Goal: Task Accomplishment & Management: Use online tool/utility

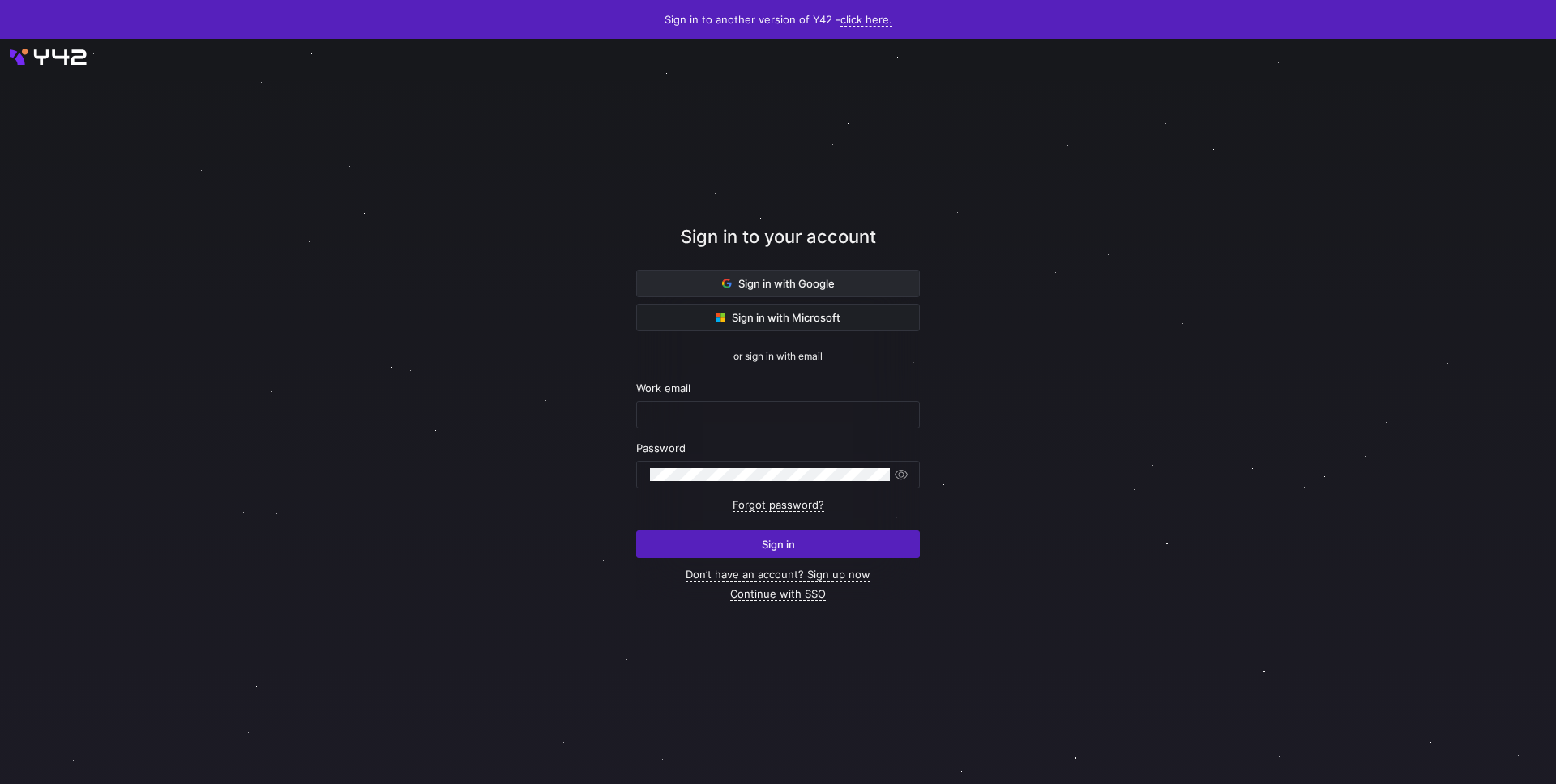
click at [814, 282] on span "Sign in with Google" at bounding box center [778, 283] width 113 height 13
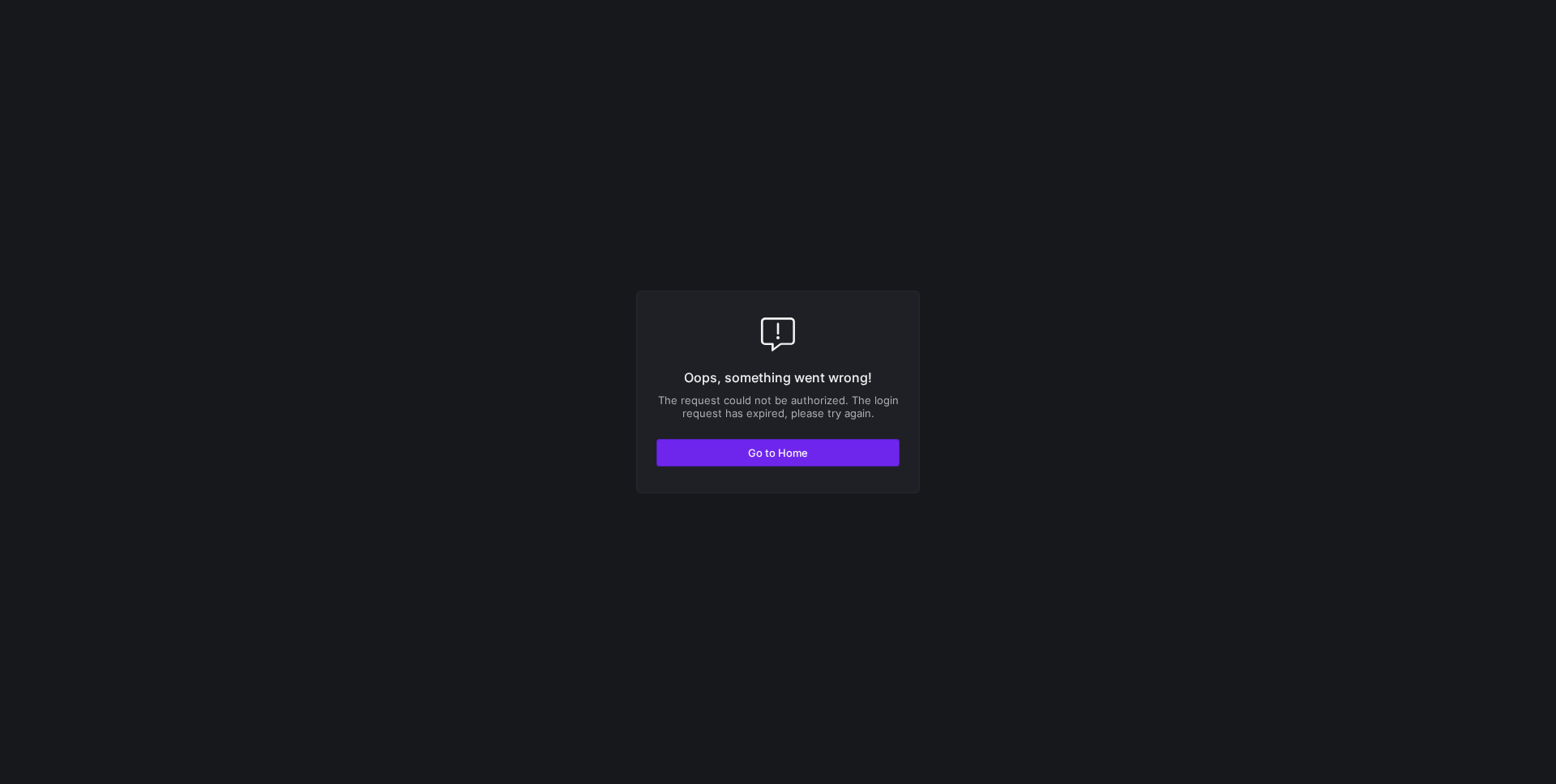
click at [757, 460] on span "button" at bounding box center [778, 453] width 241 height 26
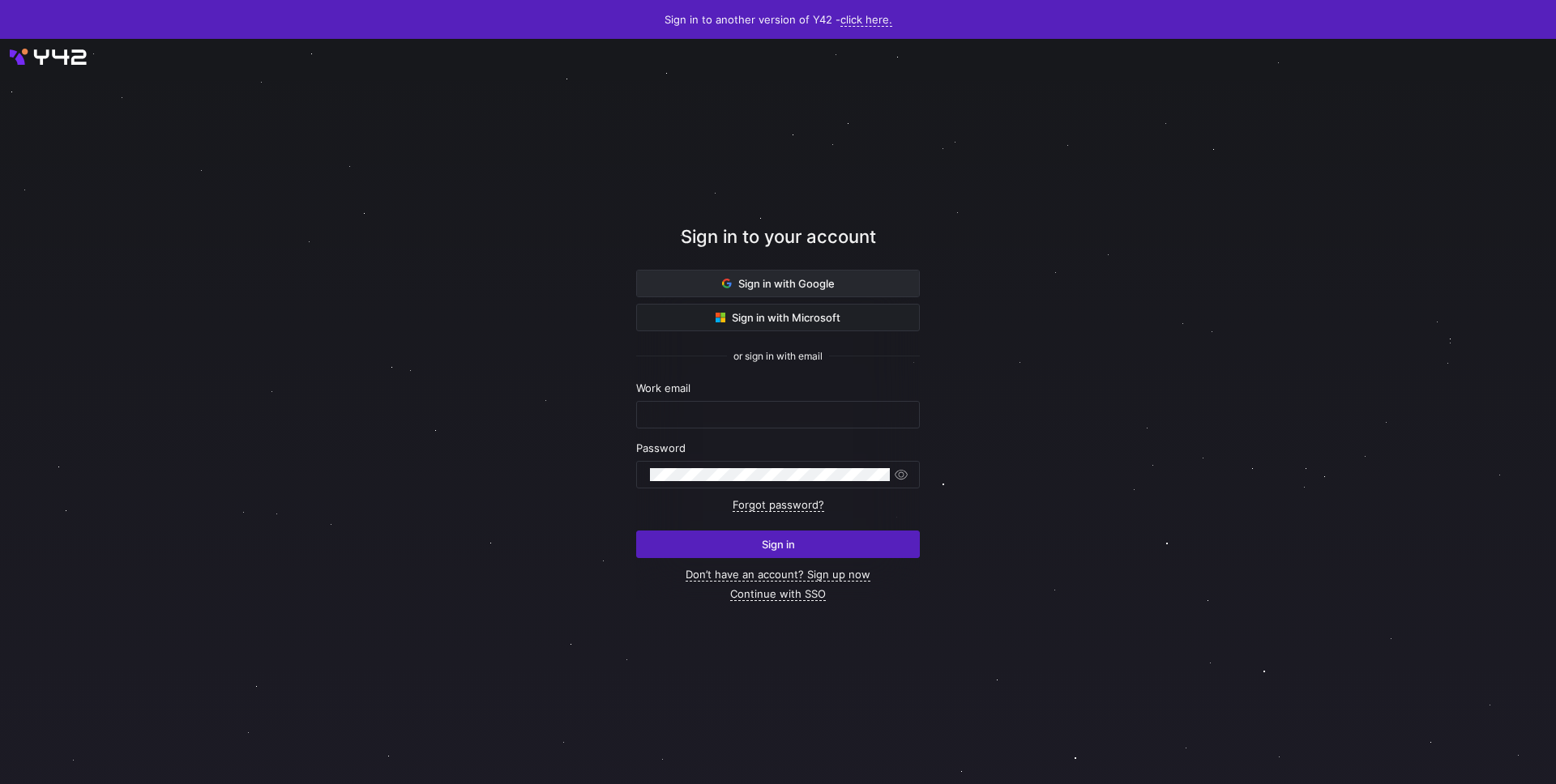
click at [743, 291] on span at bounding box center [778, 284] width 282 height 26
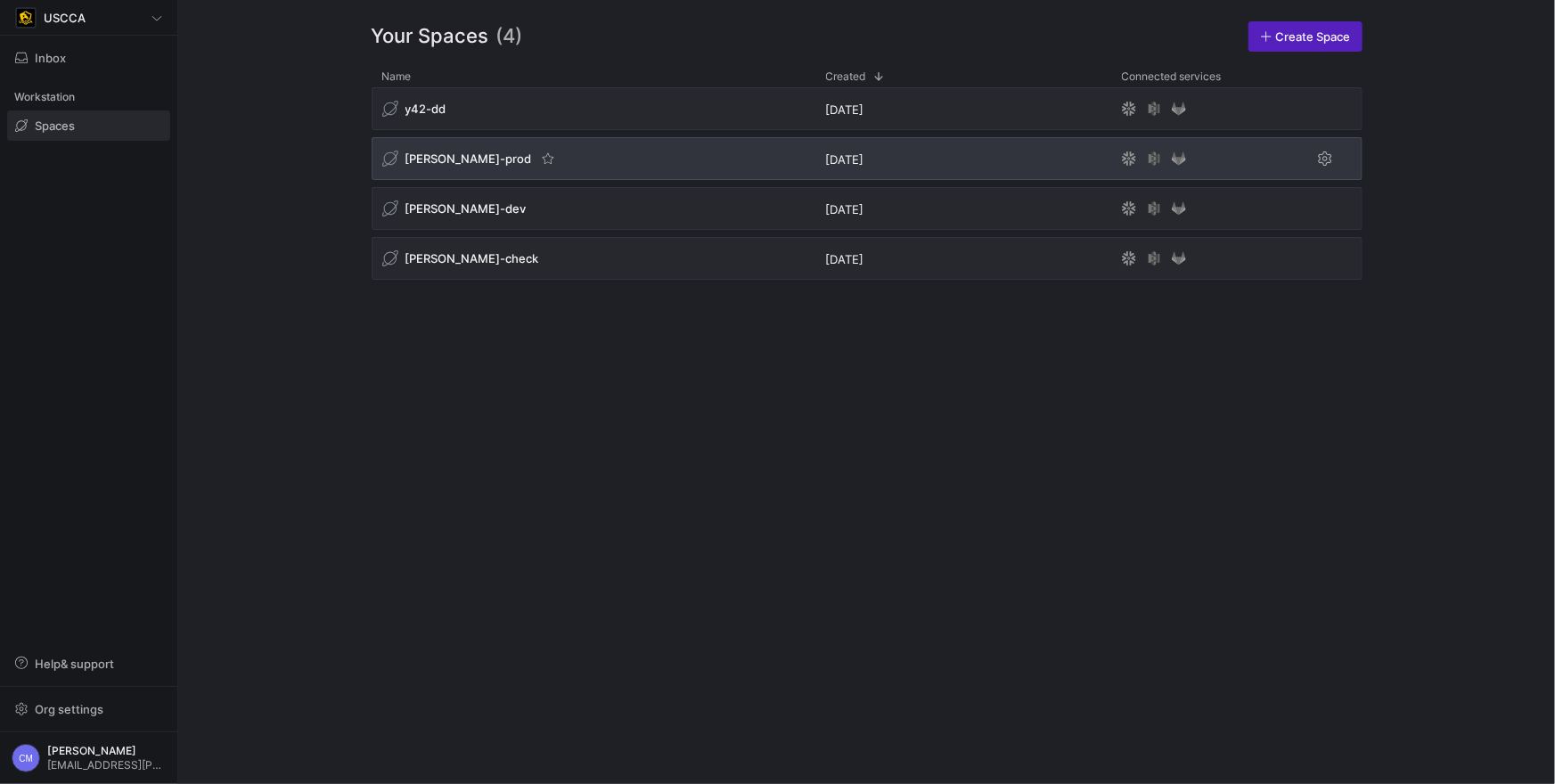
click at [441, 150] on div "[PERSON_NAME]-prod" at bounding box center [469, 158] width 175 height 18
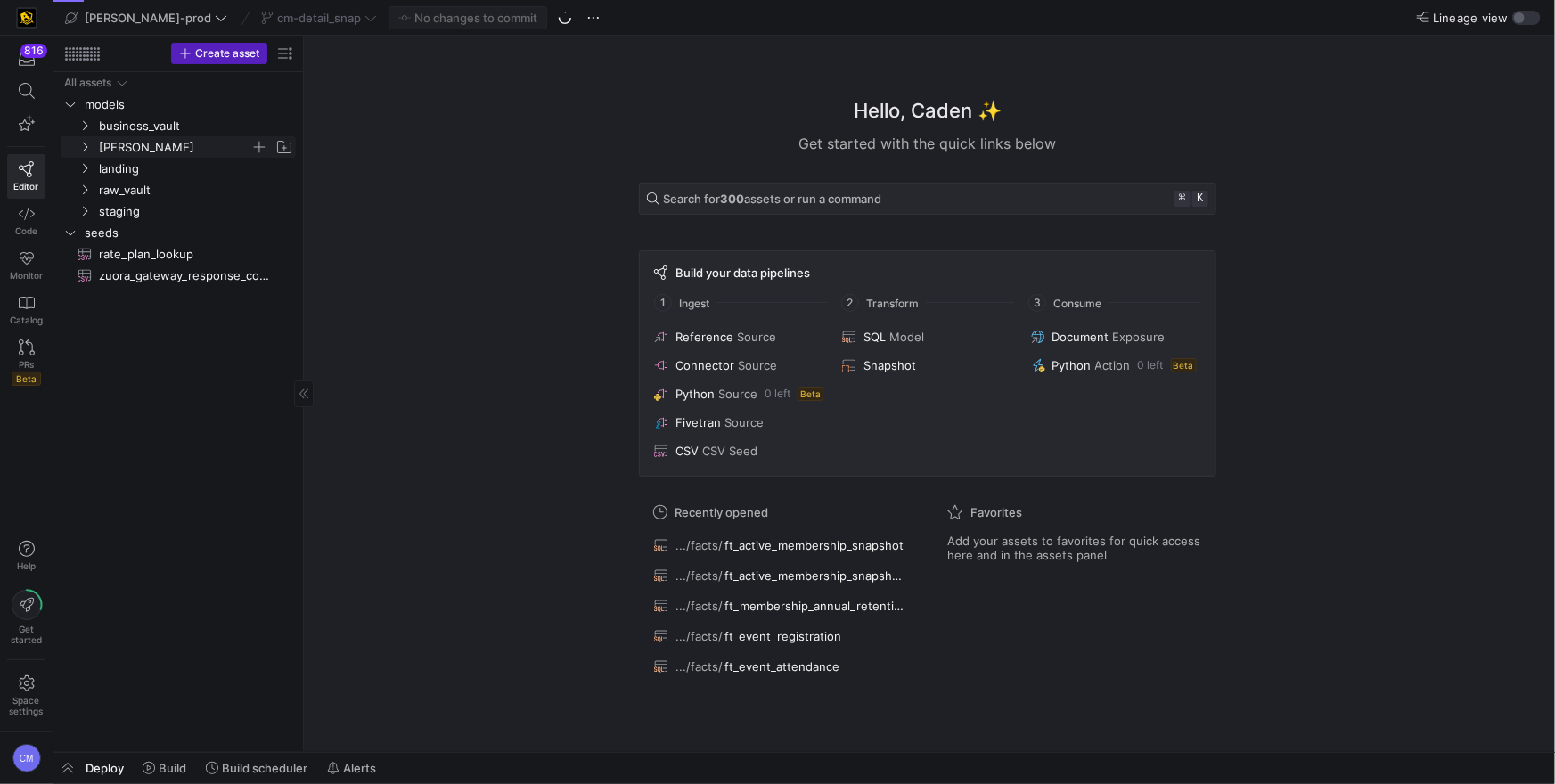
click at [126, 155] on span "[PERSON_NAME]" at bounding box center [174, 147] width 152 height 20
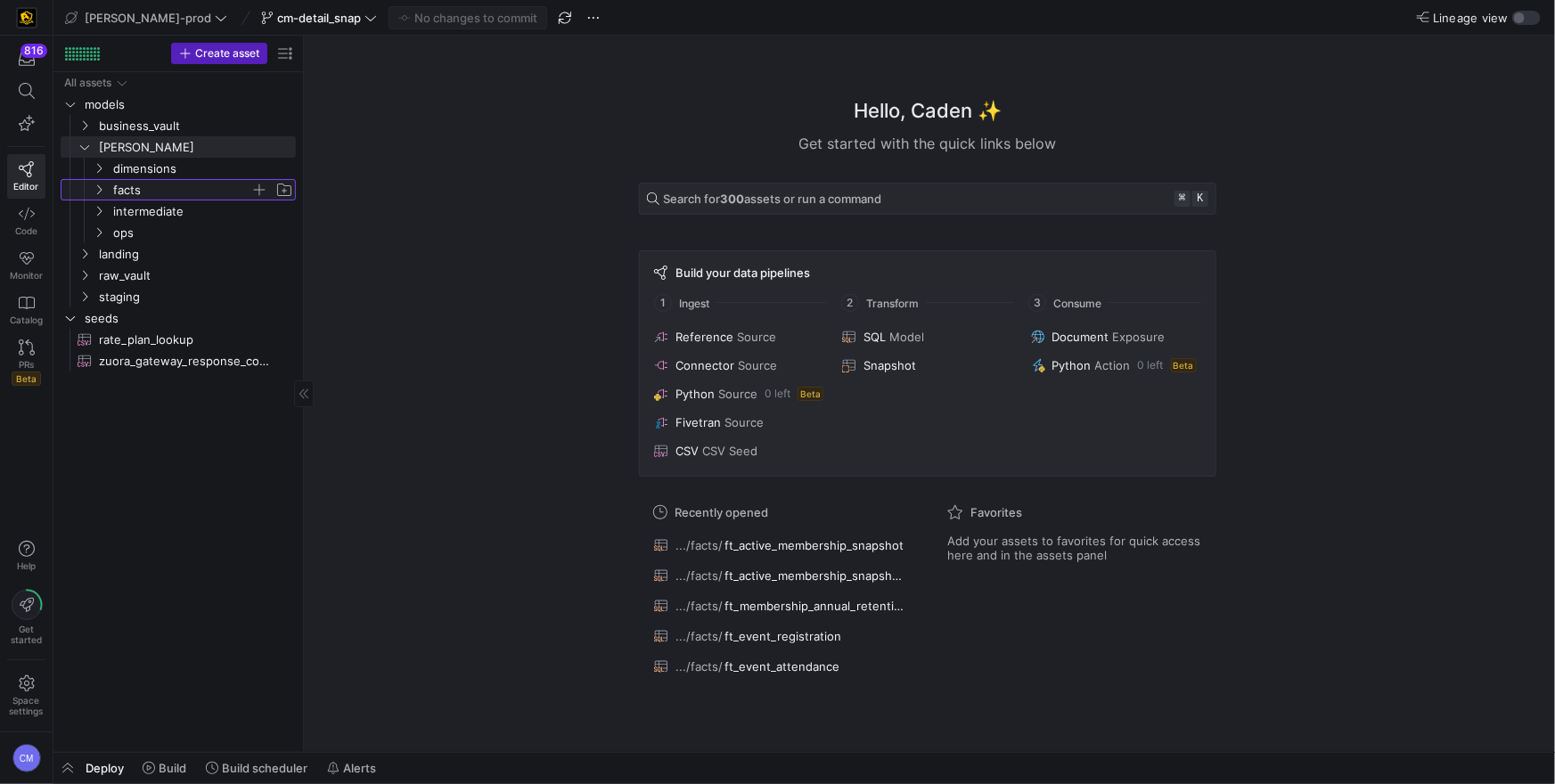
click at [134, 185] on span "facts" at bounding box center [182, 190] width 137 height 20
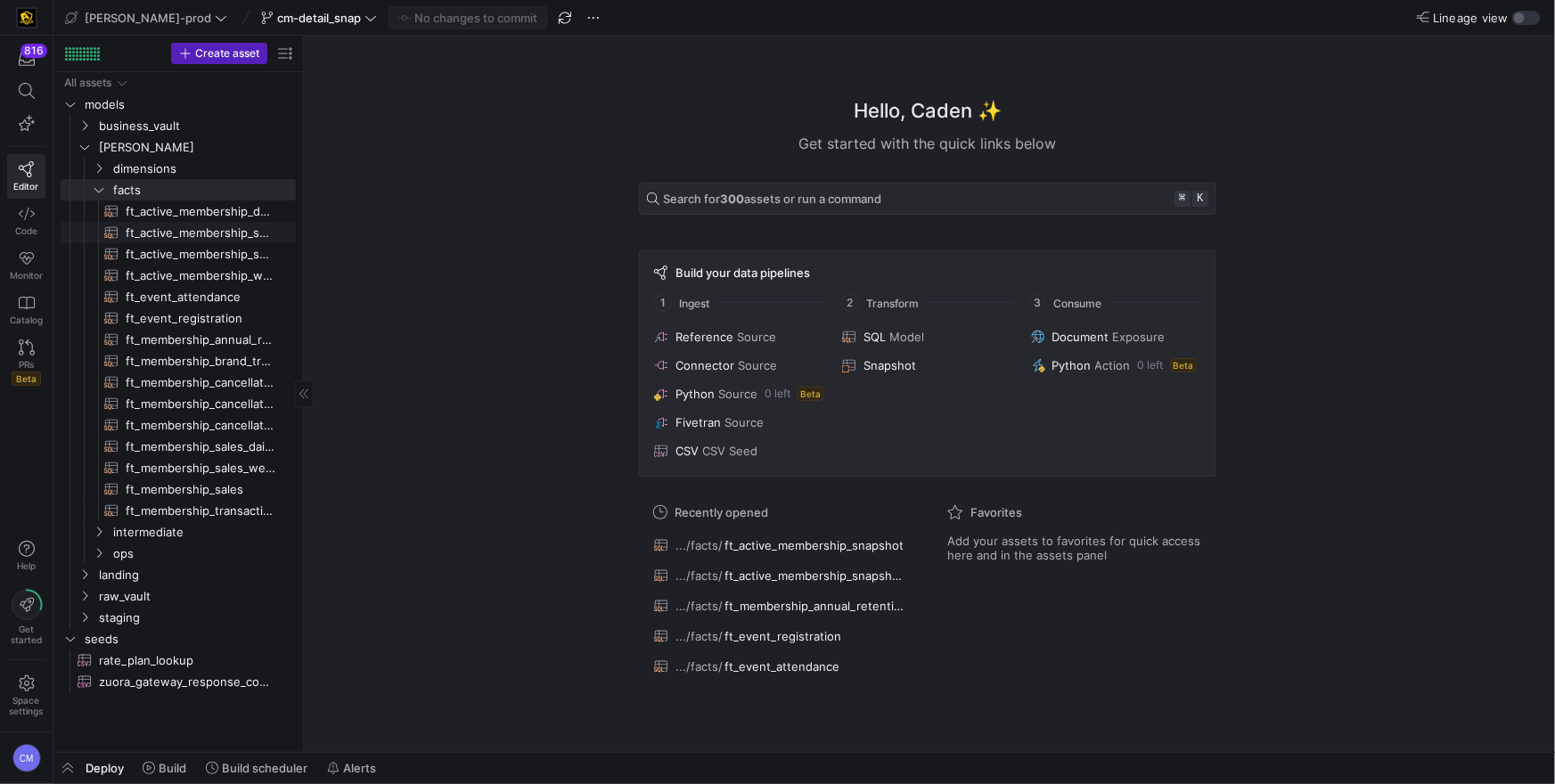
click at [183, 237] on span "ft_active_membership_snapshot_detail​​​​​​​​​​" at bounding box center [200, 233] width 150 height 20
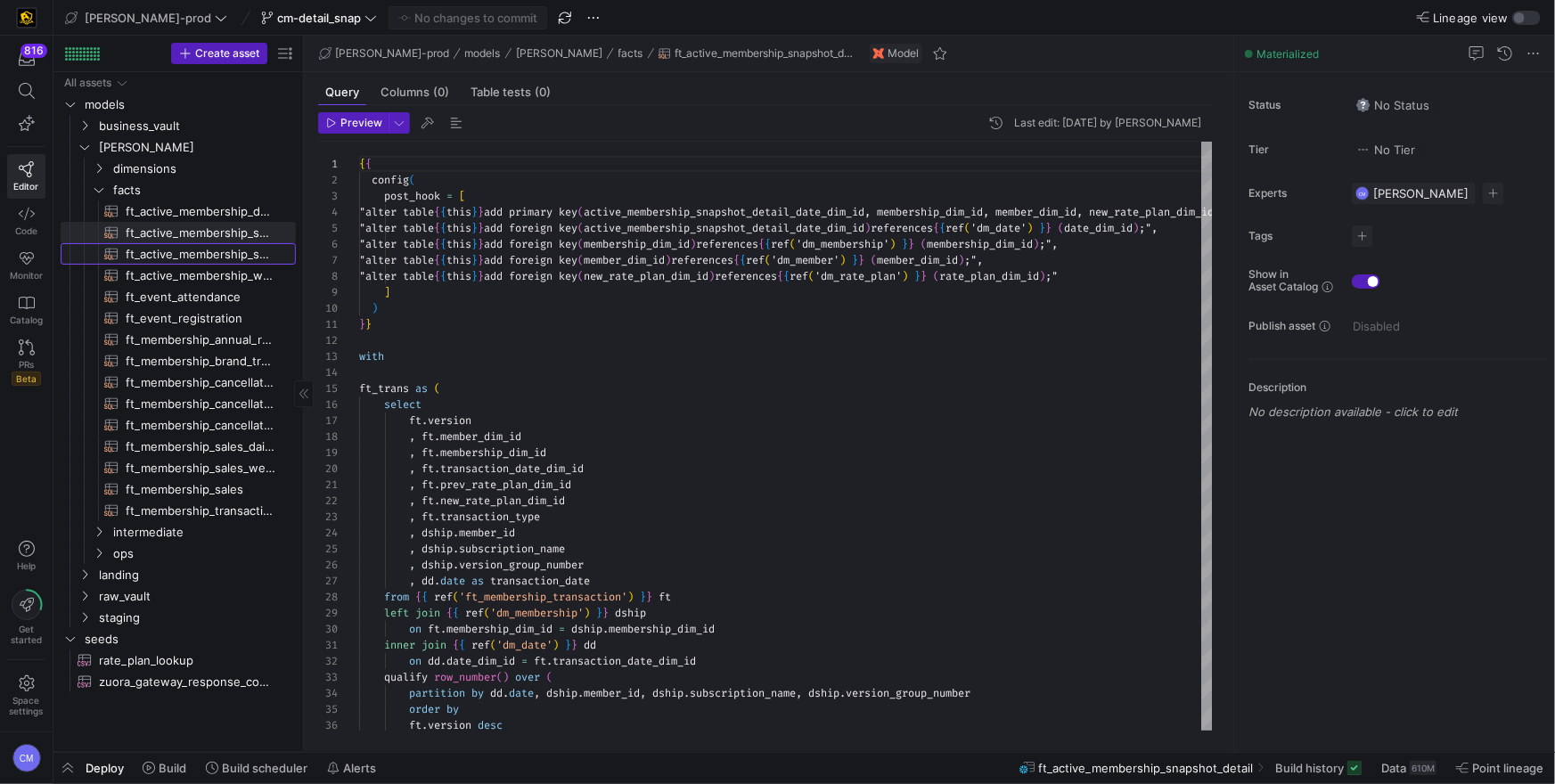
click at [205, 261] on span "ft_active_membership_snapshot​​​​​​​​​​" at bounding box center [200, 254] width 150 height 20
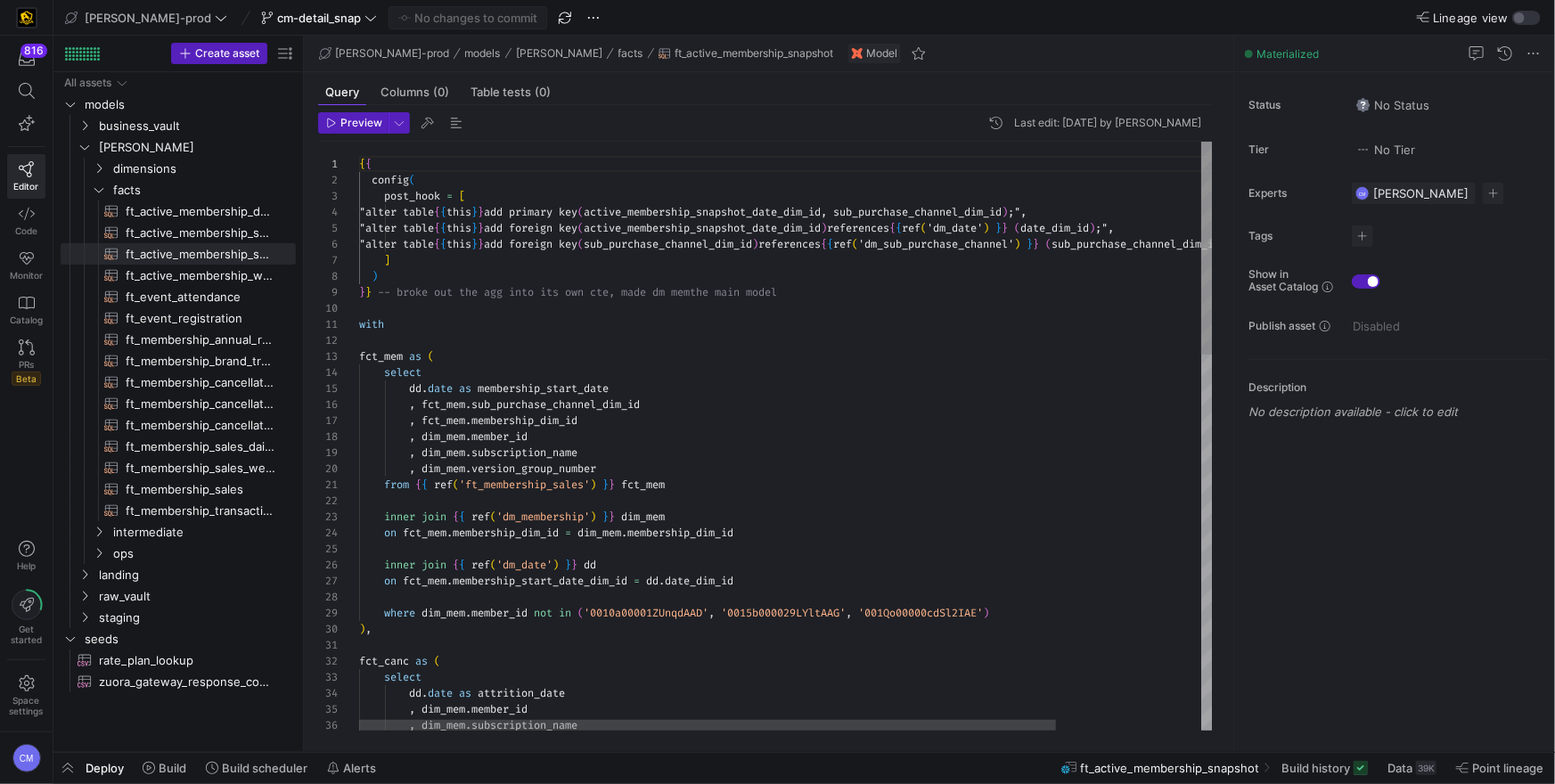
scroll to position [0, 314]
type textarea "{{ config( post_hook = [ "alter table {{ this }} add primary key (active_member…"
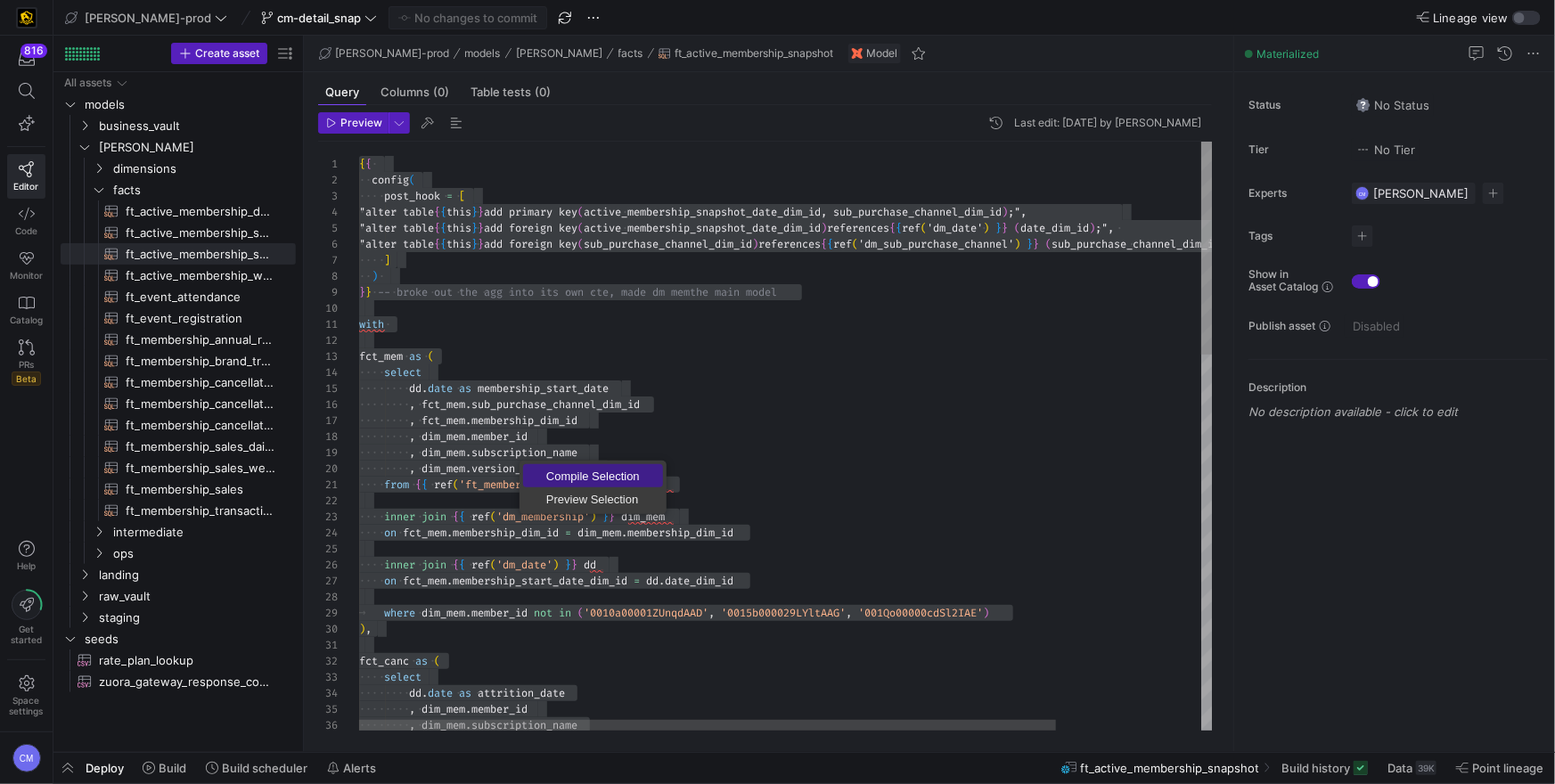
click at [550, 470] on span "Compile Selection" at bounding box center [593, 476] width 140 height 11
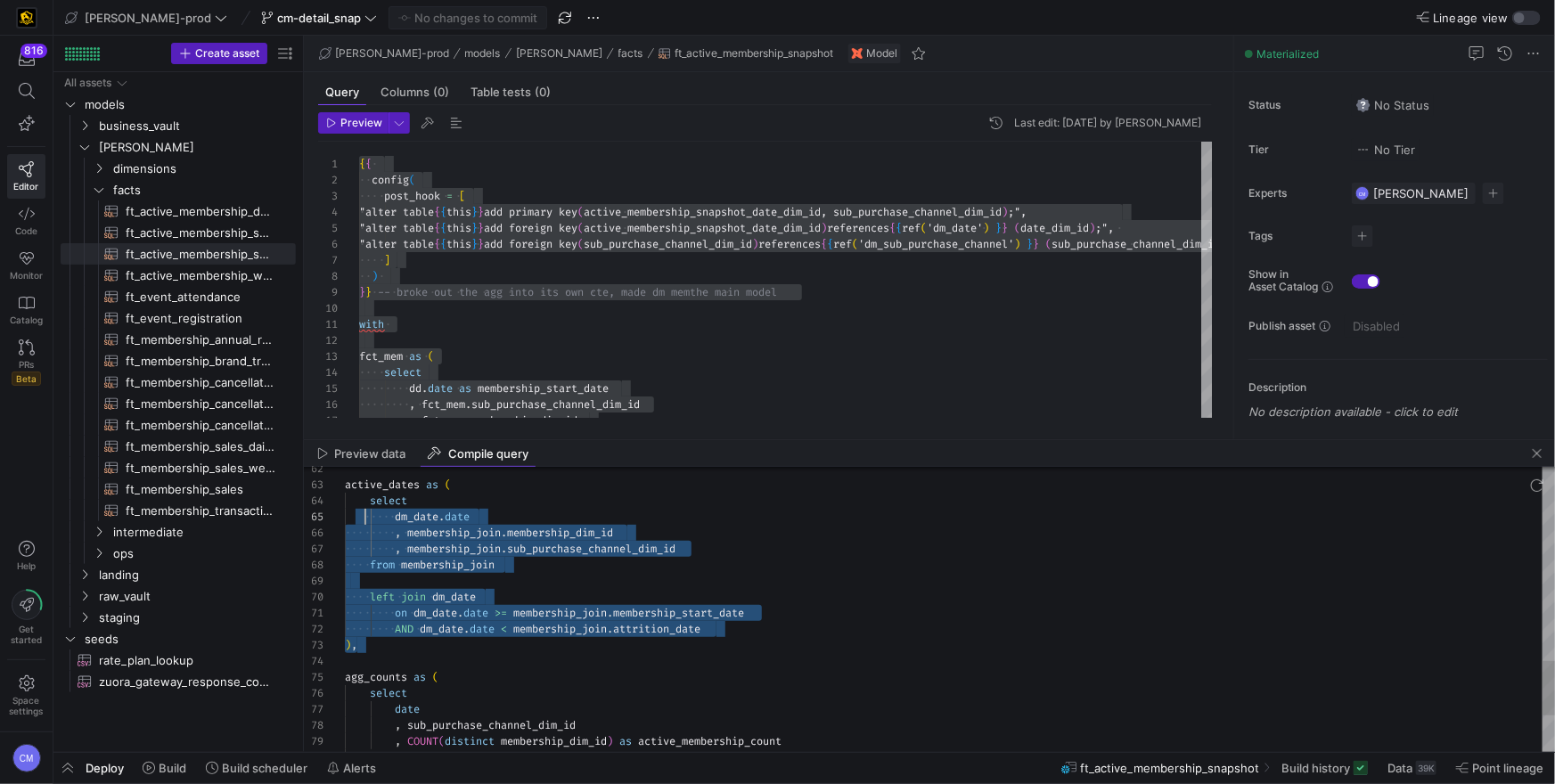
scroll to position [63, 0]
type textarea "-- broke out the agg into its own cte, made dm mem the main model with fct_mem …"
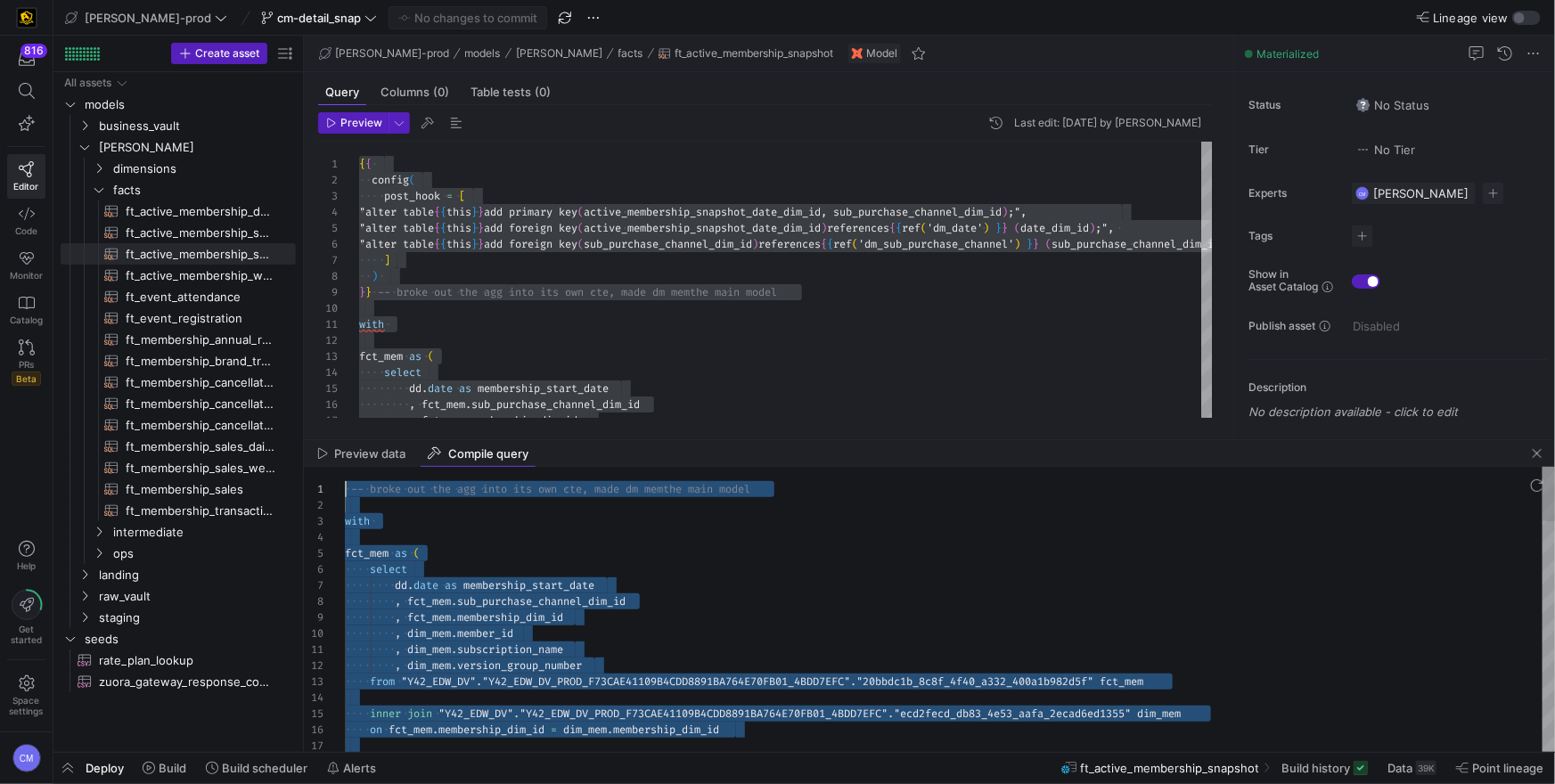
scroll to position [0, 0]
drag, startPoint x: 385, startPoint y: 641, endPoint x: 261, endPoint y: 204, distance: 454.3
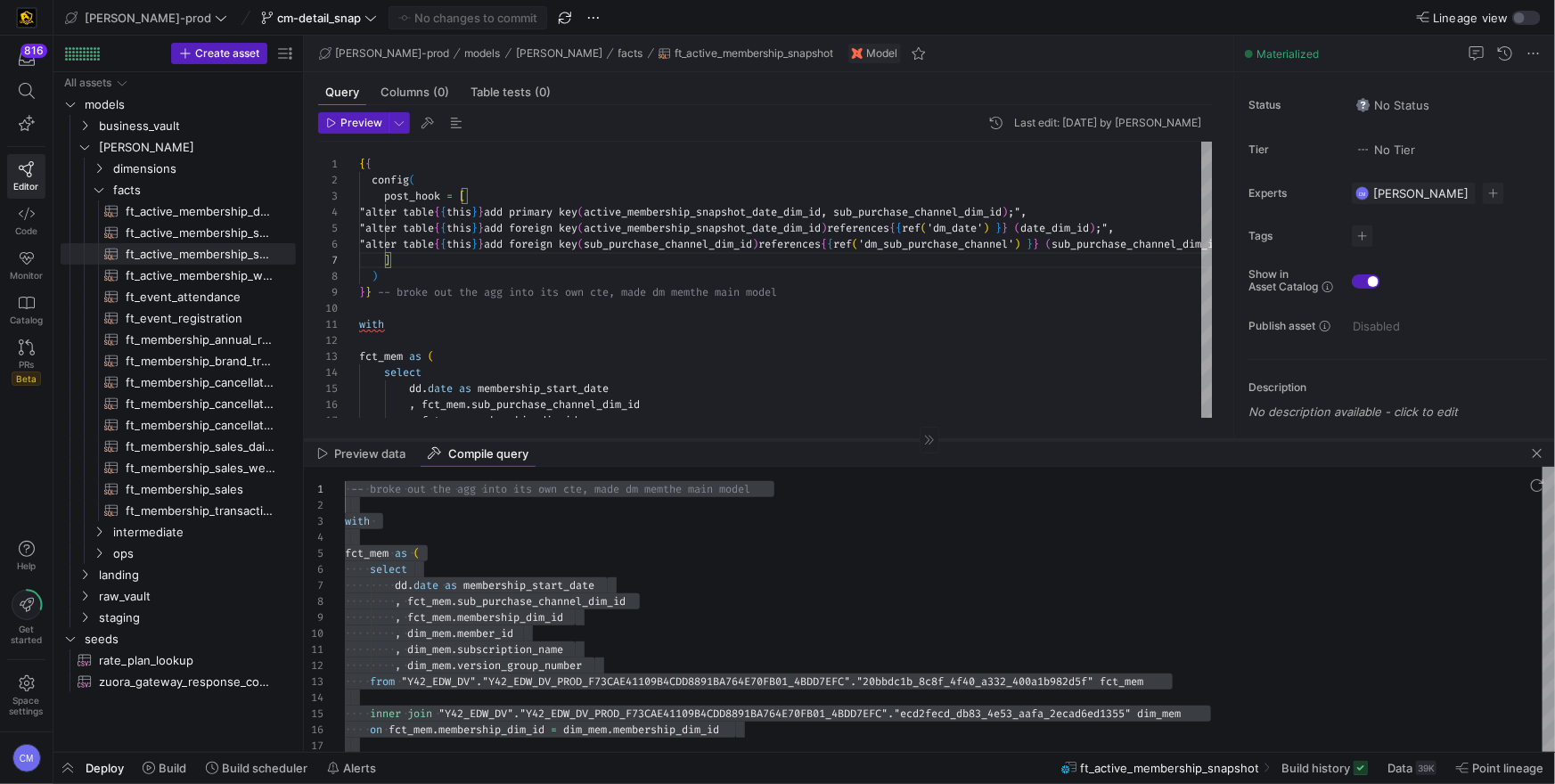
drag, startPoint x: 1535, startPoint y: 451, endPoint x: 1493, endPoint y: 439, distance: 43.7
click at [1523, 448] on as-split-area "Preview data Compile query 14 15 16 17 8 9 10 11 12 13 1 2 3 4 5 6 7 inner join…" at bounding box center [928, 596] width 1251 height 312
click at [1532, 457] on span "button" at bounding box center [1536, 453] width 21 height 21
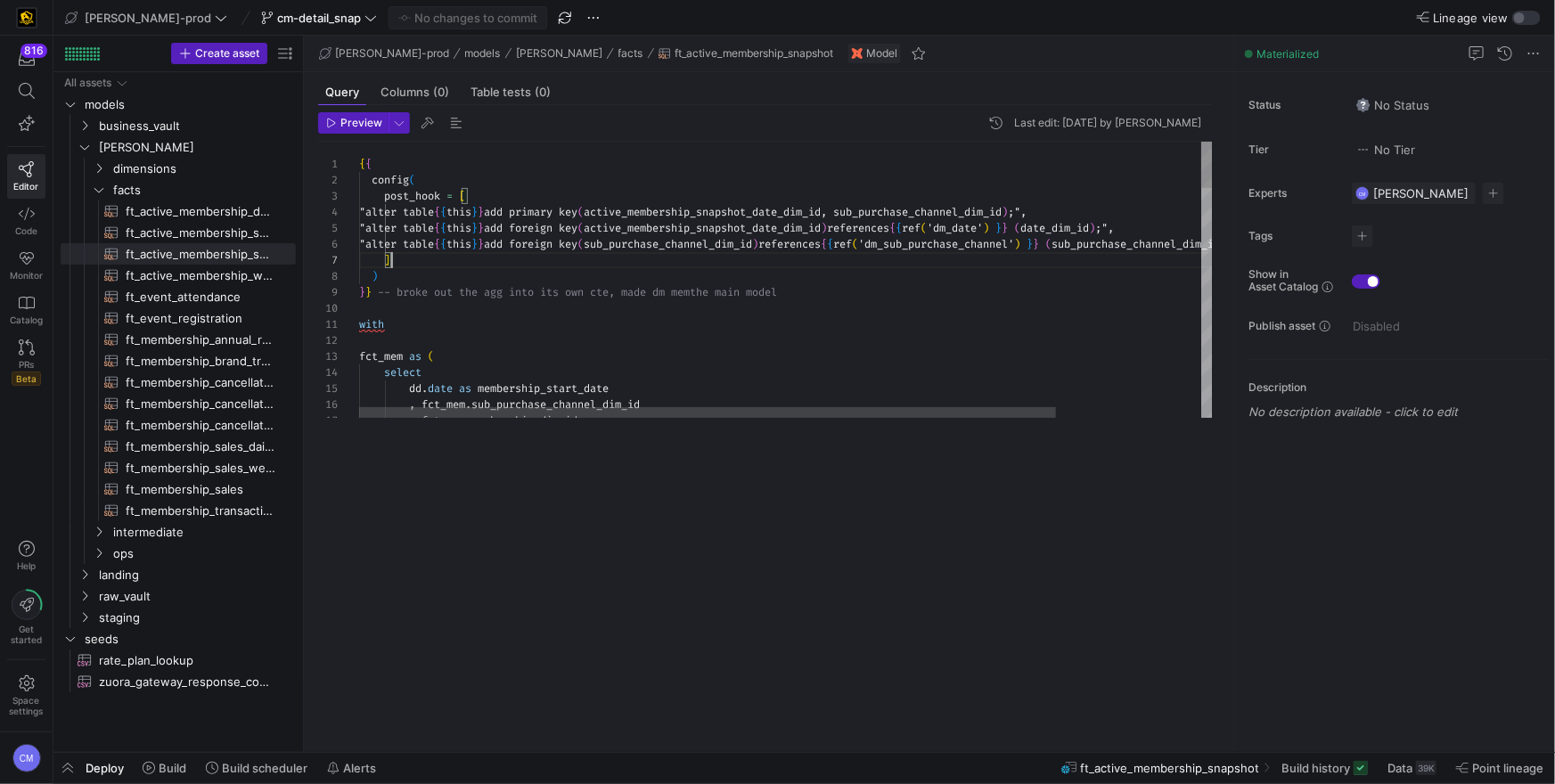
type textarea "with fct_mem as ( select [DOMAIN_NAME] as membership_start_date , fct_mem.sub_p…"
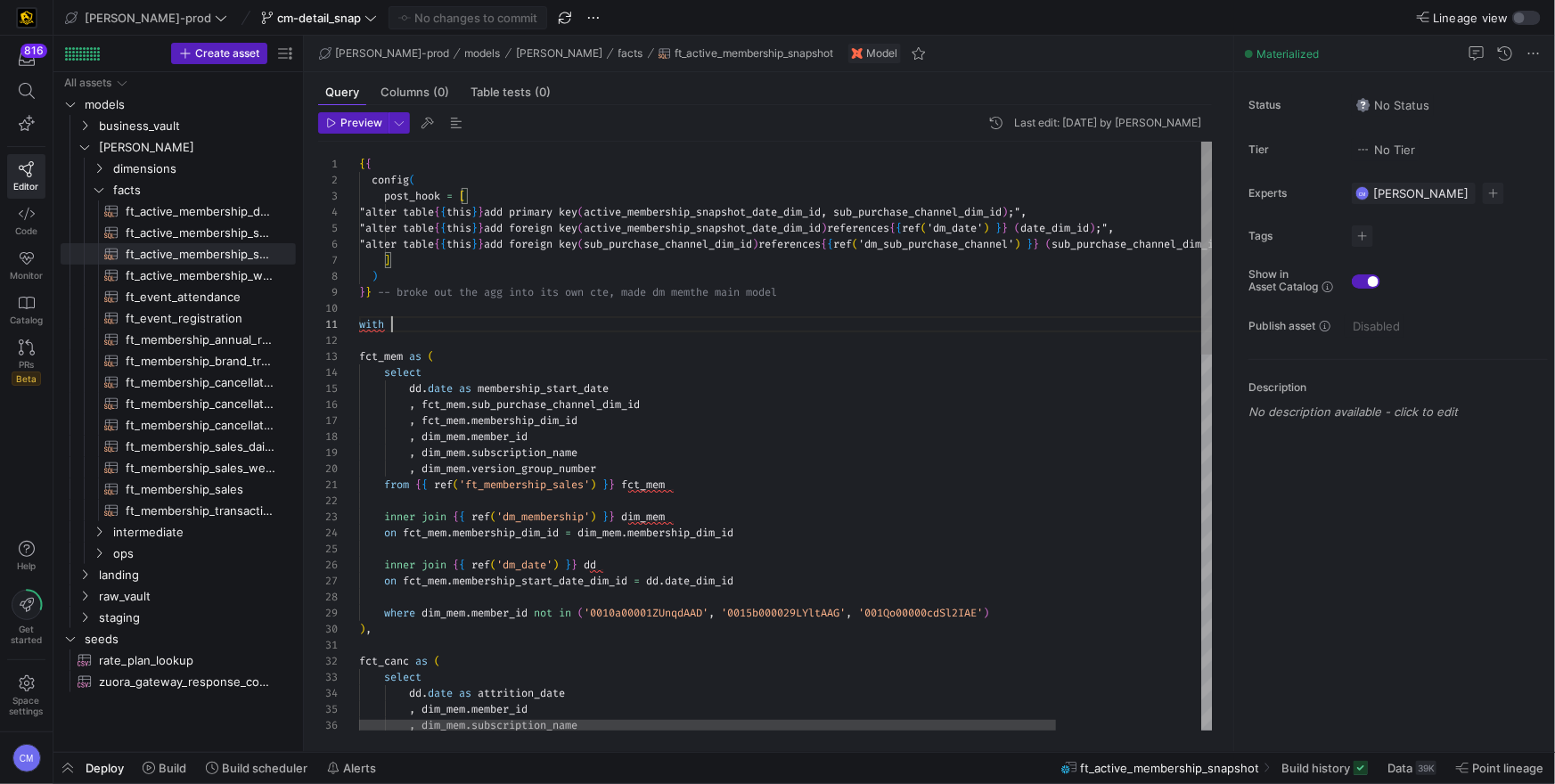
scroll to position [0, 32]
click at [261, 21] on span "cm-detail_snap" at bounding box center [318, 17] width 115 height 14
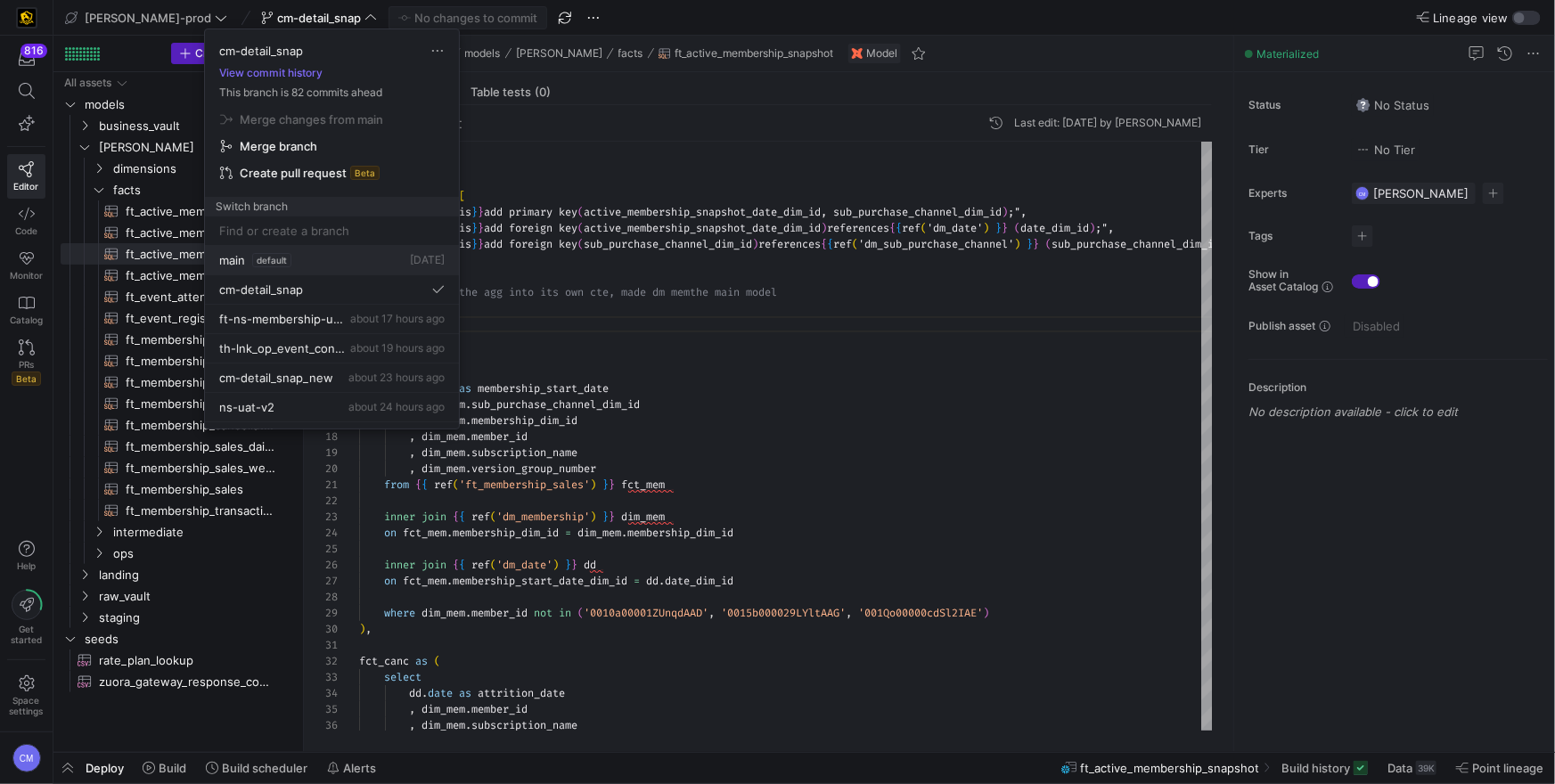
click at [270, 253] on span "default" at bounding box center [272, 260] width 39 height 14
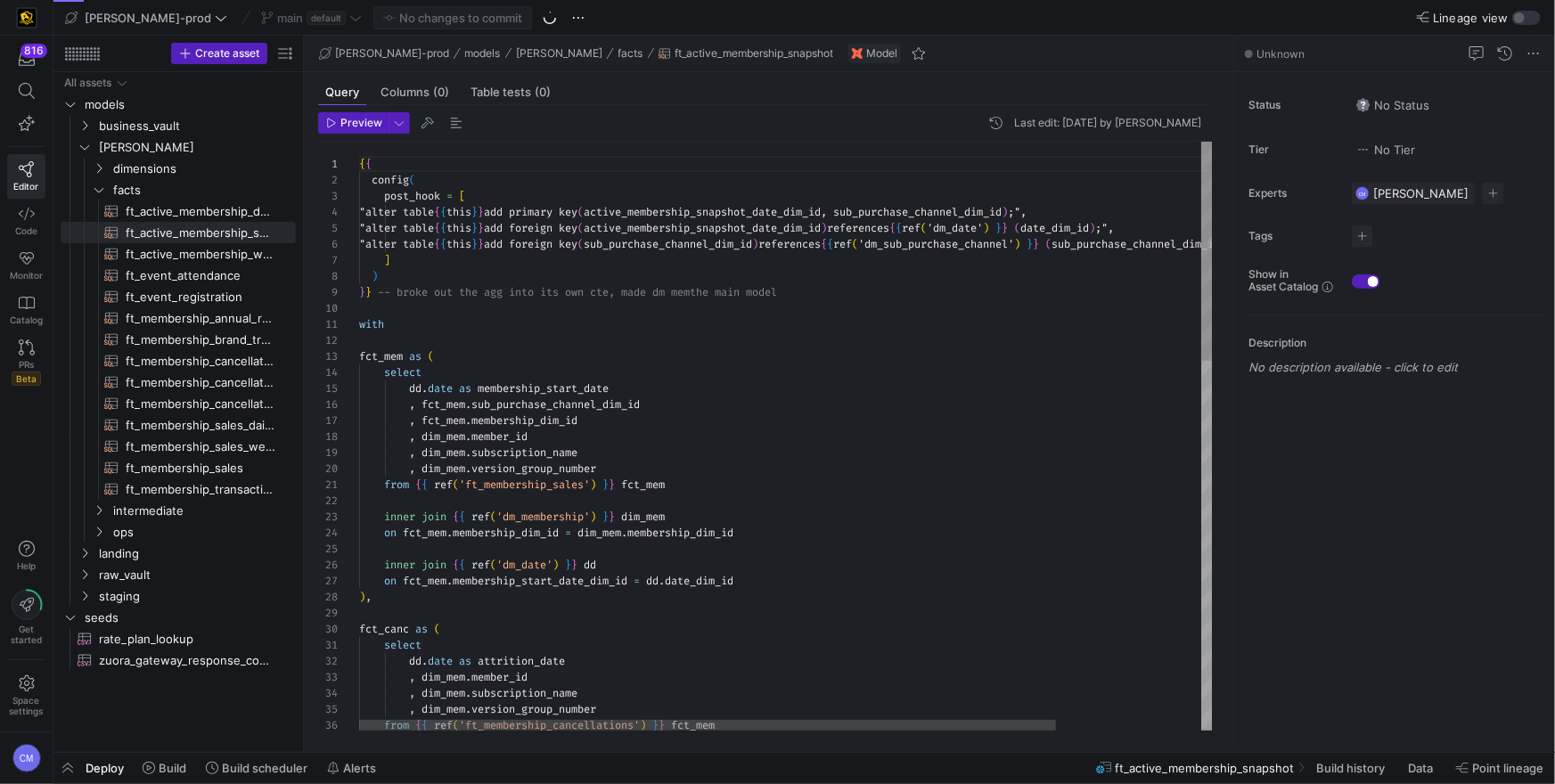
scroll to position [80, 134]
type textarea "{{ config( post_hook = [ "alter table {{ this }} add primary key (active_member…"
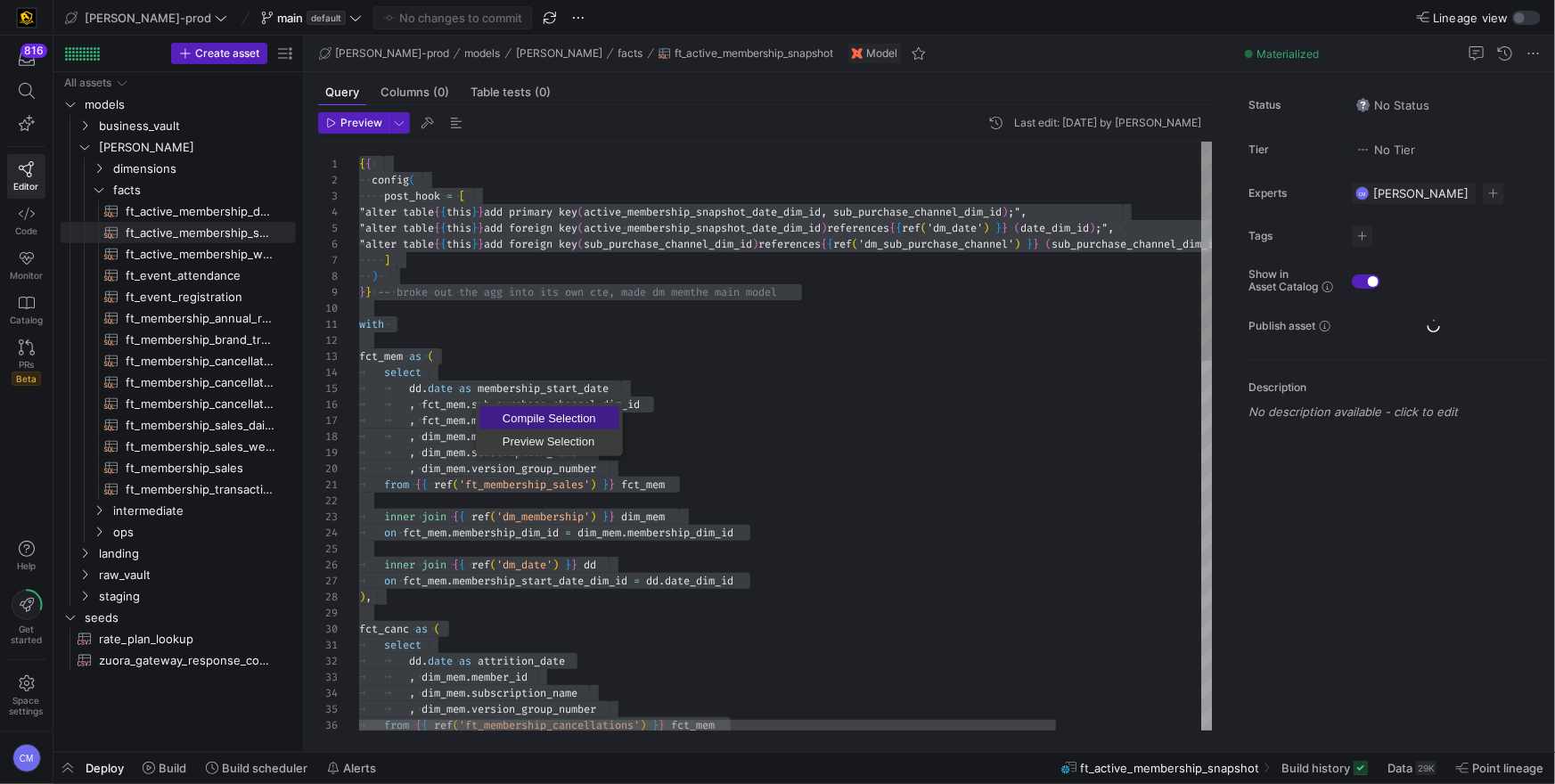
click at [502, 412] on span "Compile Selection" at bounding box center [549, 418] width 140 height 11
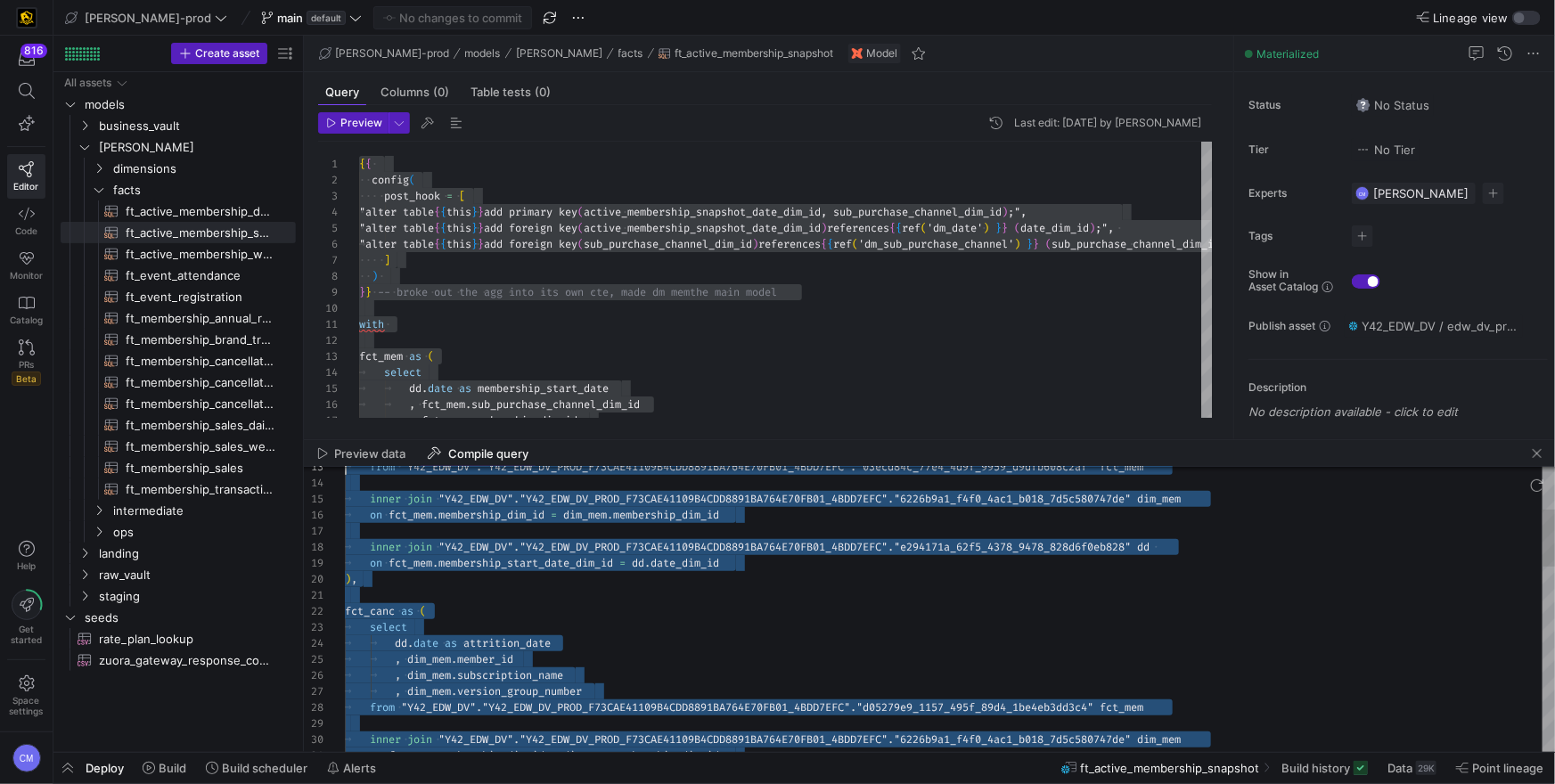
scroll to position [0, 0]
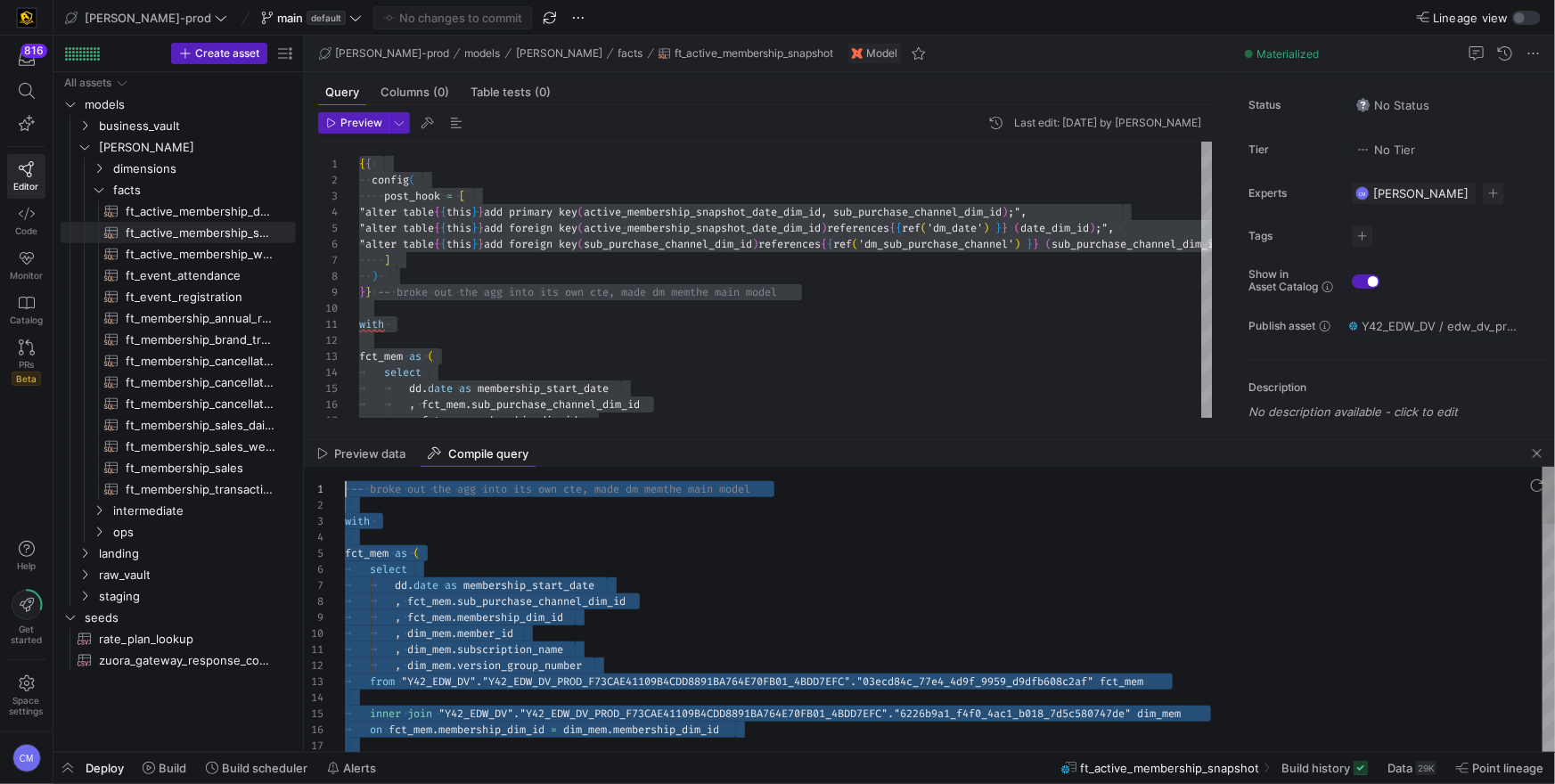
drag, startPoint x: 365, startPoint y: 667, endPoint x: 230, endPoint y: 300, distance: 391.0
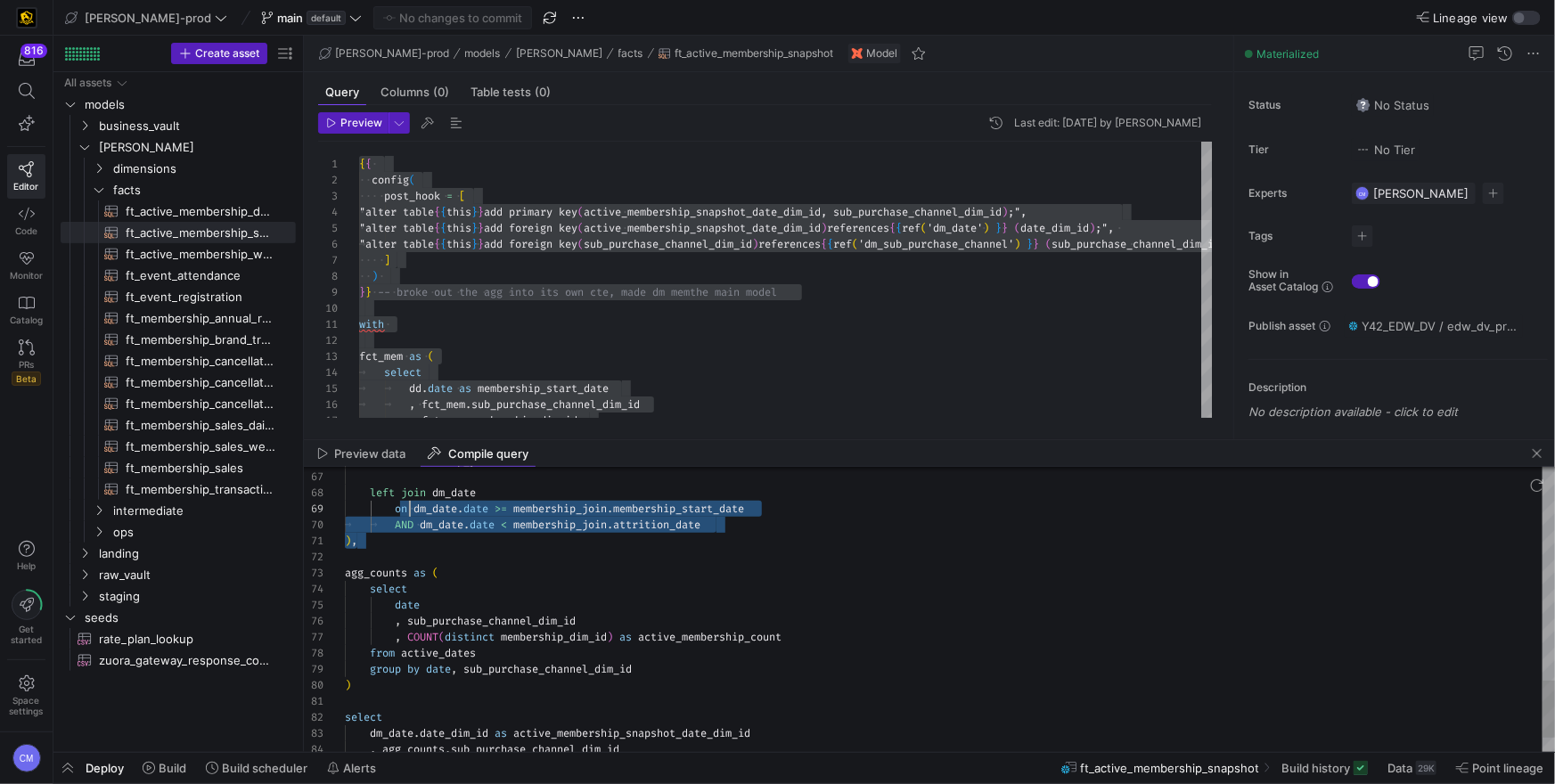
scroll to position [113, 0]
type textarea "-- broke out the agg into its own cte, made dm mem the main model with fct_mem …"
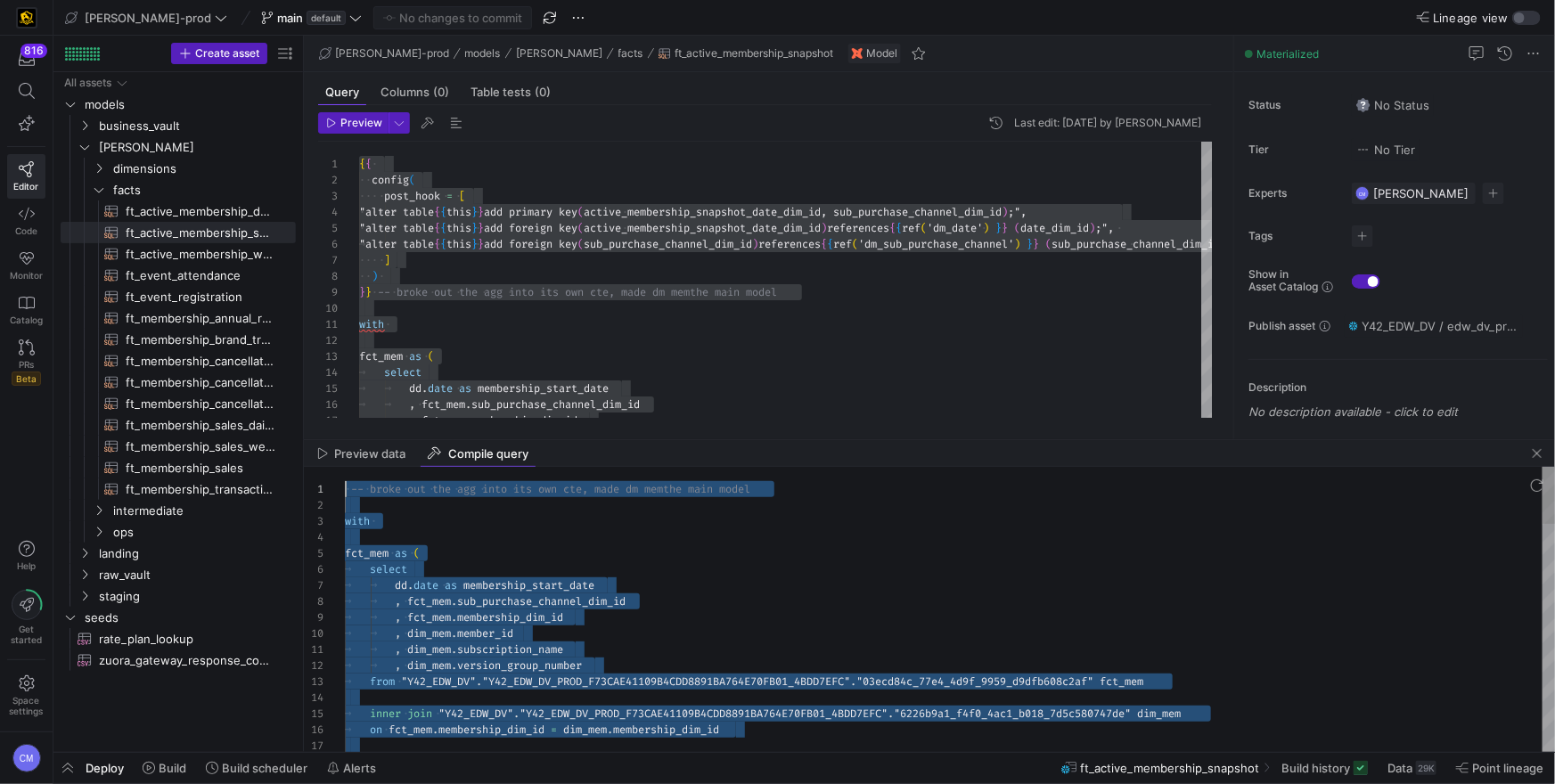
scroll to position [0, 0]
drag, startPoint x: 419, startPoint y: 540, endPoint x: 327, endPoint y: 129, distance: 421.2
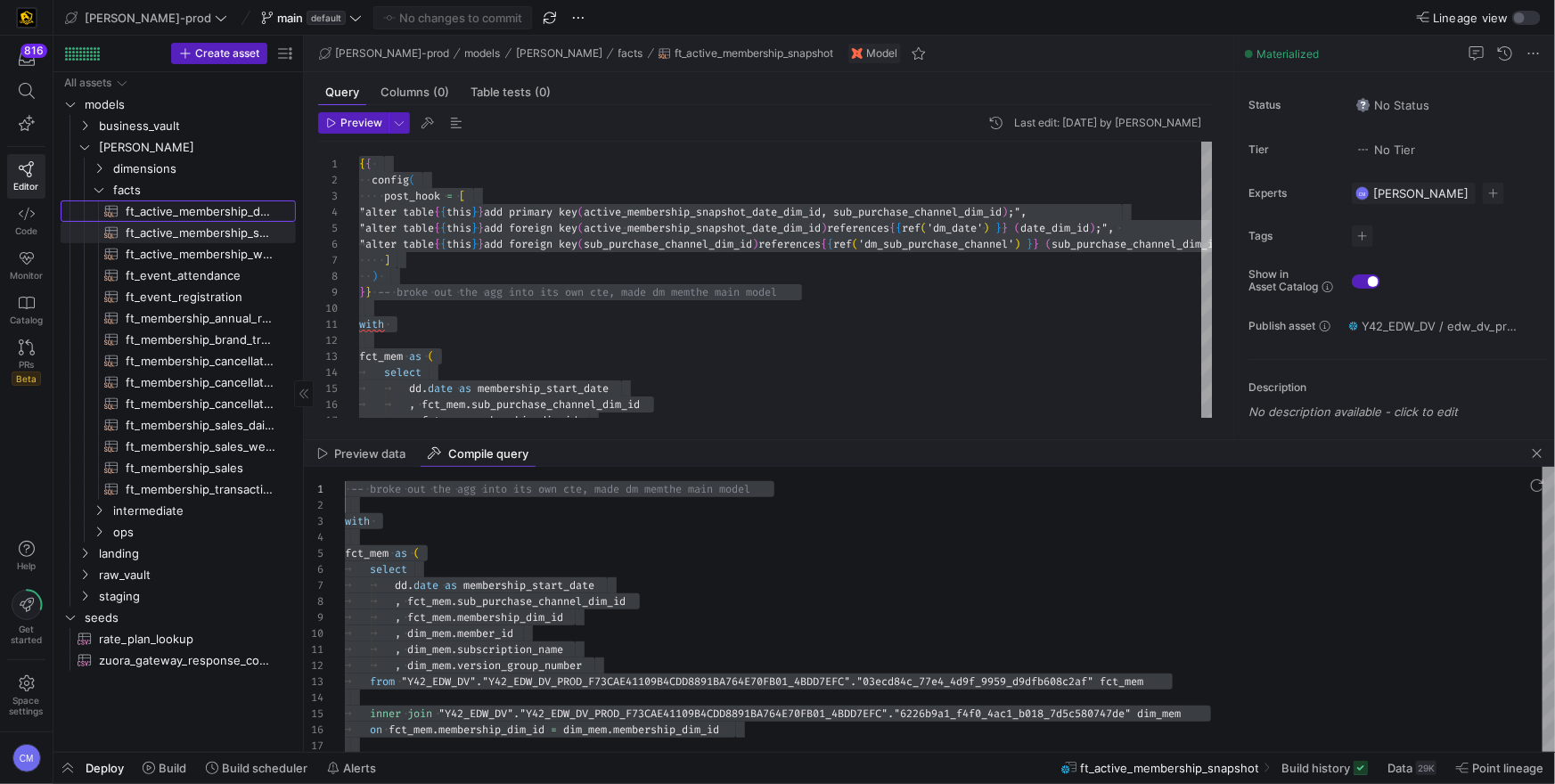
click at [249, 210] on span "ft_active_membership_daily_forecast​​​​​​​​​​" at bounding box center [200, 211] width 150 height 20
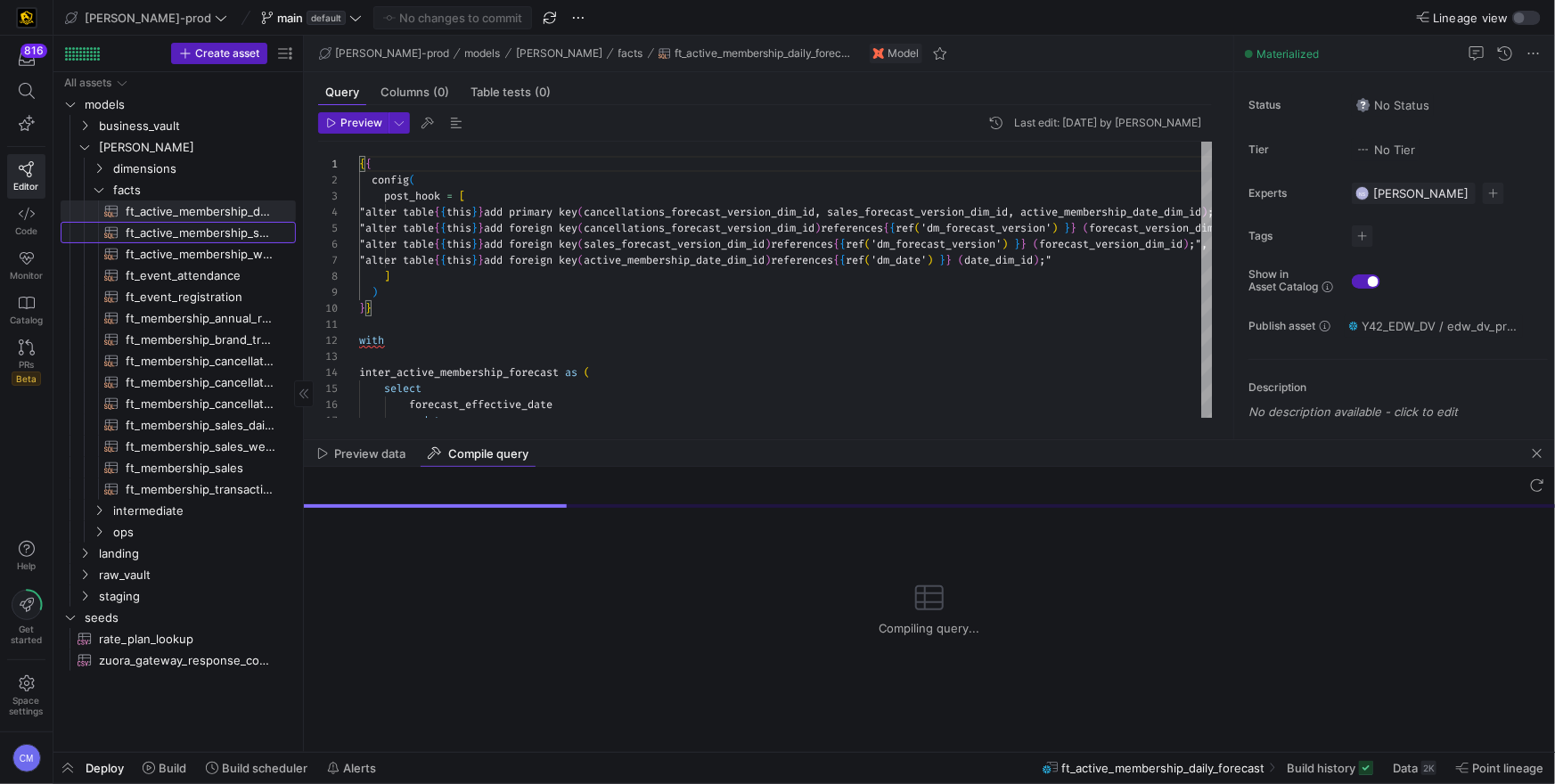
click at [249, 226] on span "ft_active_membership_snapshot​​​​​​​​​​" at bounding box center [200, 233] width 150 height 20
type textarea "{{ config( post_hook = [ "alter table {{ this }} add primary key (active_member…"
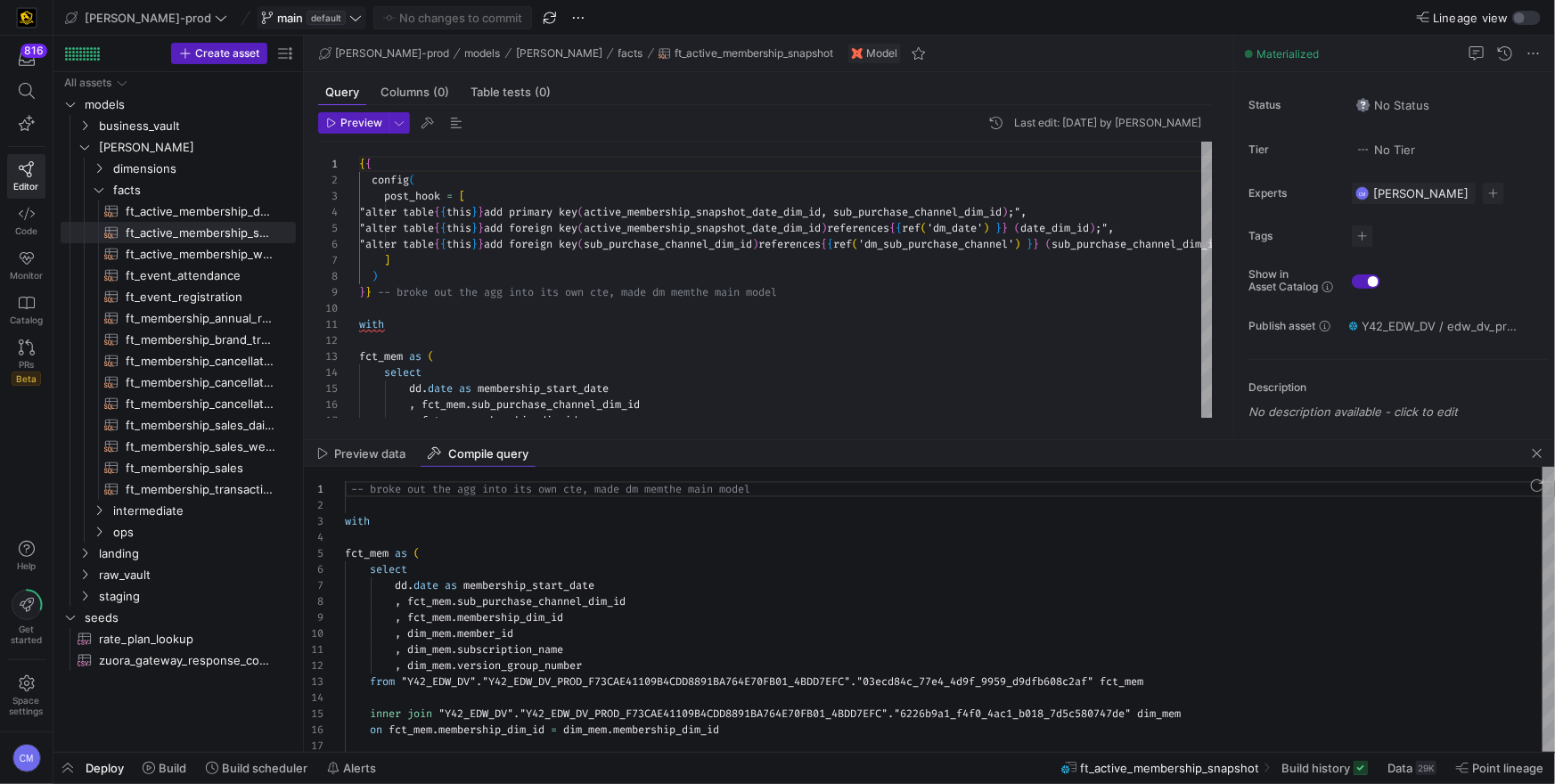
scroll to position [160, 0]
click at [272, 23] on button "main default" at bounding box center [312, 18] width 110 height 23
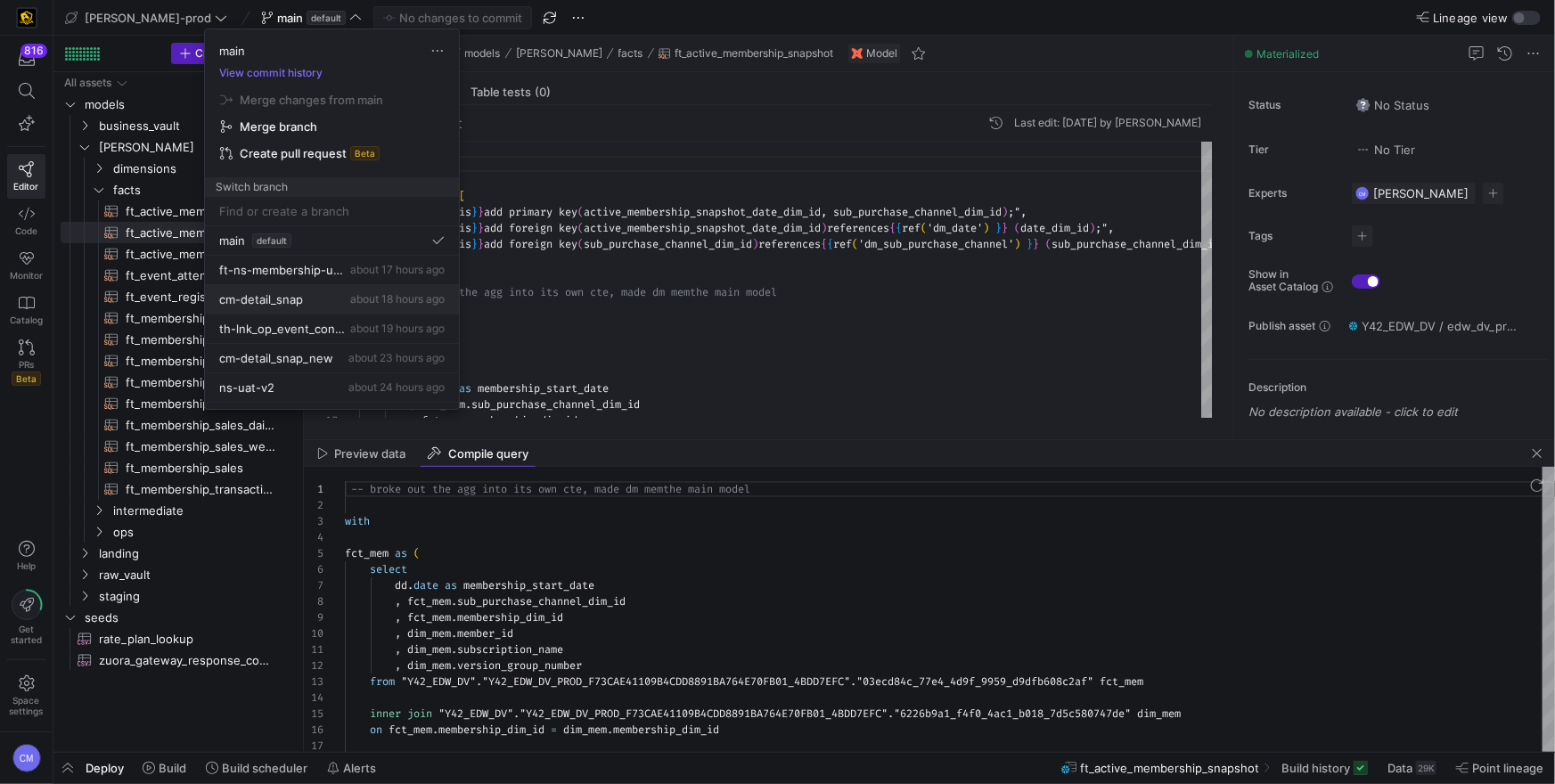
click at [312, 298] on div "cm-detail_snap about 18 hours ago" at bounding box center [331, 299] width 225 height 14
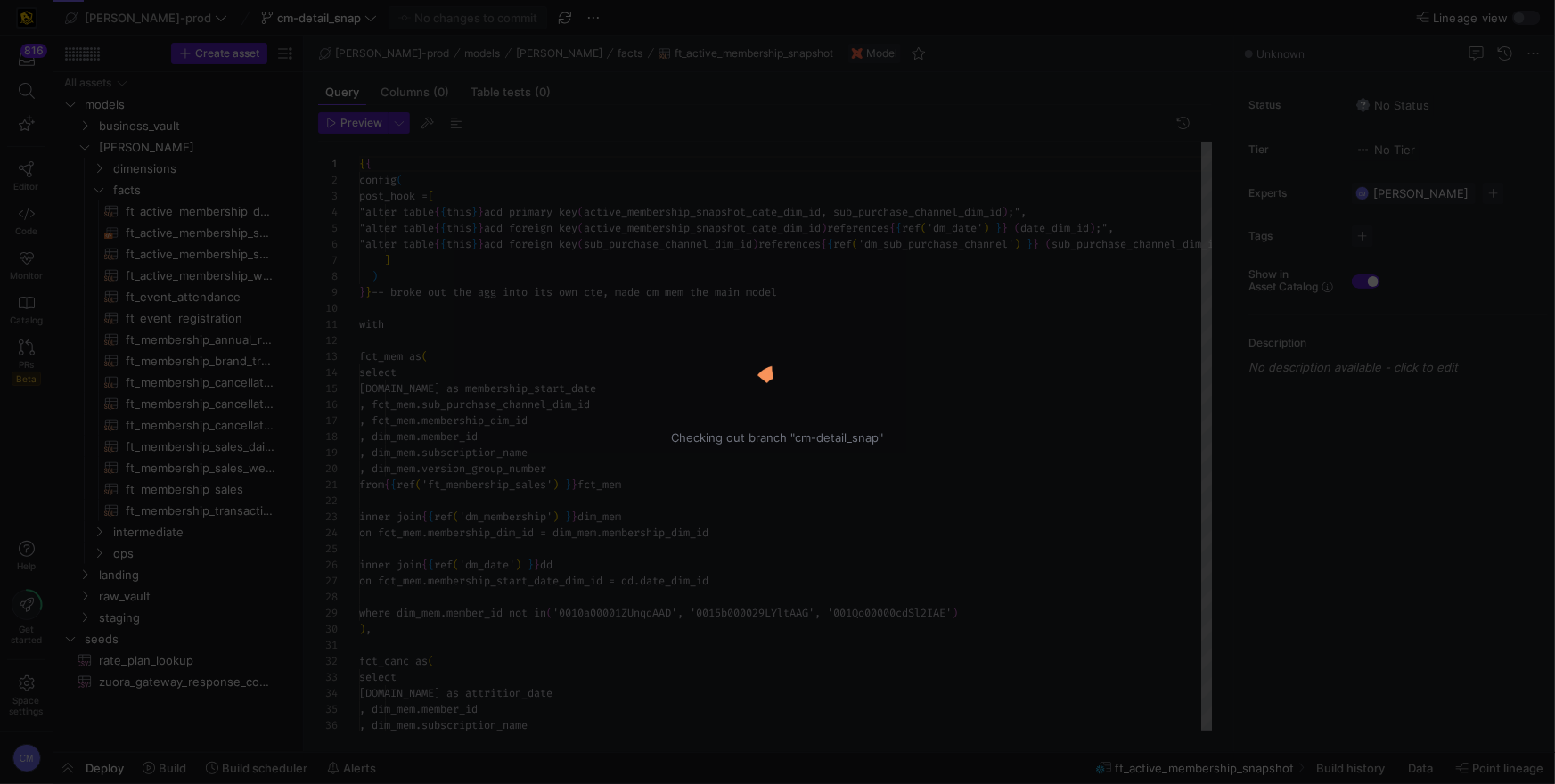
scroll to position [128, 0]
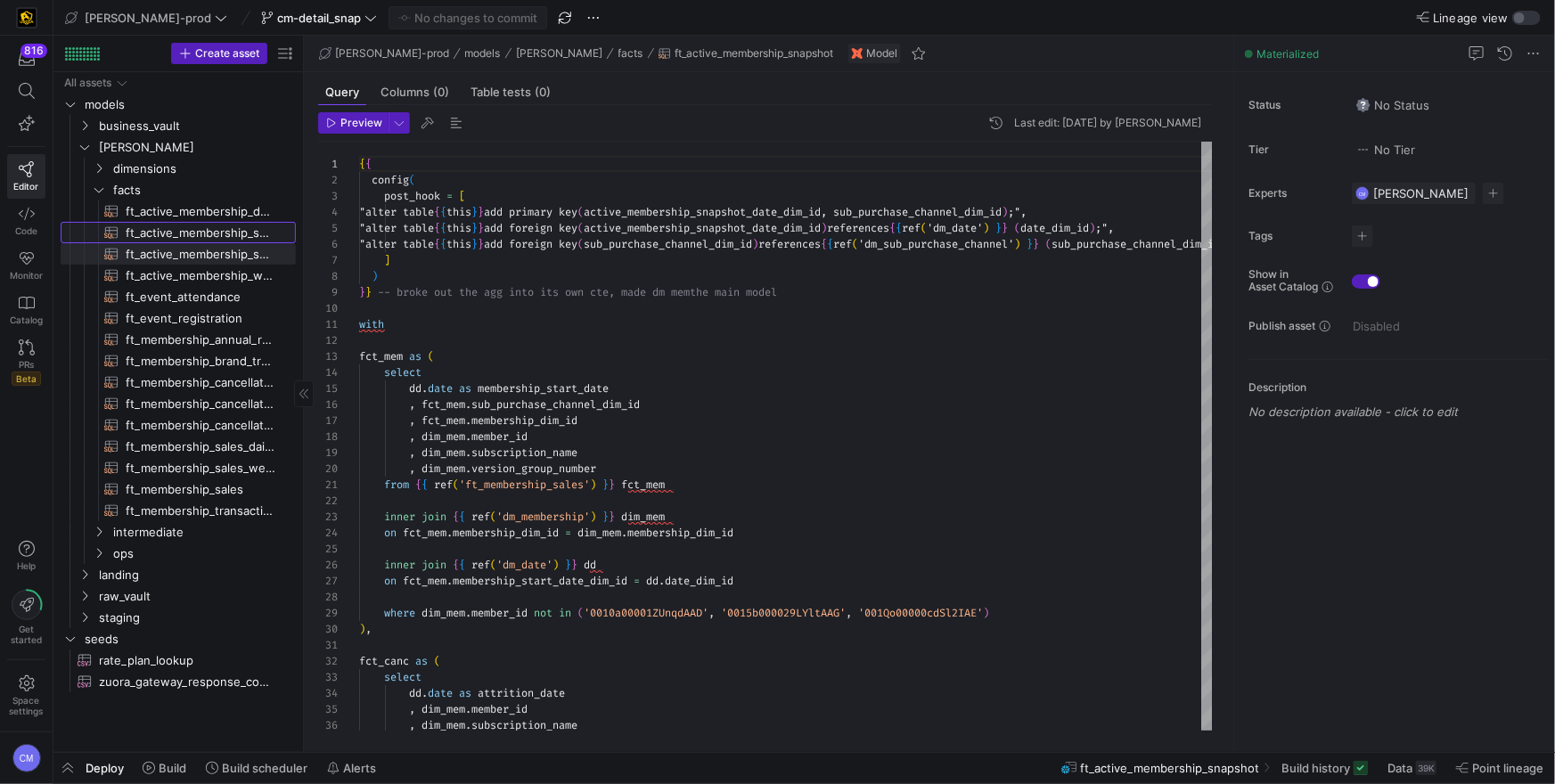
click at [238, 232] on span "ft_active_membership_snapshot_detail​​​​​​​​​​" at bounding box center [200, 233] width 150 height 20
type textarea "{{ config( post_hook = [ "alter table {{ this }} add primary key (active_member…"
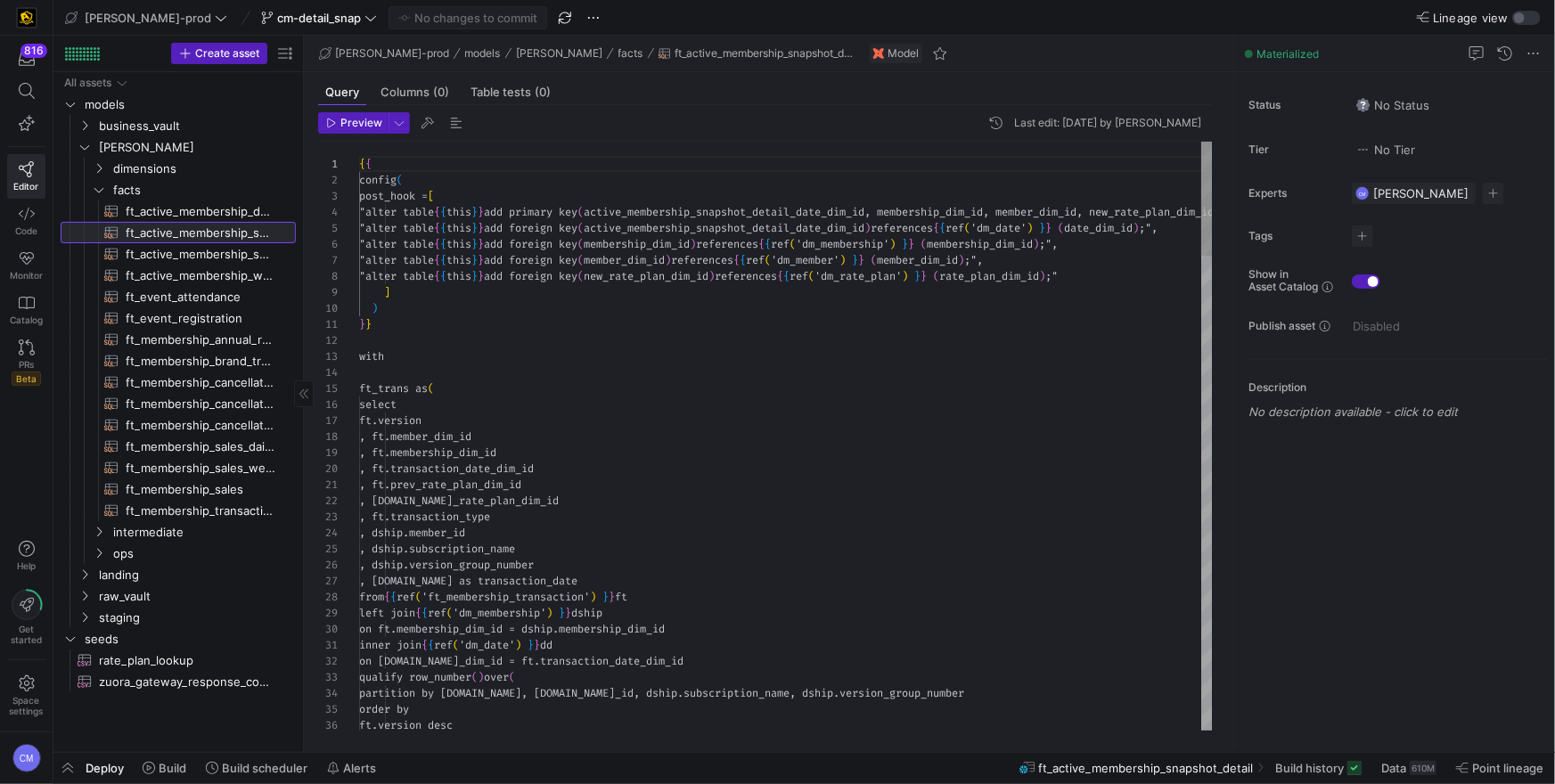
scroll to position [96, 0]
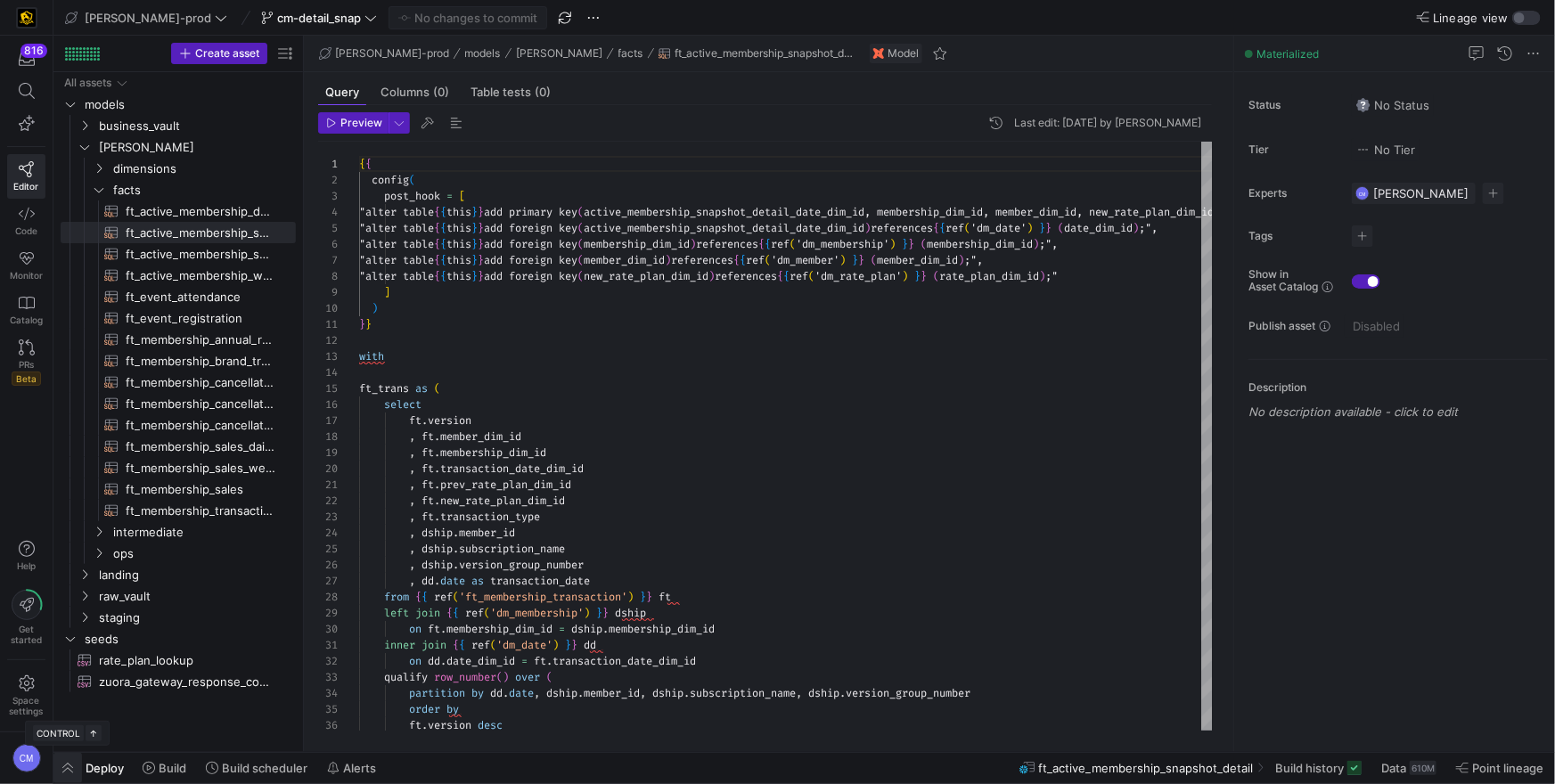
click at [61, 766] on span "button" at bounding box center [67, 768] width 29 height 31
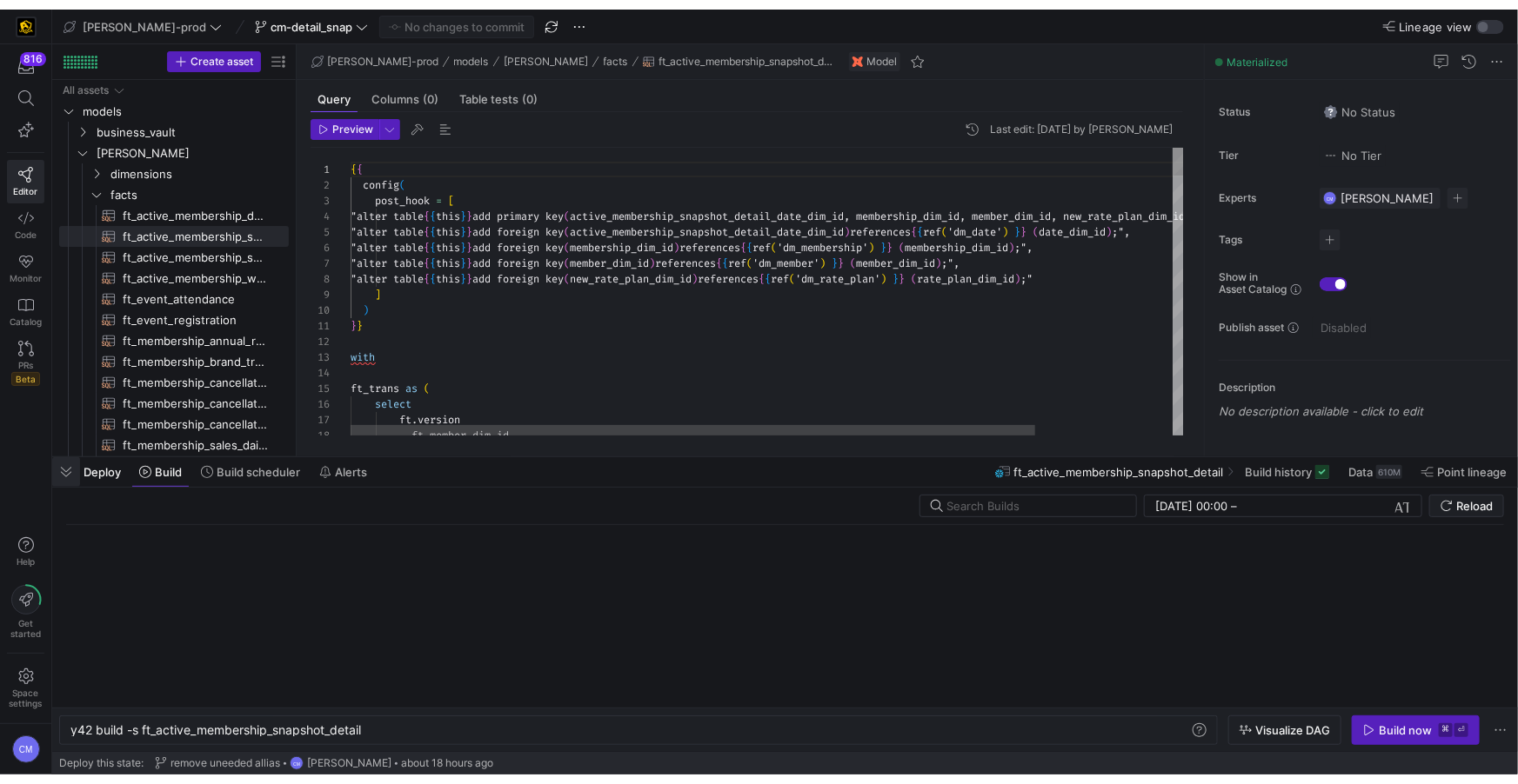
scroll to position [0, 293]
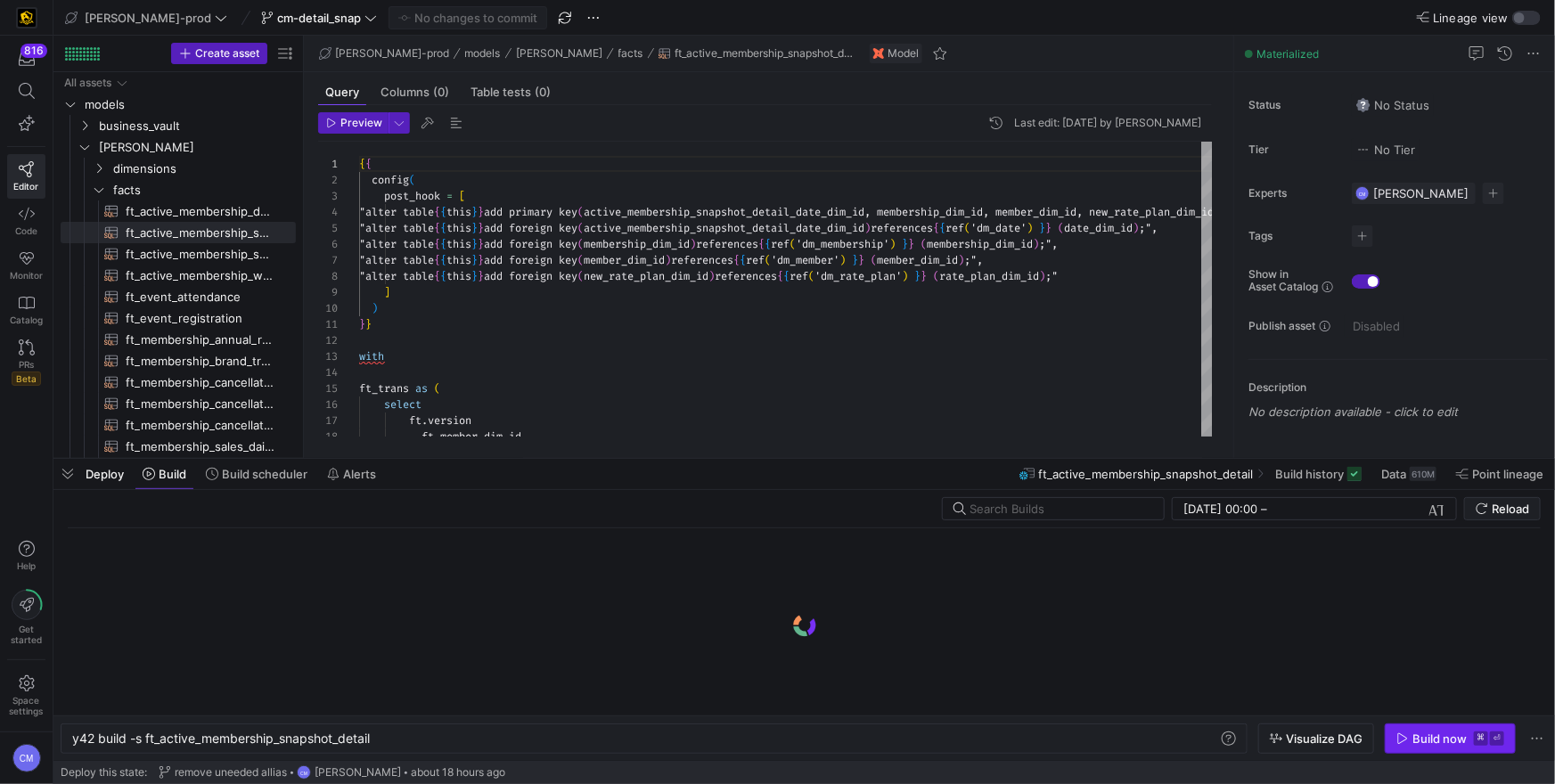
click at [1437, 736] on div "Build now" at bounding box center [1440, 738] width 54 height 14
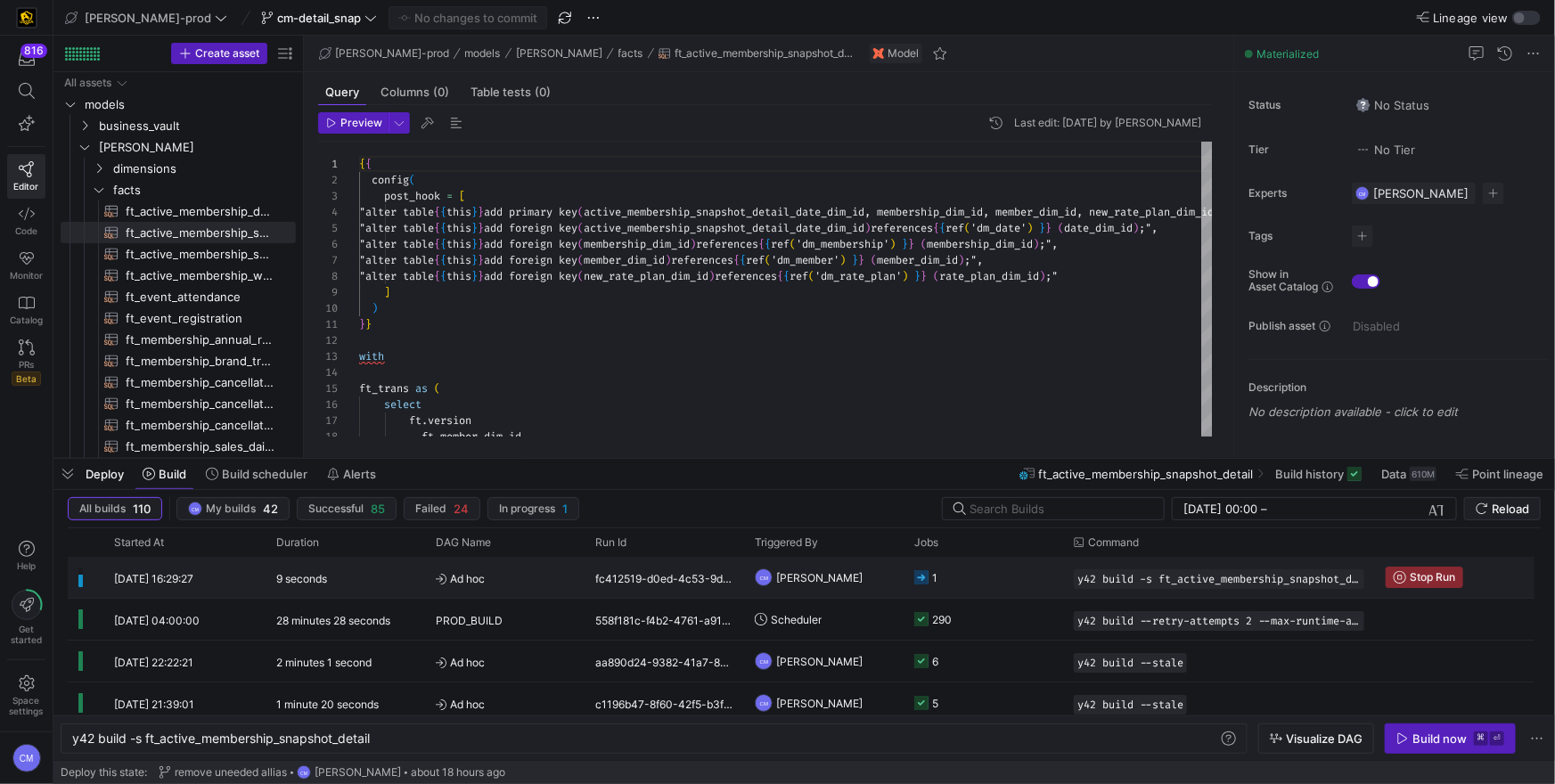
click at [554, 568] on span "Ad hoc" at bounding box center [505, 578] width 138 height 42
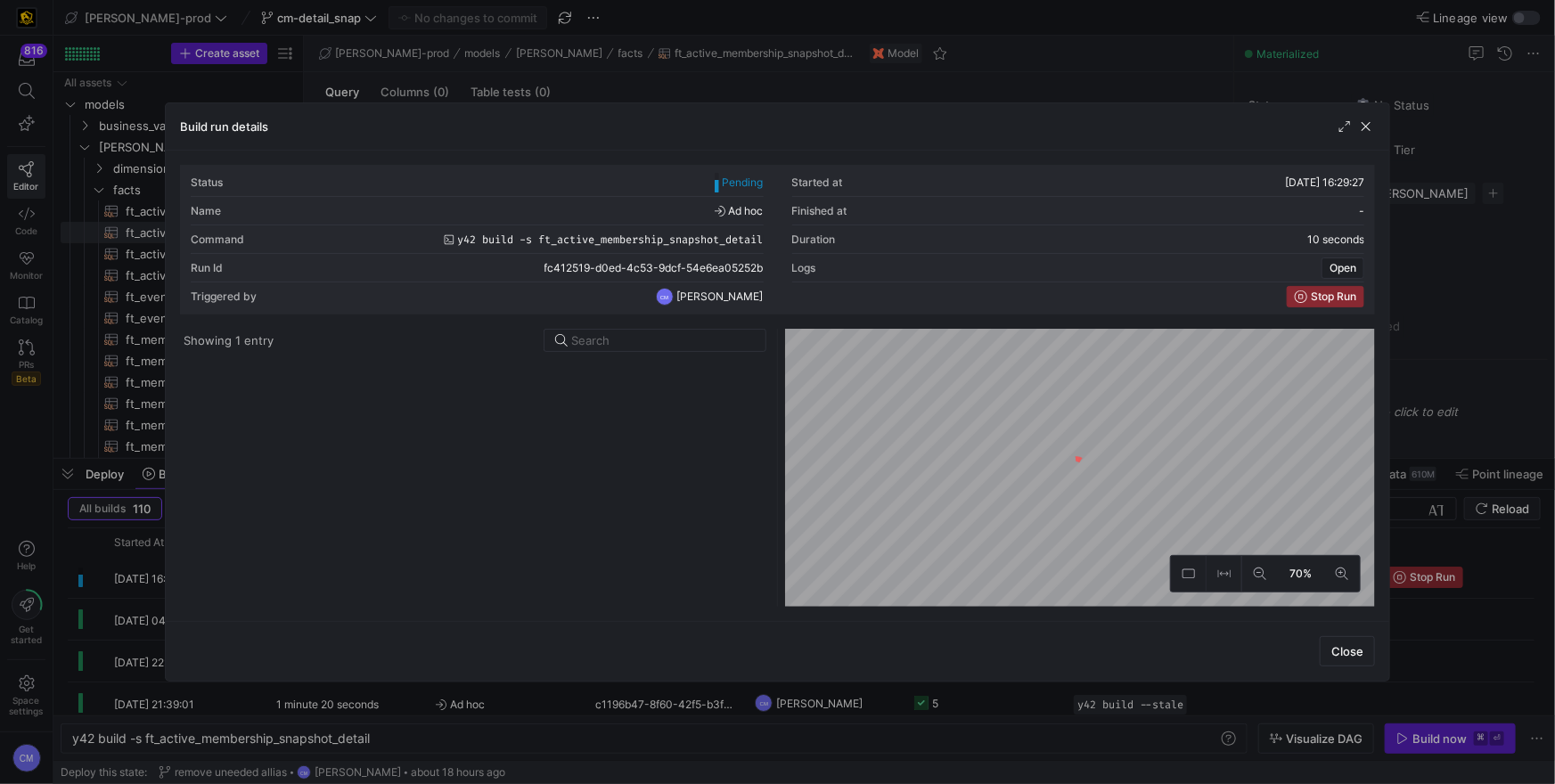
click at [100, 578] on div at bounding box center [778, 392] width 1555 height 784
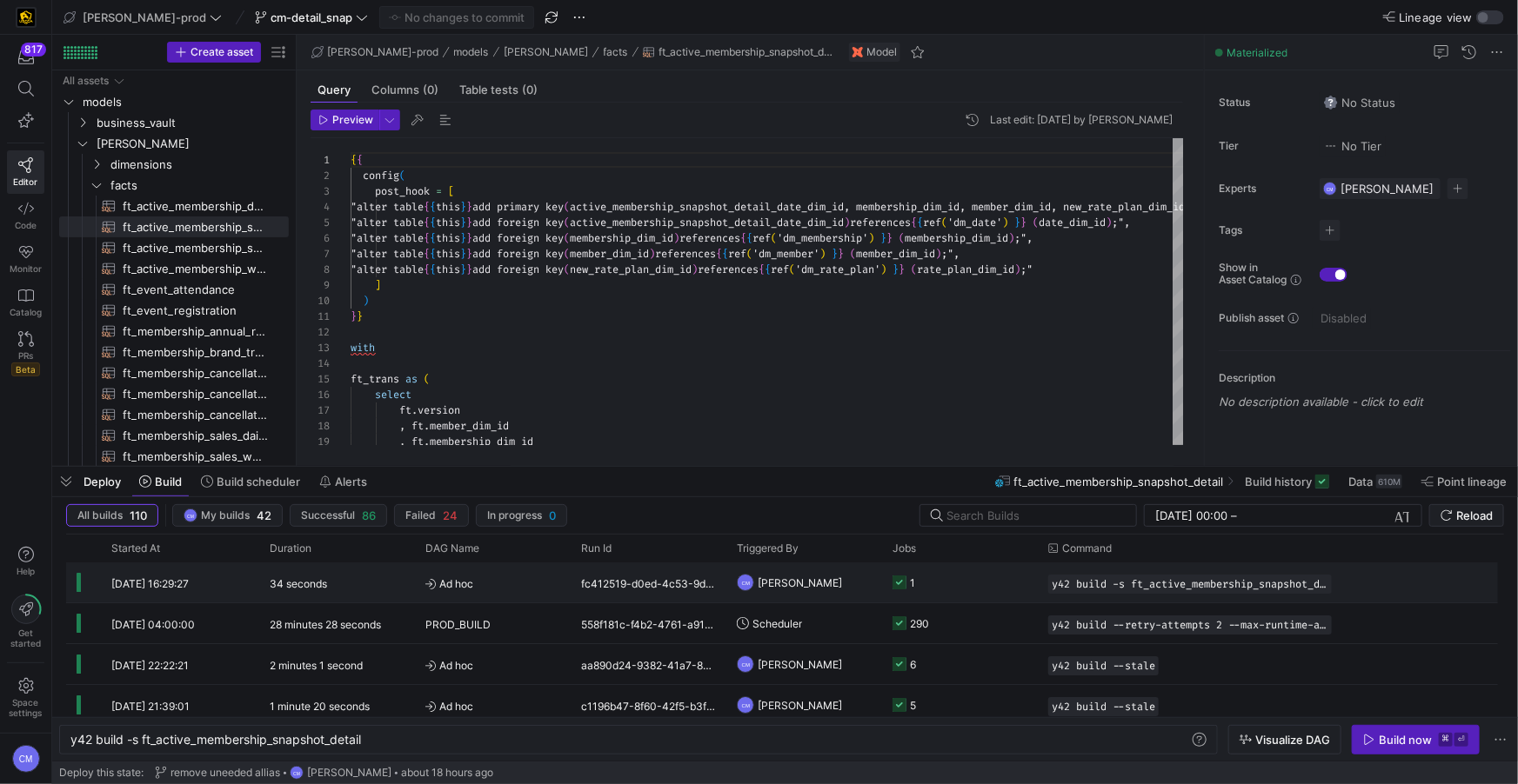
click at [955, 581] on y42-job-status-cell-renderer "1" at bounding box center [960, 582] width 135 height 38
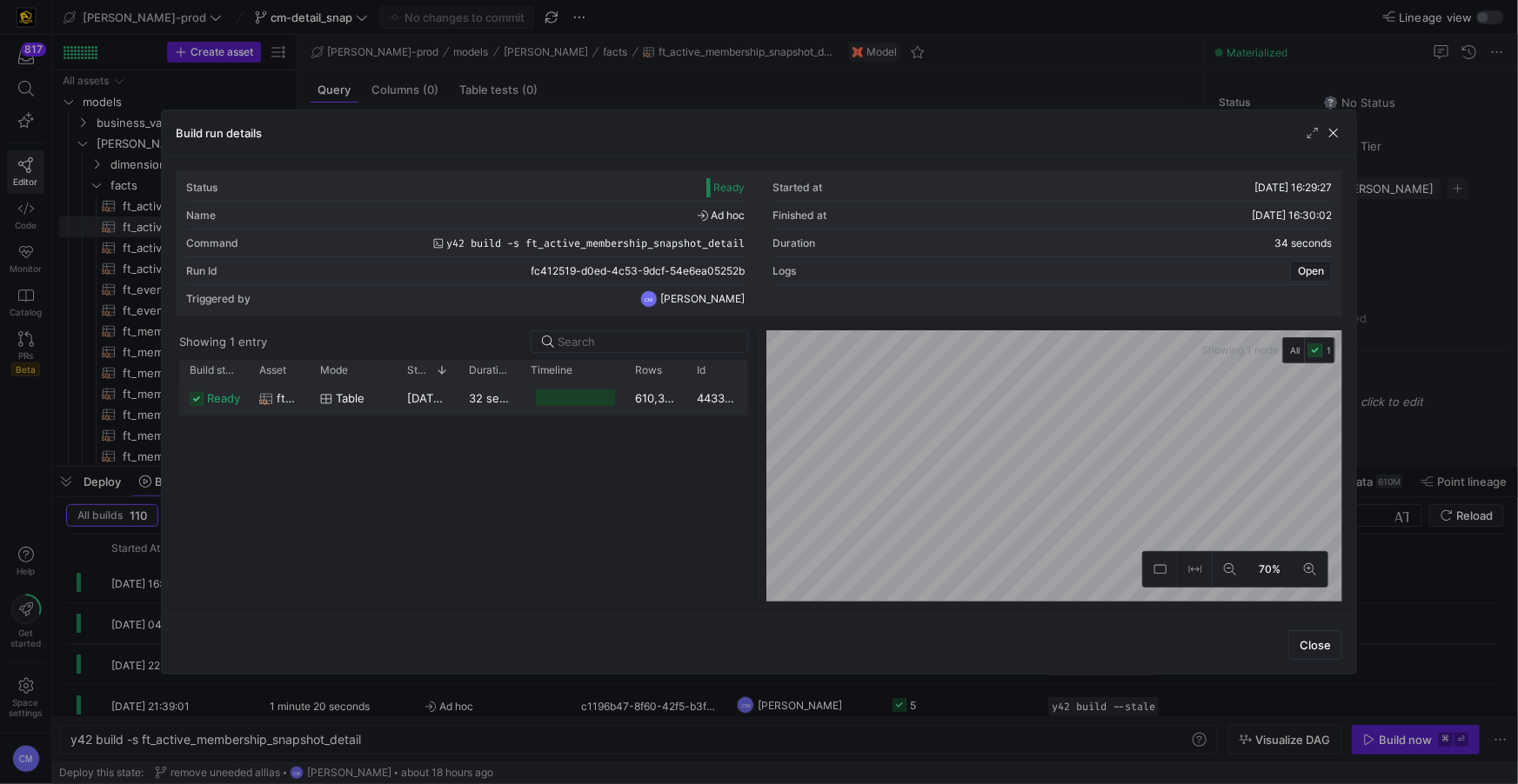
click at [548, 400] on div at bounding box center [574, 398] width 79 height 16
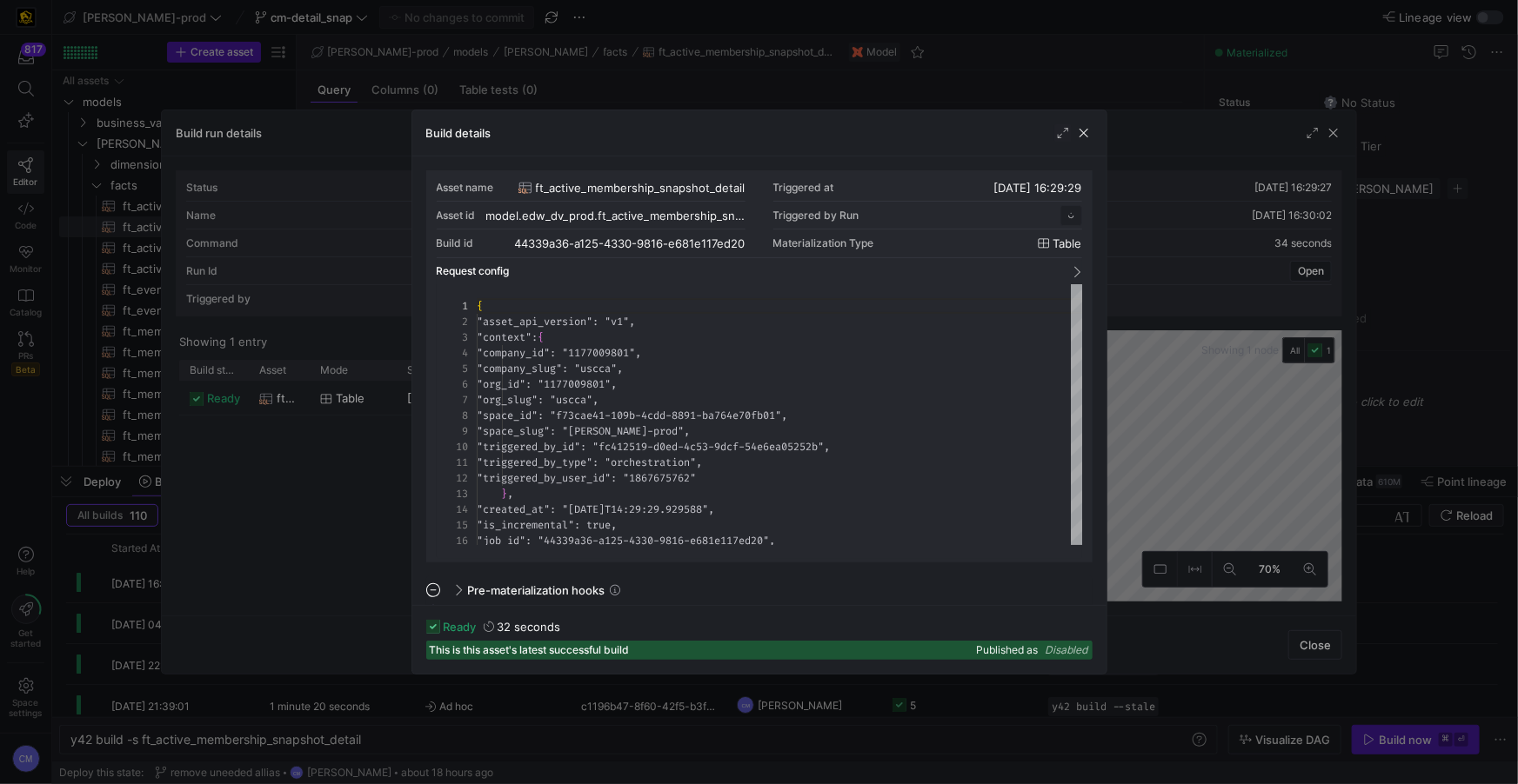
scroll to position [156, 0]
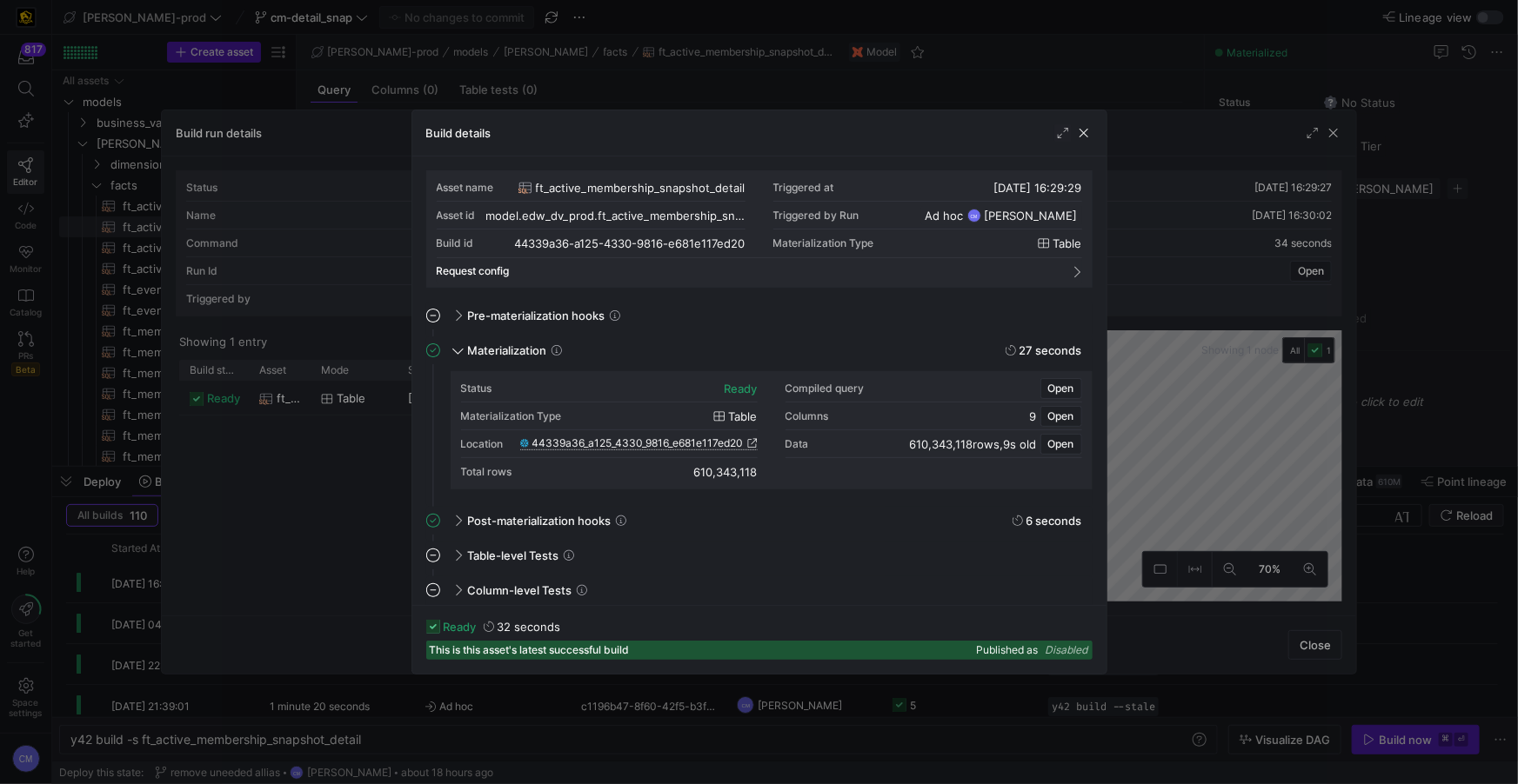
click at [626, 442] on span "44339a36_a125_4330_9816_e681e117ed20" at bounding box center [638, 442] width 212 height 12
click at [857, 89] on div at bounding box center [759, 392] width 1518 height 784
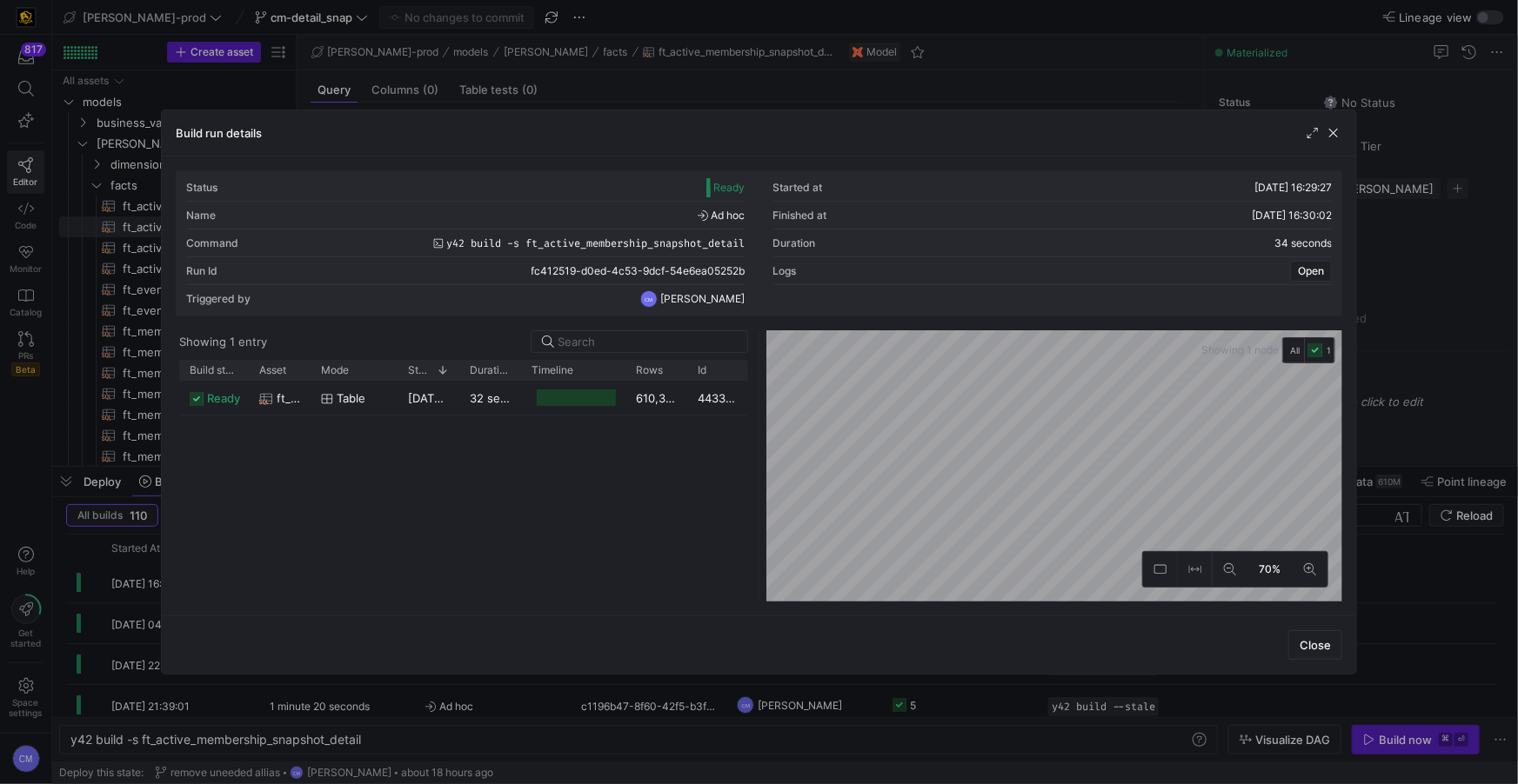
click at [857, 89] on div at bounding box center [759, 392] width 1518 height 784
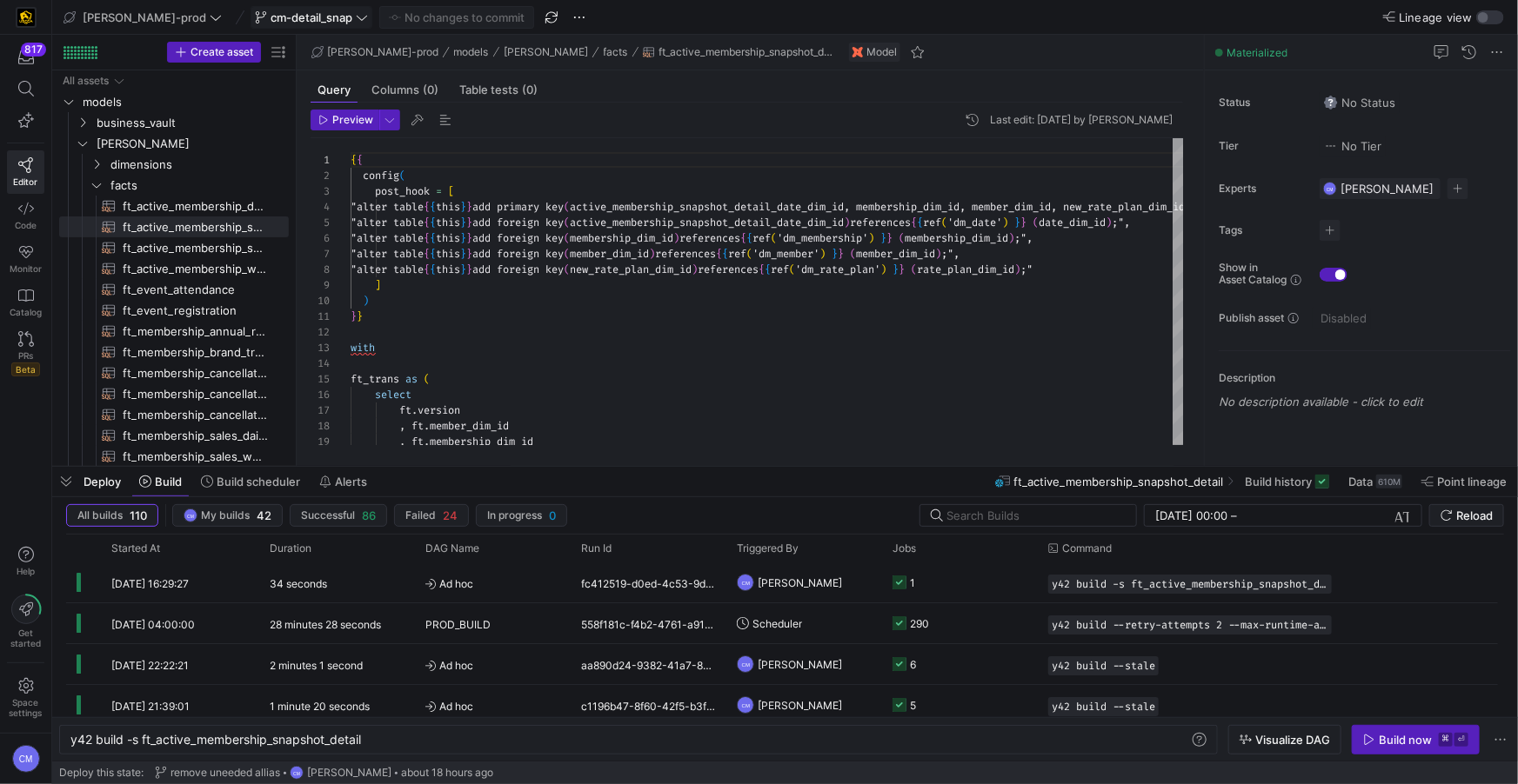
click at [271, 13] on span "cm-detail_snap" at bounding box center [312, 16] width 82 height 14
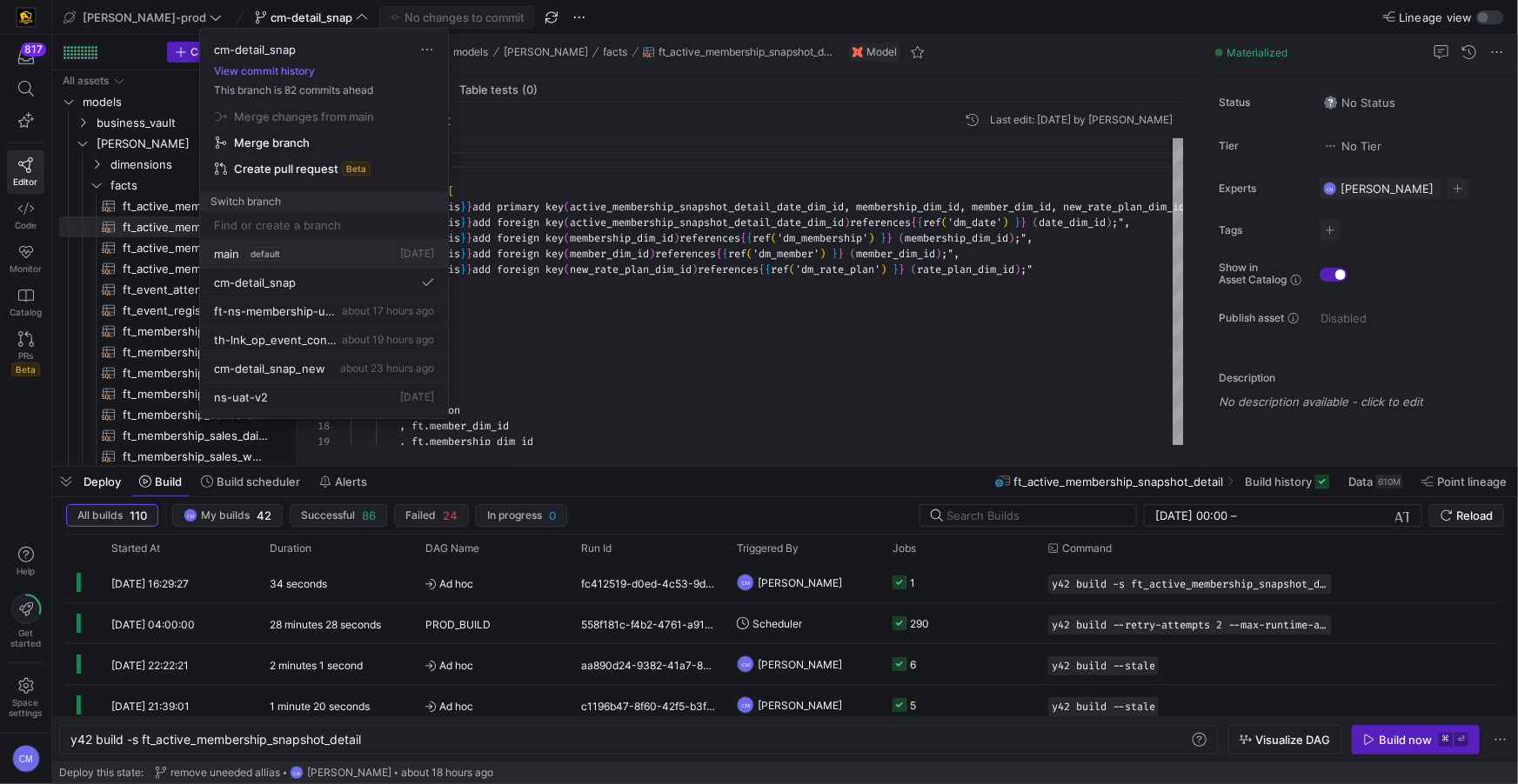
click at [287, 253] on div "main default [DATE]" at bounding box center [324, 253] width 220 height 14
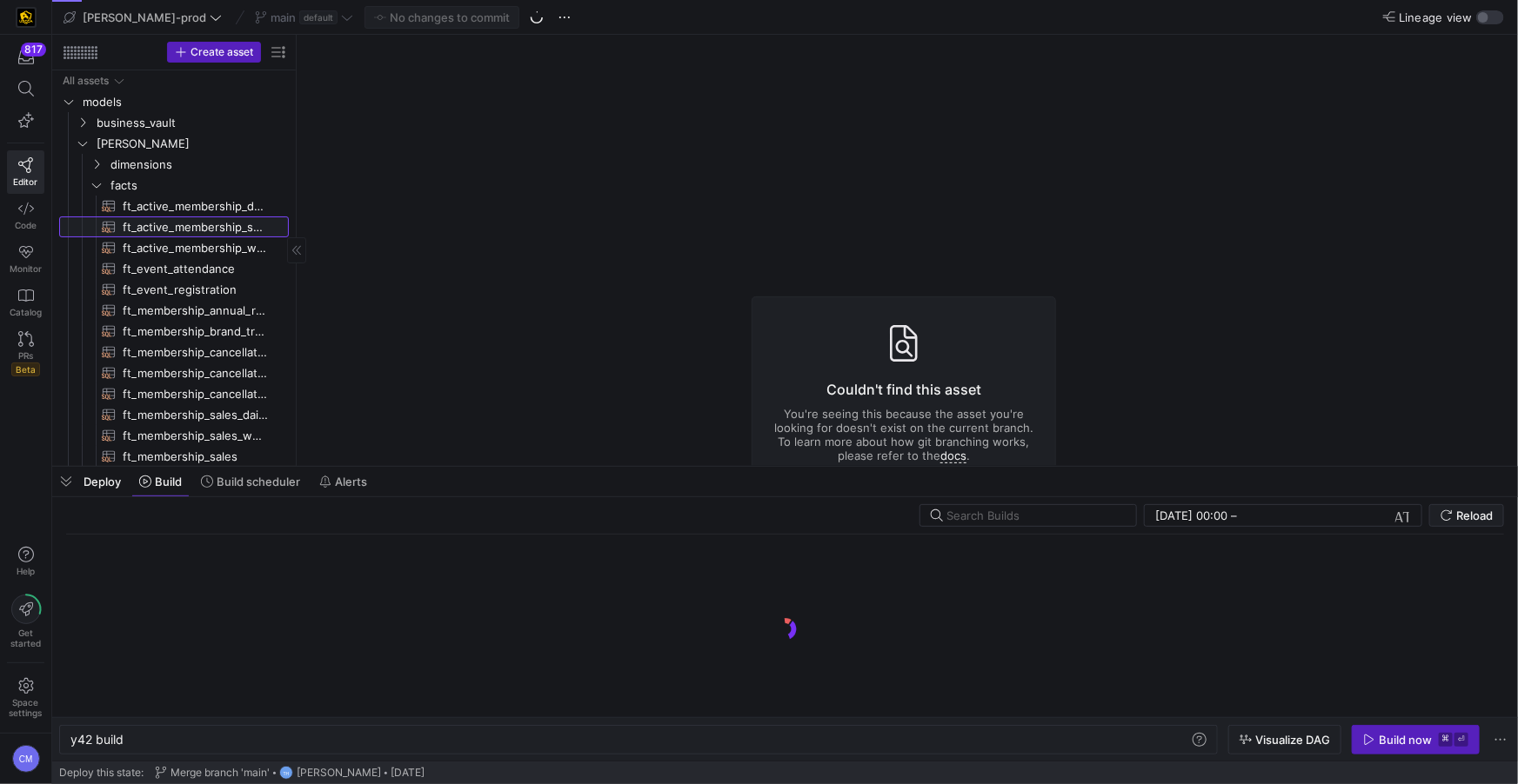
click at [224, 229] on span "ft_active_membership_snapshot​​​​​​​​​​" at bounding box center [195, 227] width 146 height 20
type textarea "y42 build -s ft_active_membership_snapshot"
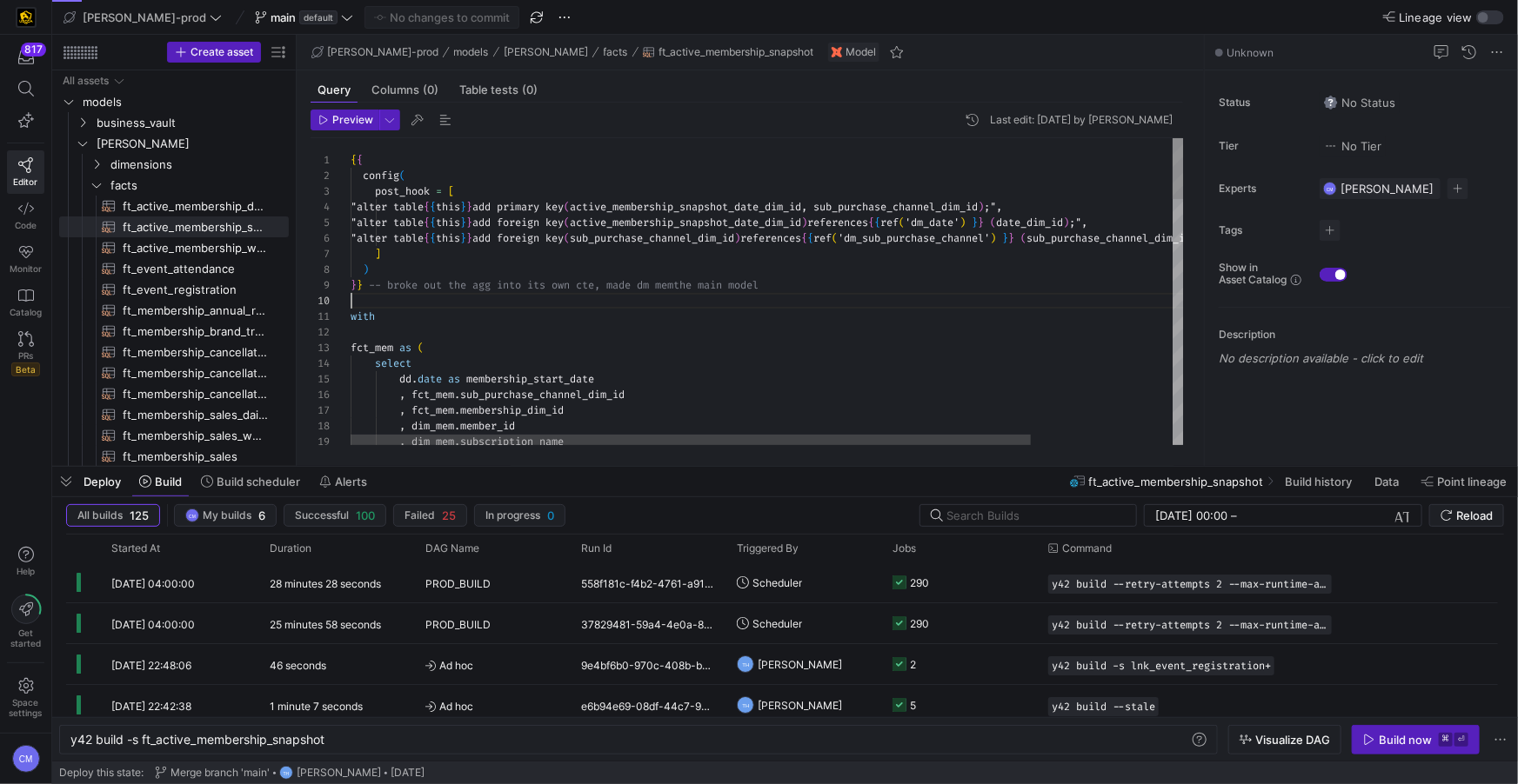
scroll to position [110, 0]
type textarea "{{ config( post_hook = [ "alter table {{ this }} add primary key (active_member…"
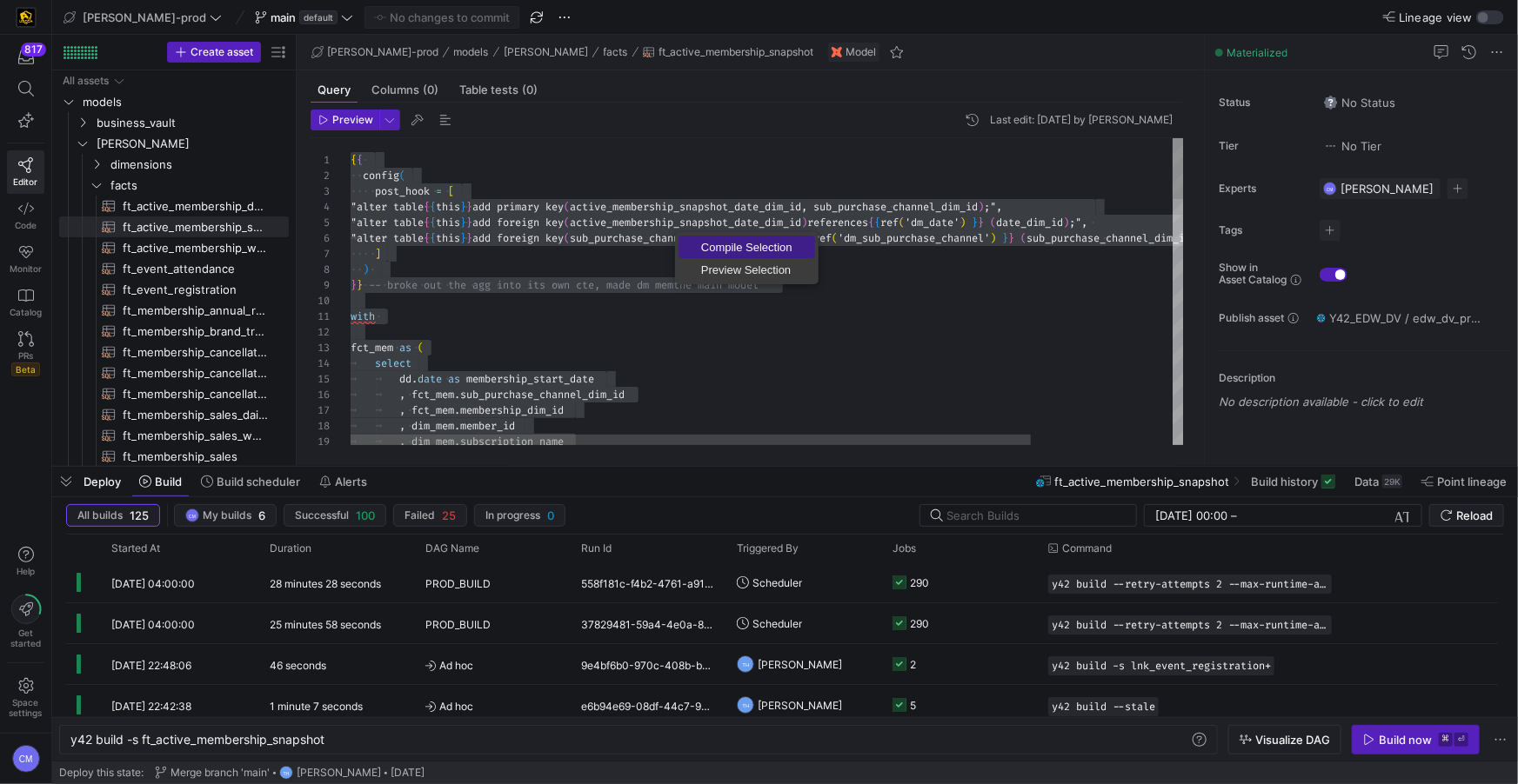
click at [718, 242] on span "Compile Selection" at bounding box center [746, 247] width 136 height 11
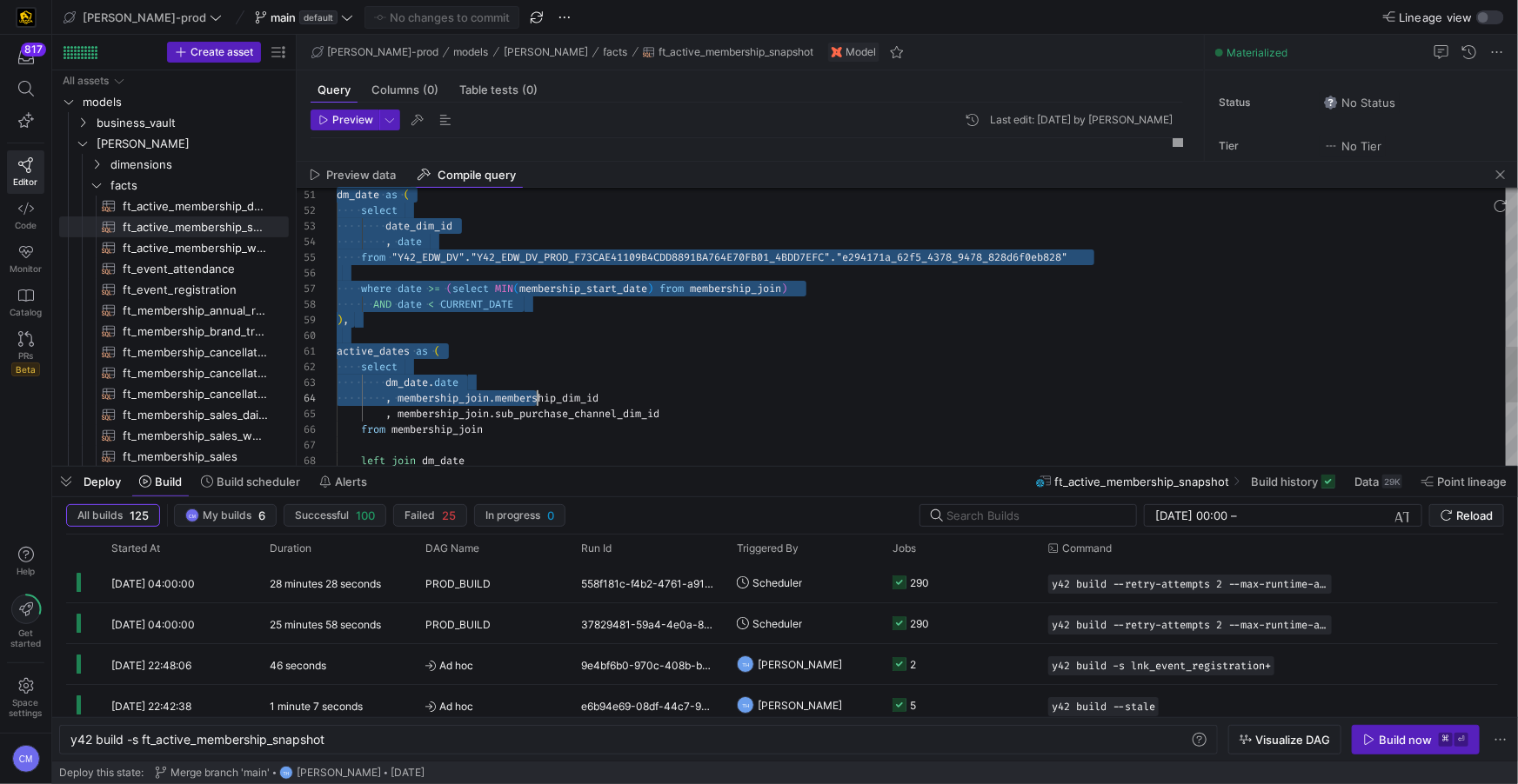
scroll to position [31, 0]
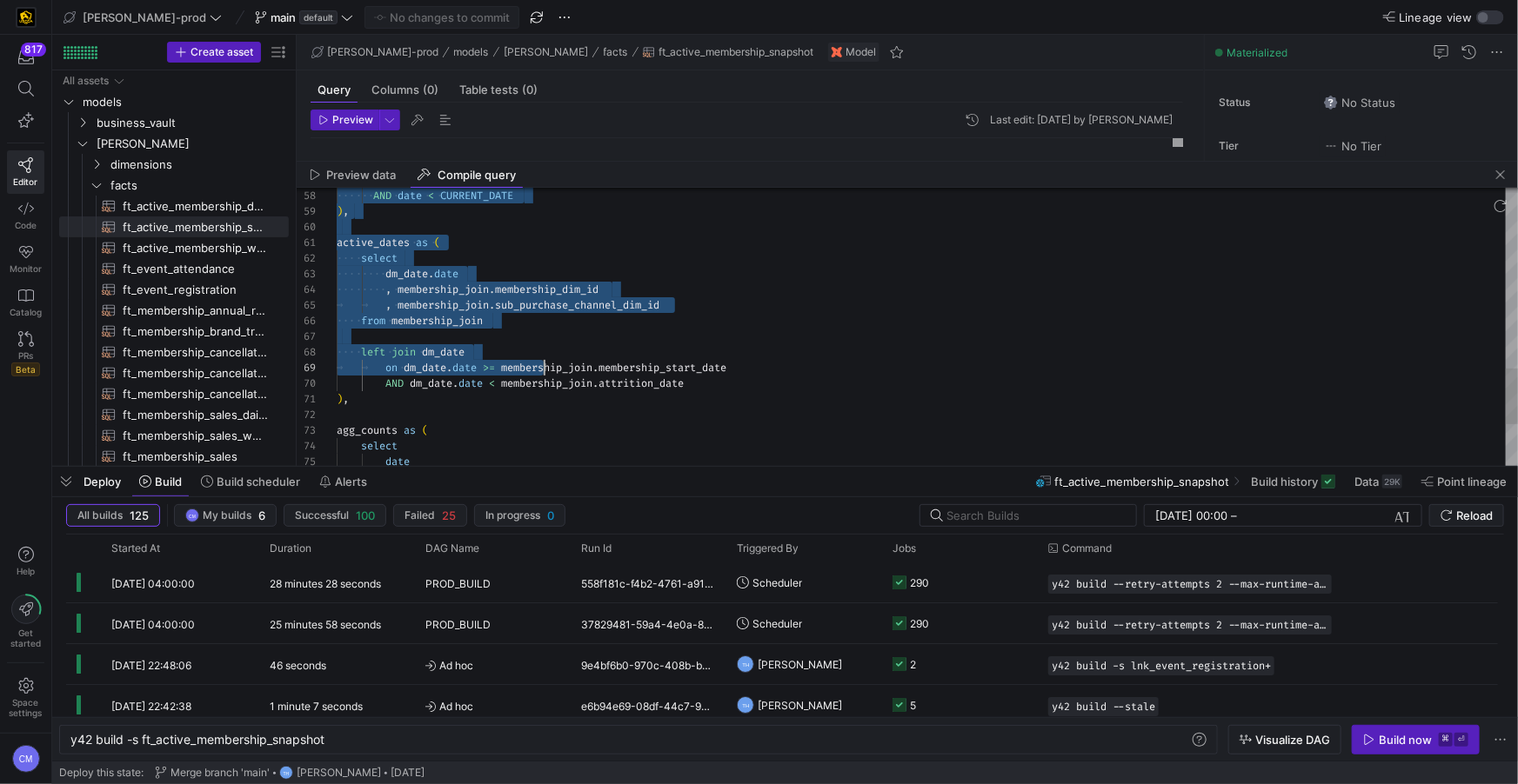
type textarea "-- broke out the agg into its own cte, made dm mem the main model with fct_mem …"
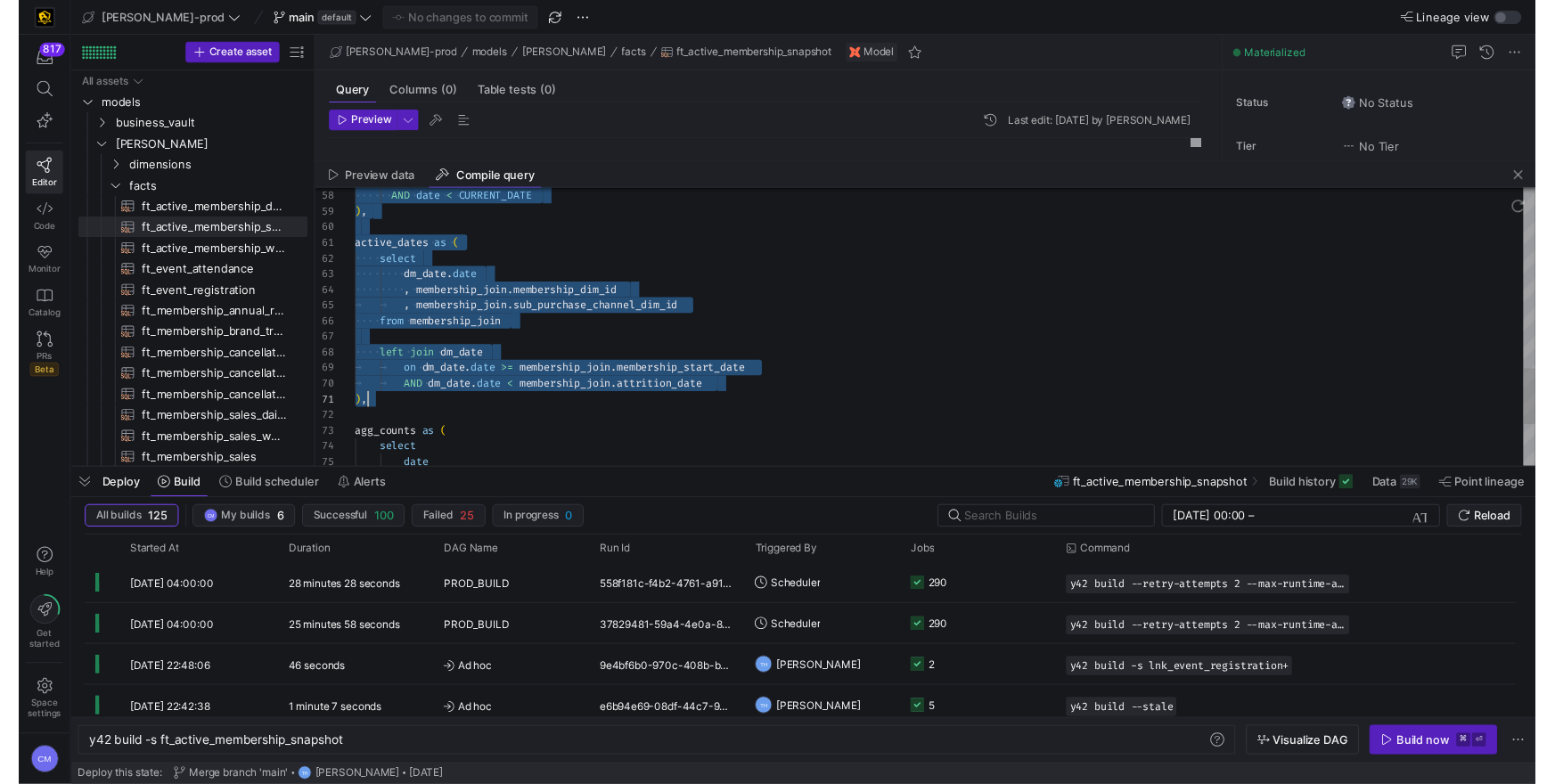
scroll to position [32, 11]
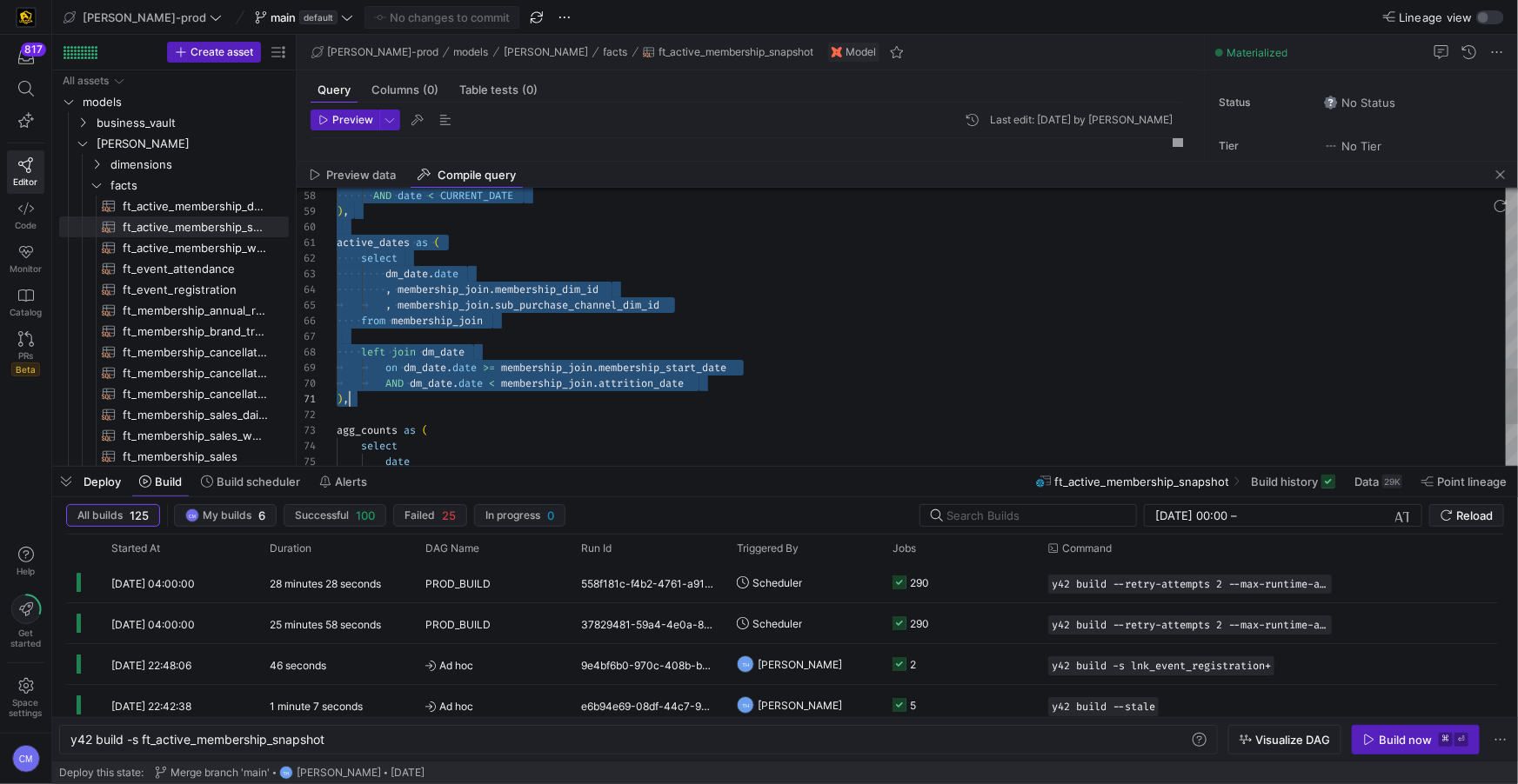
drag, startPoint x: 339, startPoint y: 241, endPoint x: 538, endPoint y: 396, distance: 252.2
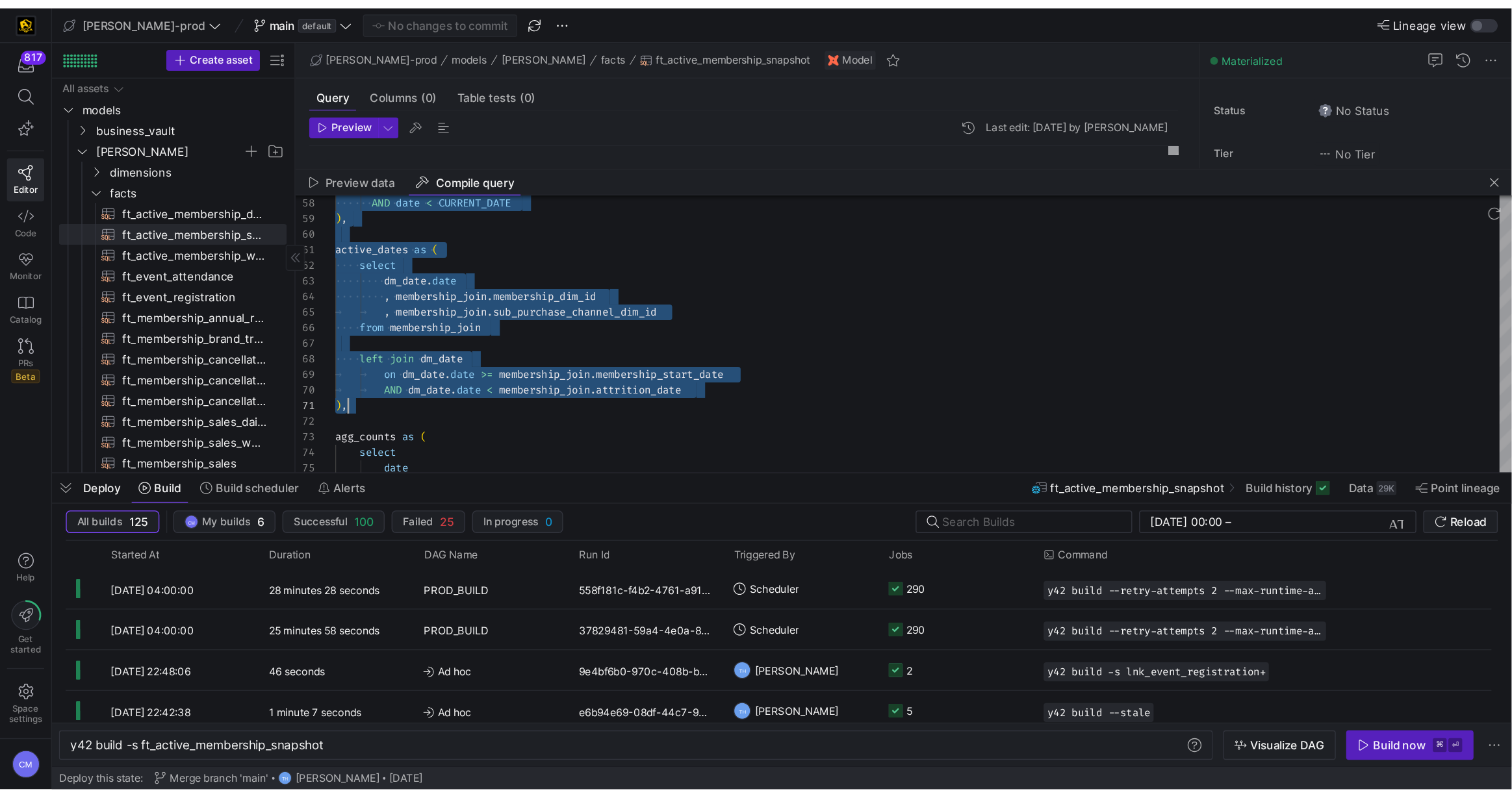
scroll to position [82, 0]
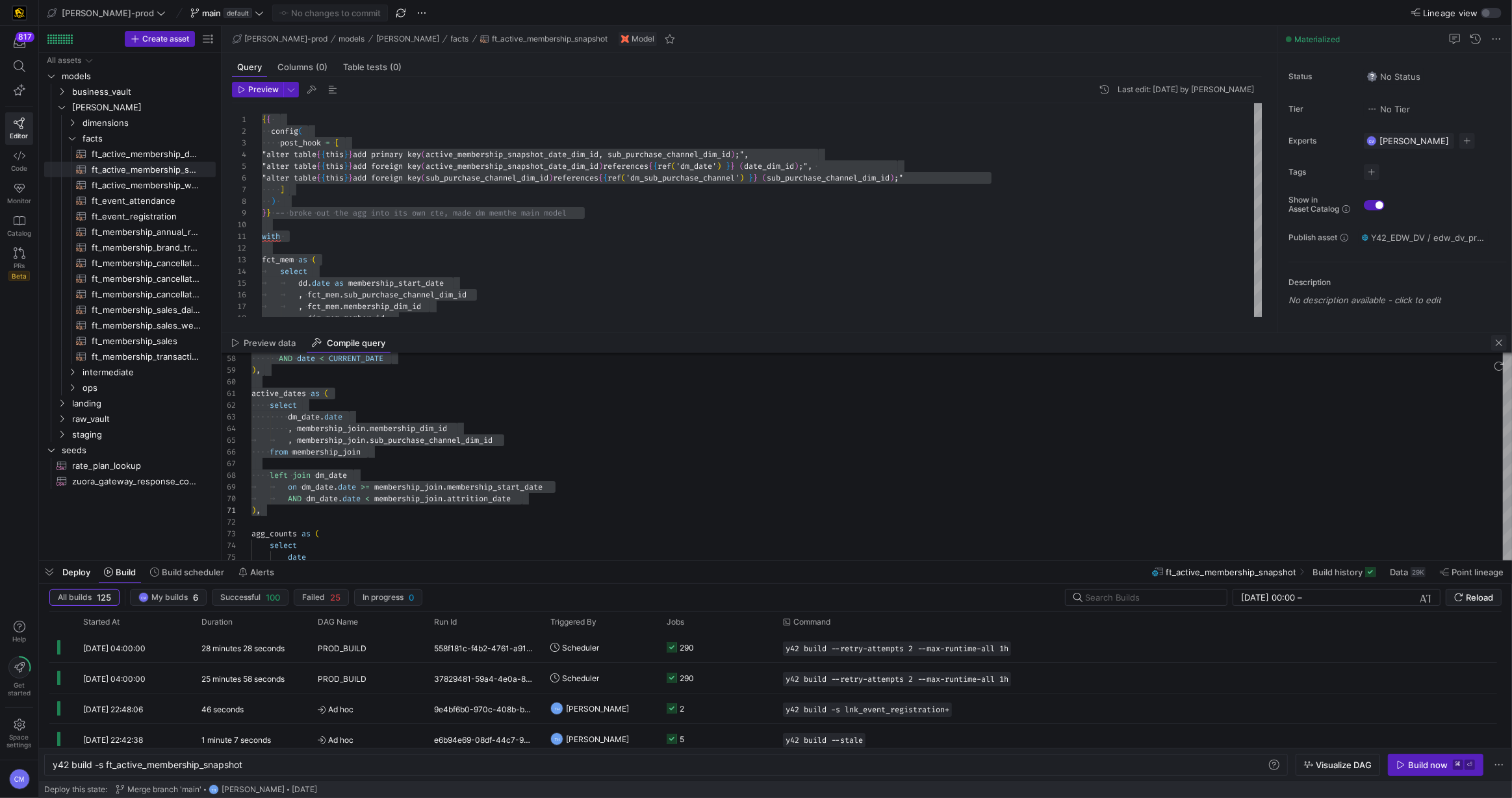
click at [1133, 341] on span "button" at bounding box center [1498, 343] width 16 height 16
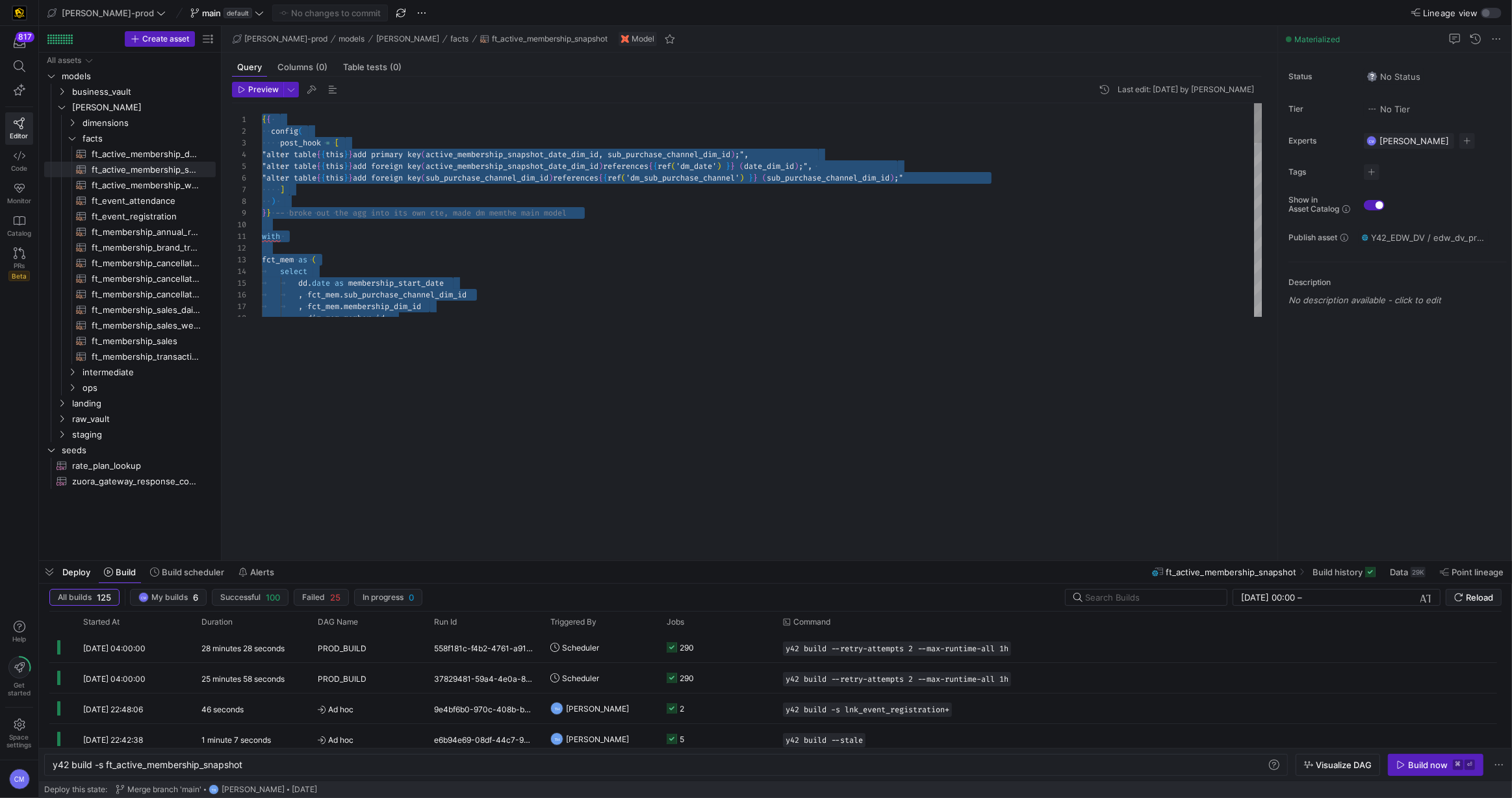
type textarea "with fct_mem as ( select [DOMAIN_NAME] as membership_start_date , fct_mem.sub_p…"
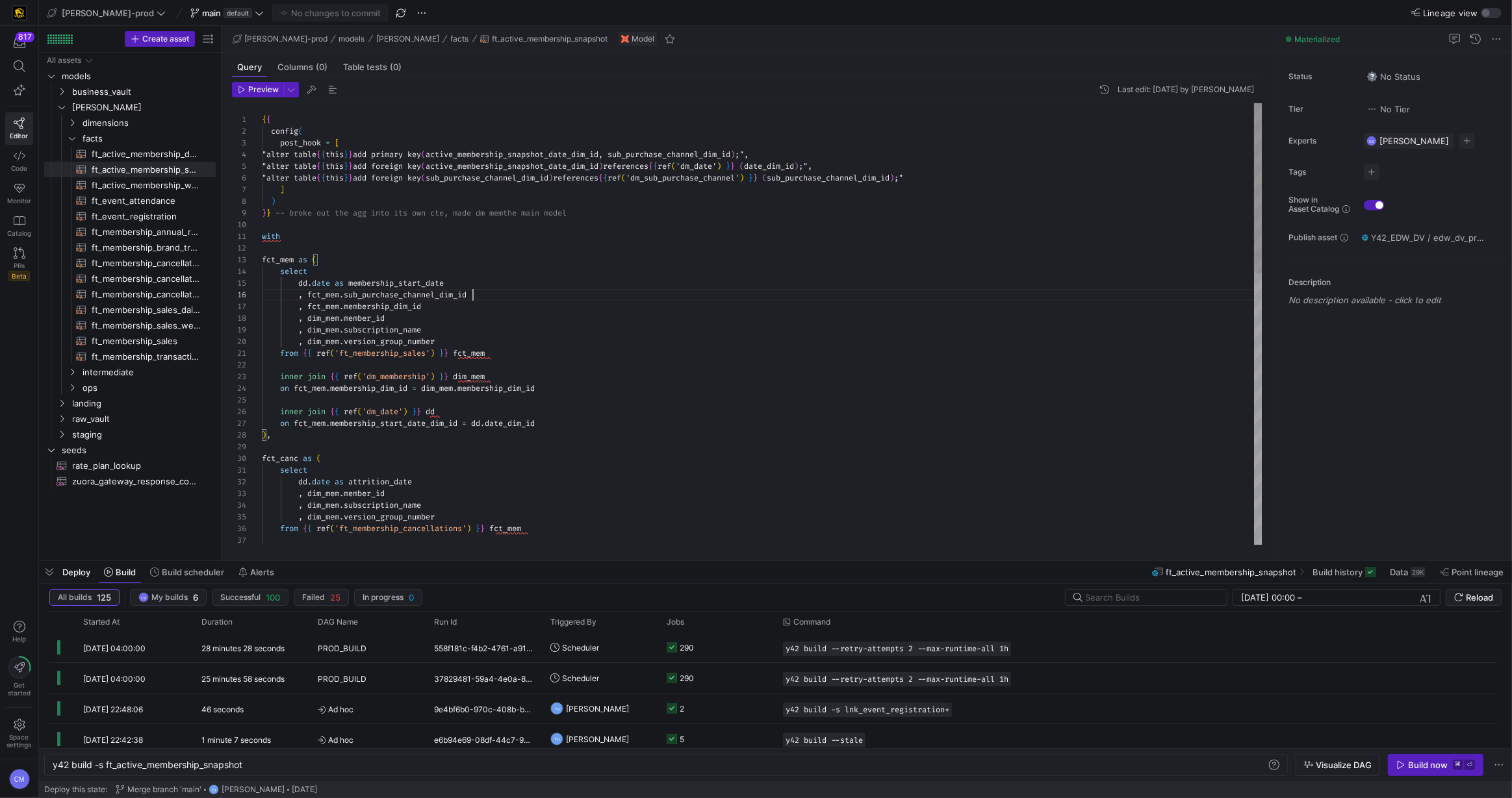
click at [657, 292] on div "{ { config ( post_hook = [ "alter table { { this } } add primary key ( active_m…" at bounding box center [762, 675] width 1001 height 1144
click at [202, 10] on span "main" at bounding box center [212, 12] width 19 height 10
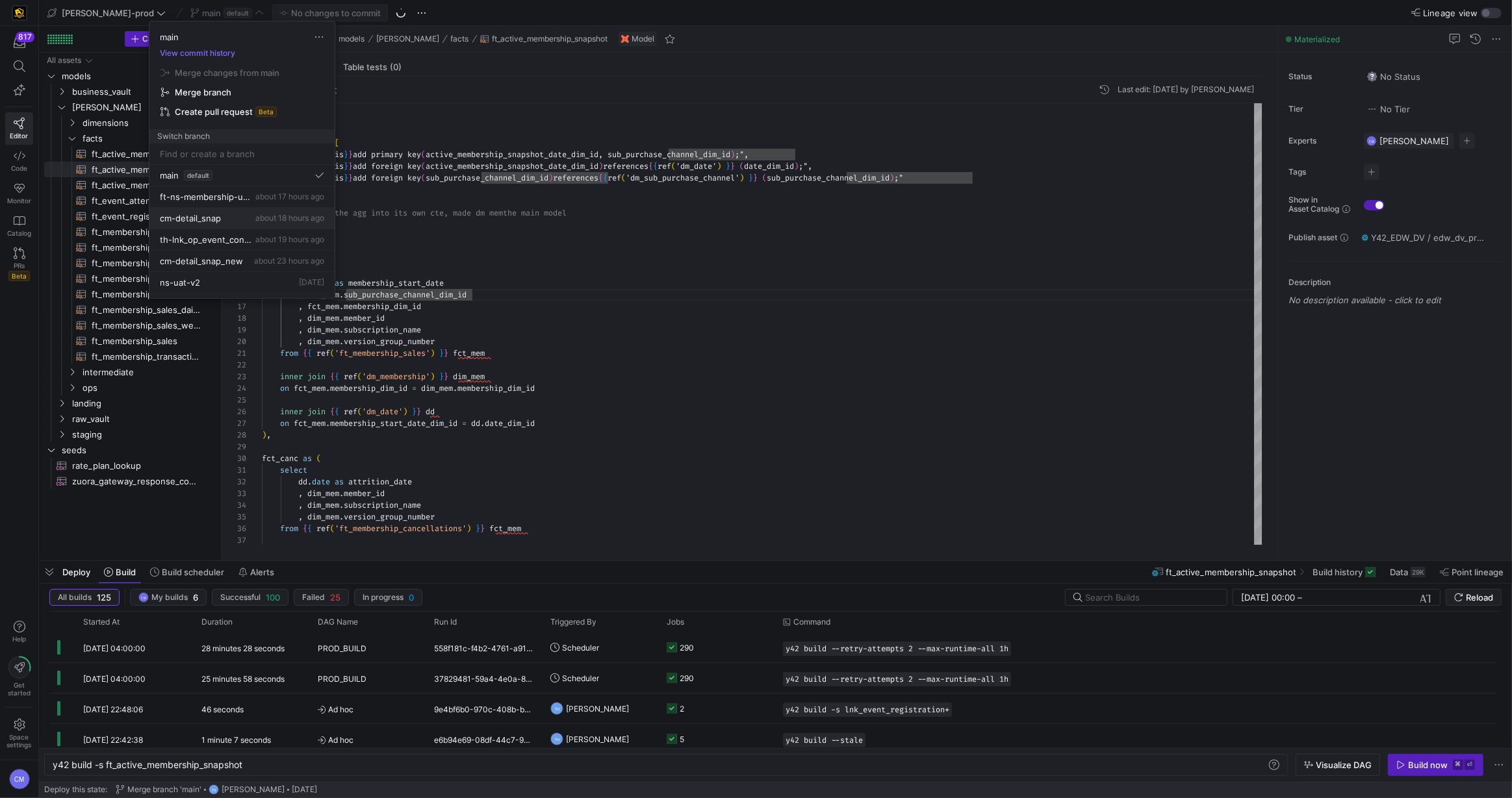
click at [244, 221] on div "cm-detail_snap about 18 hours ago" at bounding box center [242, 218] width 164 height 10
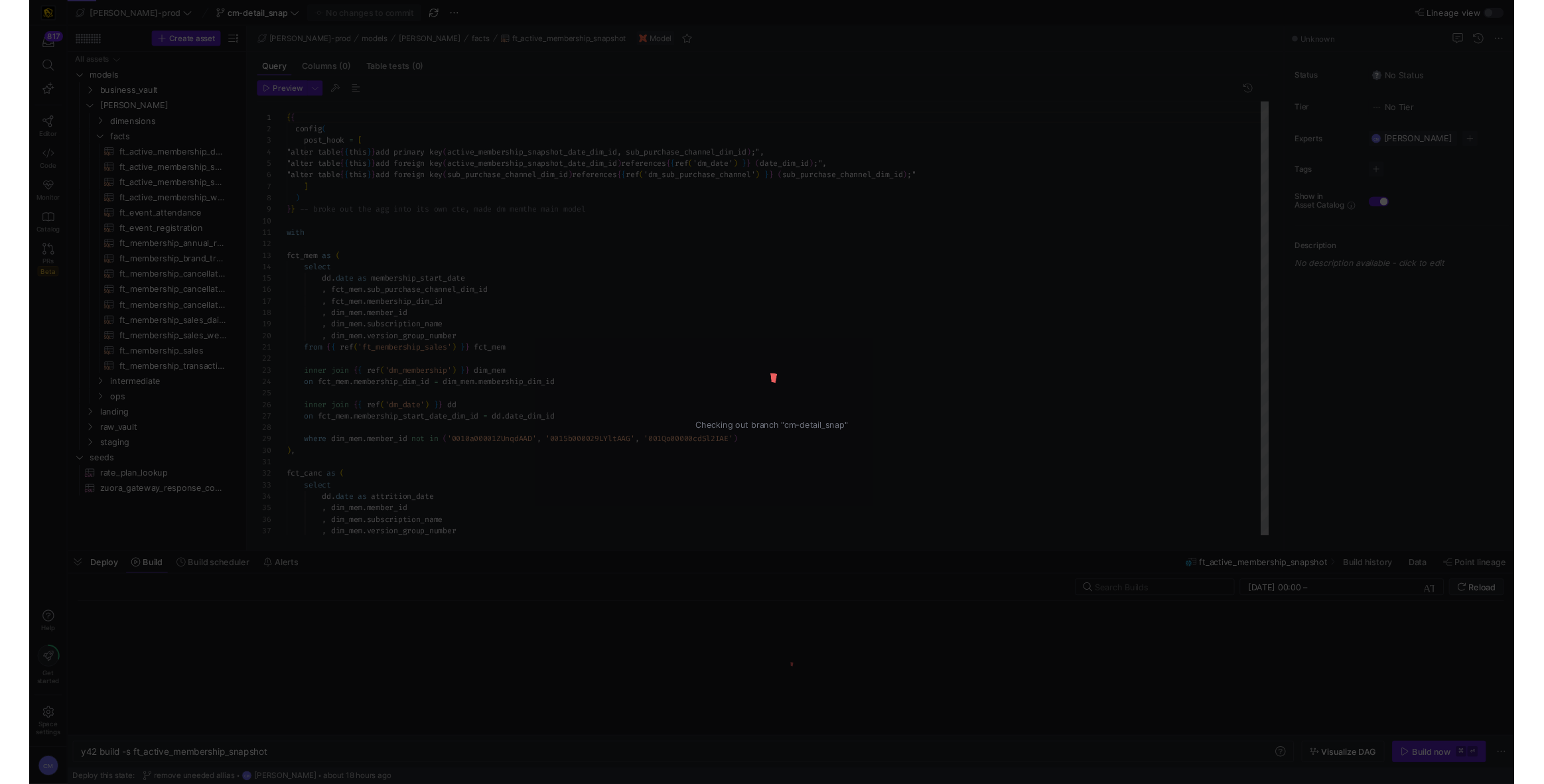
scroll to position [95, 0]
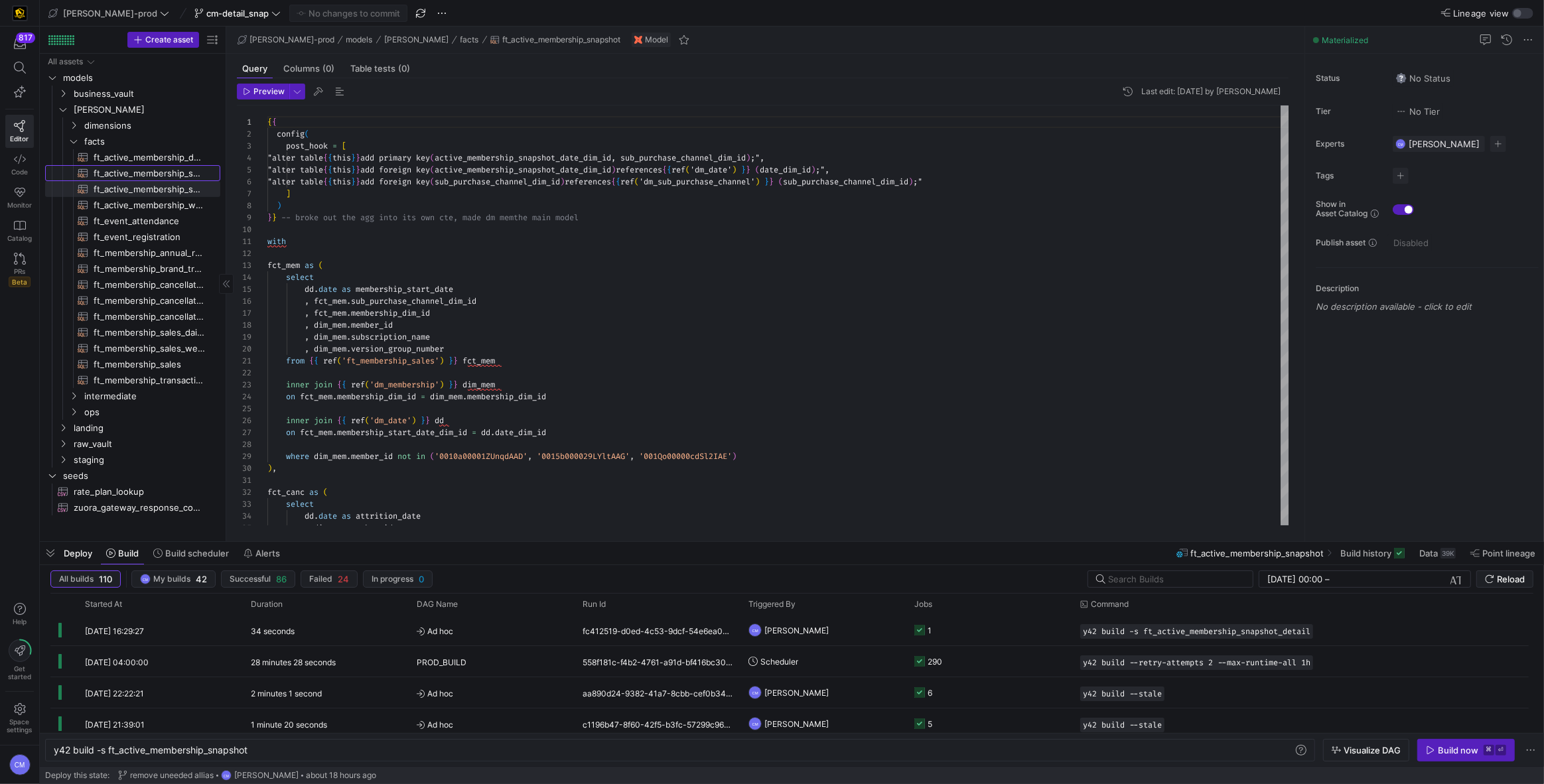
click at [164, 168] on span "ft_active_membership_snapshot_detail​​​​​​​​​​" at bounding box center [149, 173] width 112 height 15
type textarea "y42 build -s ft_active_membership_snapshot_detail"
type textarea "{{ config( post_hook = [ "alter table {{ this }} add primary key (active_member…"
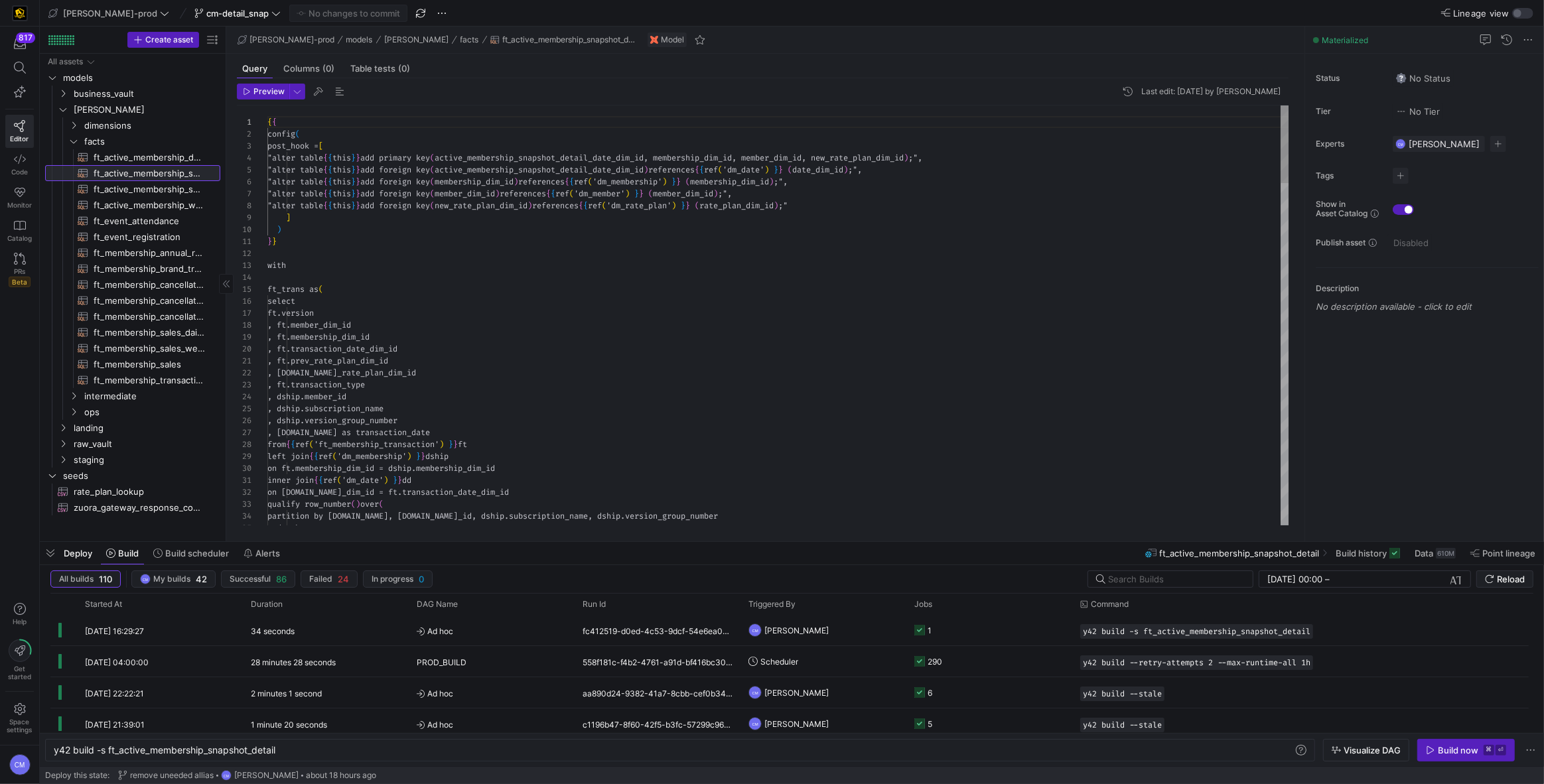
scroll to position [71, 0]
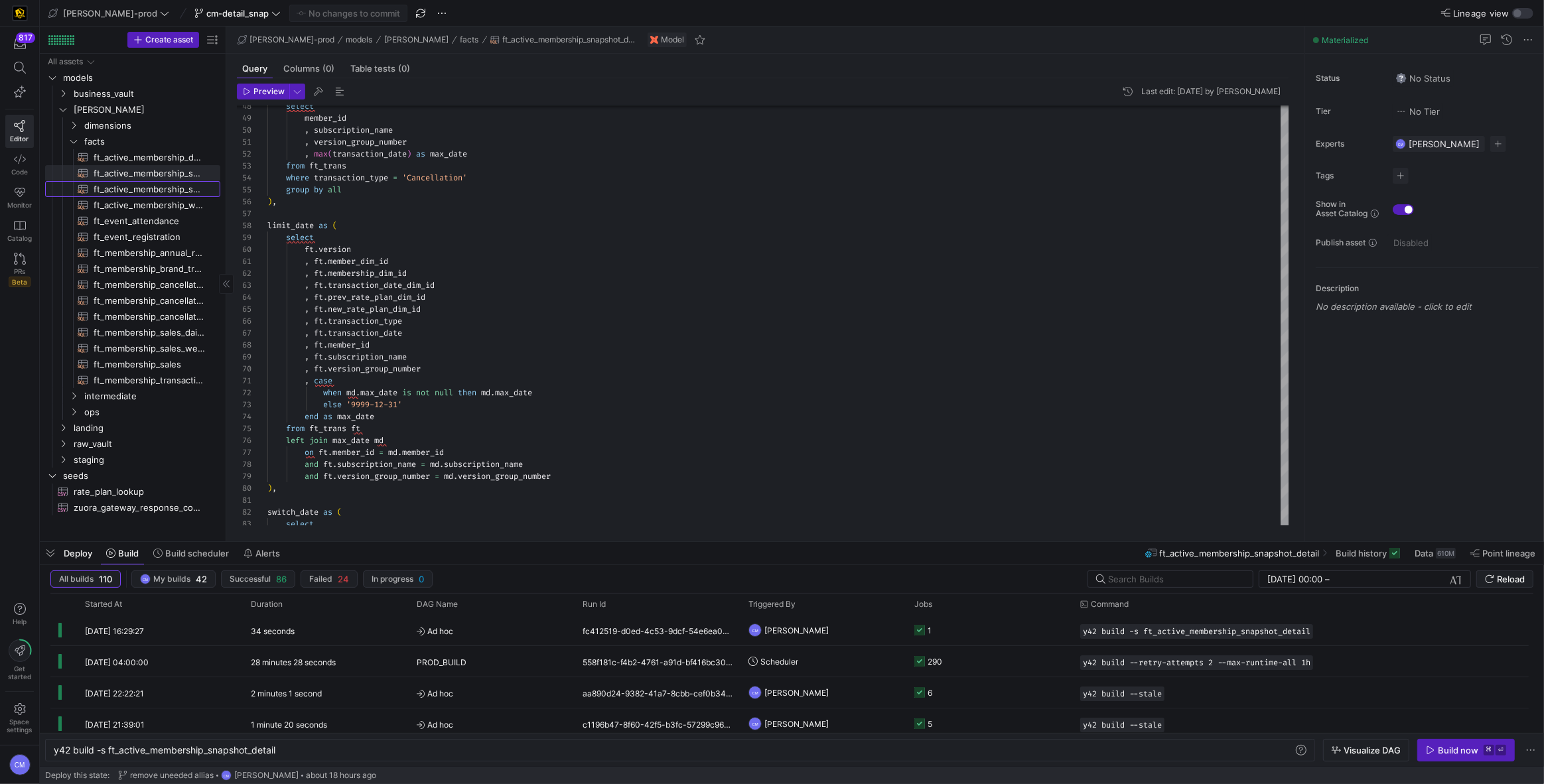
click at [144, 189] on span "ft_active_membership_snapshot​​​​​​​​​​" at bounding box center [149, 189] width 112 height 15
type textarea "y42 build -s ft_active_membership_snapshot"
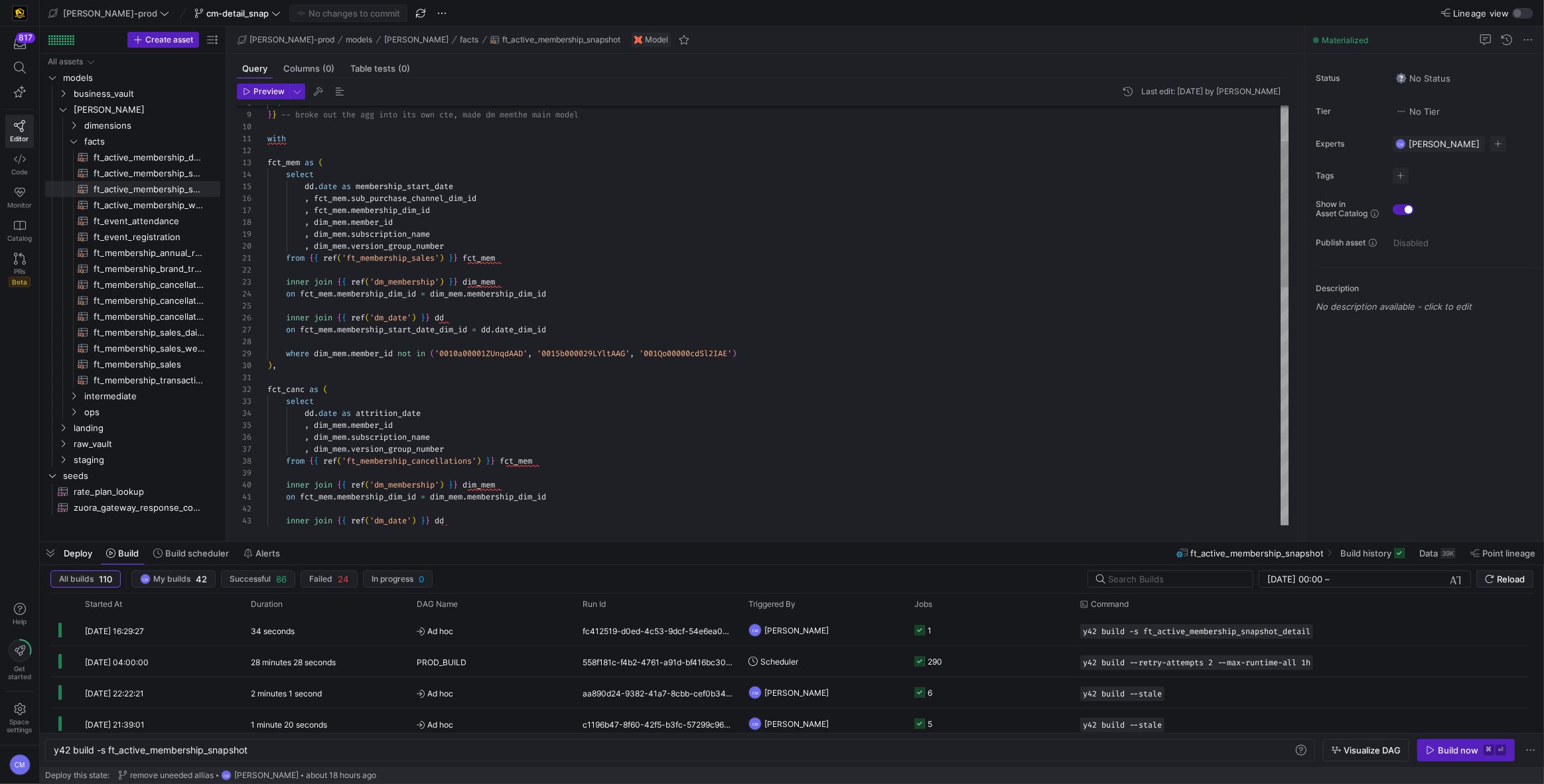
scroll to position [95, 482]
click at [759, 350] on div "inner join { { ref ( 'dm_date' ) } } dd on fct_mem . membership_dim_id = dim_me…" at bounding box center [779, 605] width 1022 height 1205
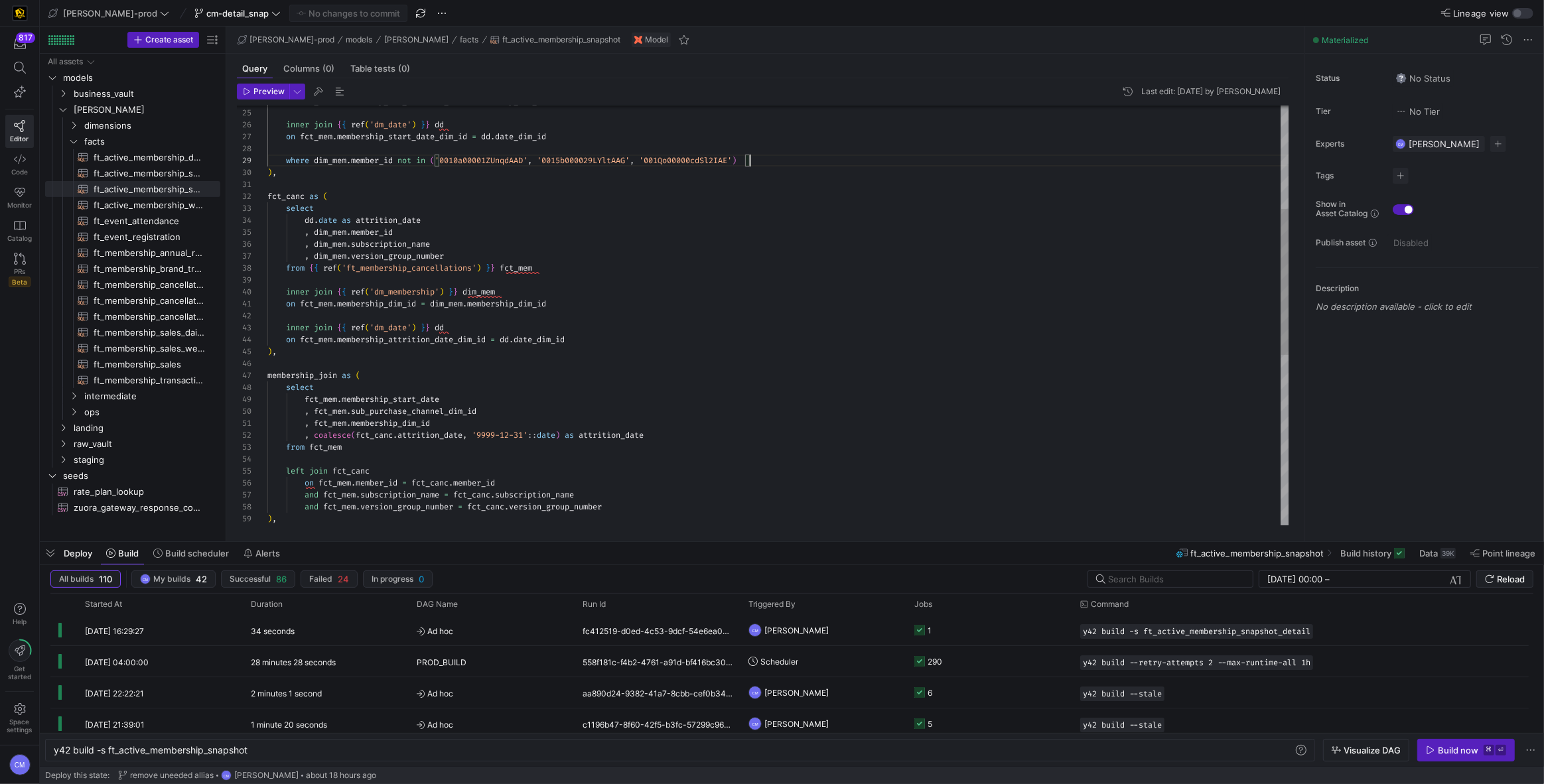
click at [445, 437] on div "inner join { { ref ( 'dm_date' ) } } dd on fct_mem . membership_dim_id = dim_me…" at bounding box center [779, 412] width 1022 height 1205
drag, startPoint x: 767, startPoint y: 162, endPoint x: 164, endPoint y: 164, distance: 603.0
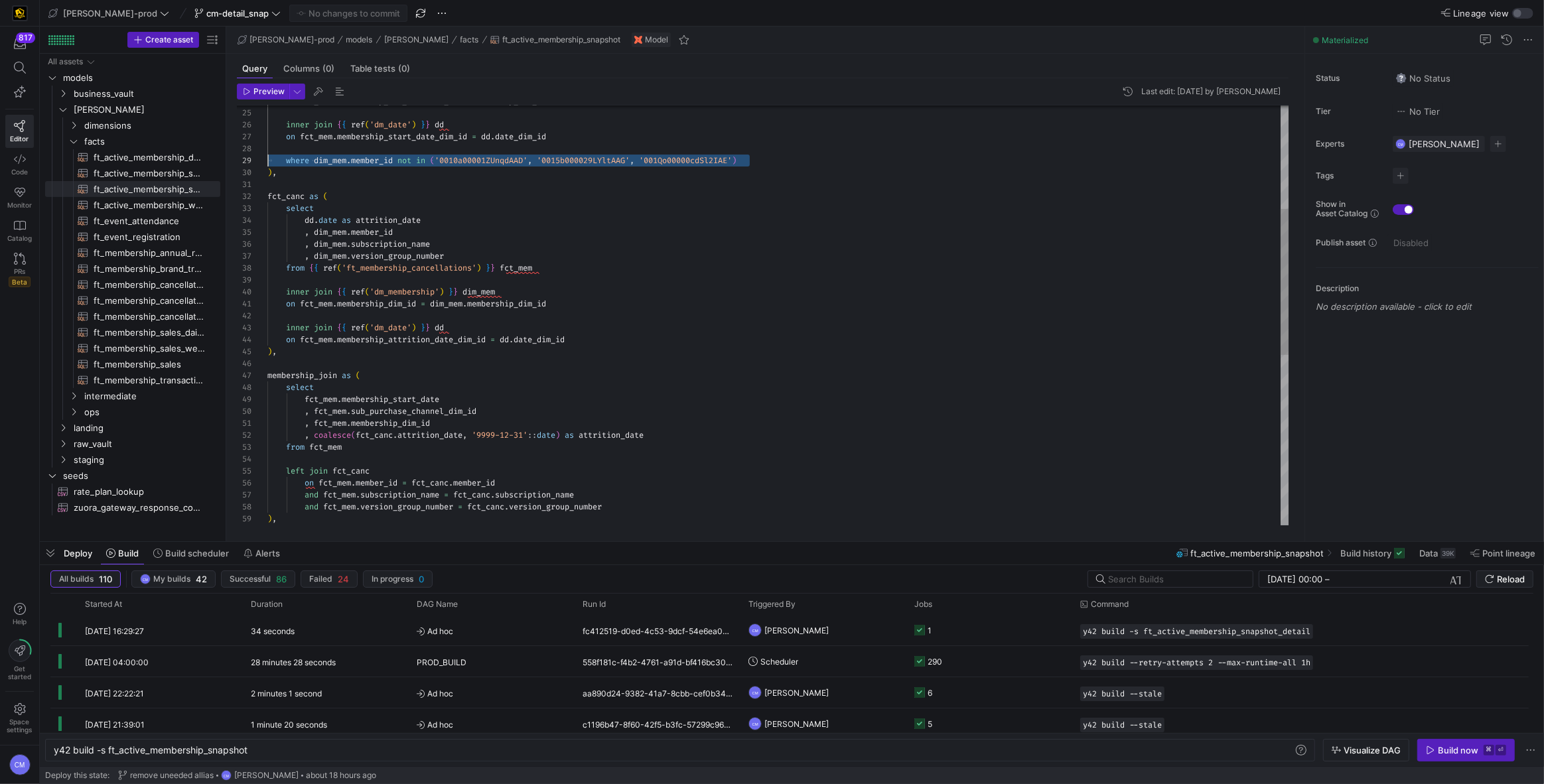
click at [164, 164] on as-split "Create asset Drag here to set row groups Drag here to set column labels Group 1…" at bounding box center [791, 284] width 1504 height 514
type textarea "from {{ ref('ft_membership_sales') }} fct_mem inner join {{ ref('dm_membership'…"
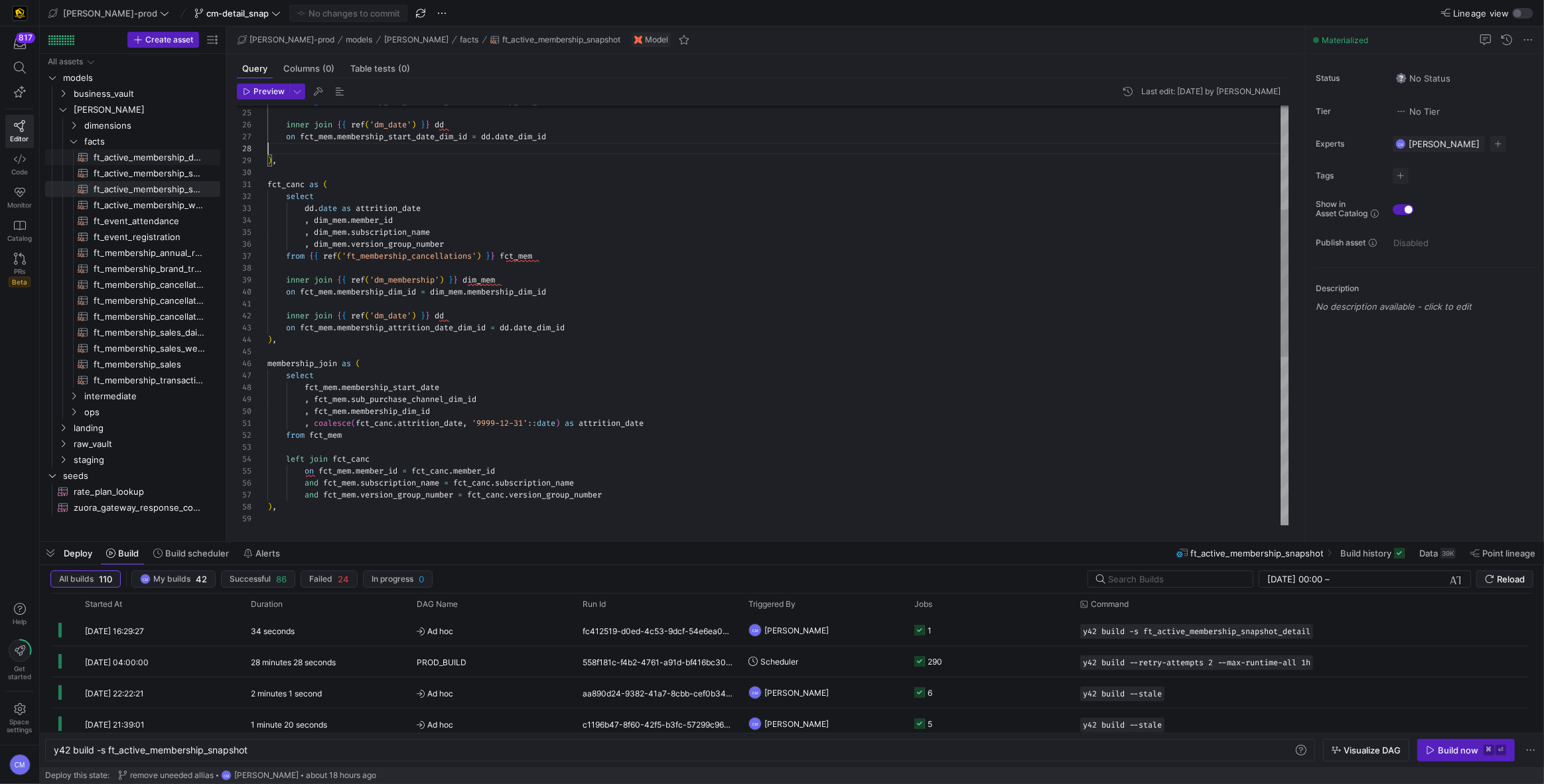
scroll to position [84, 0]
click at [171, 171] on span "ft_active_membership_snapshot_detail​​​​​​​​​​" at bounding box center [149, 173] width 112 height 15
type textarea "y42 build -s ft_active_membership_snapshot_detail"
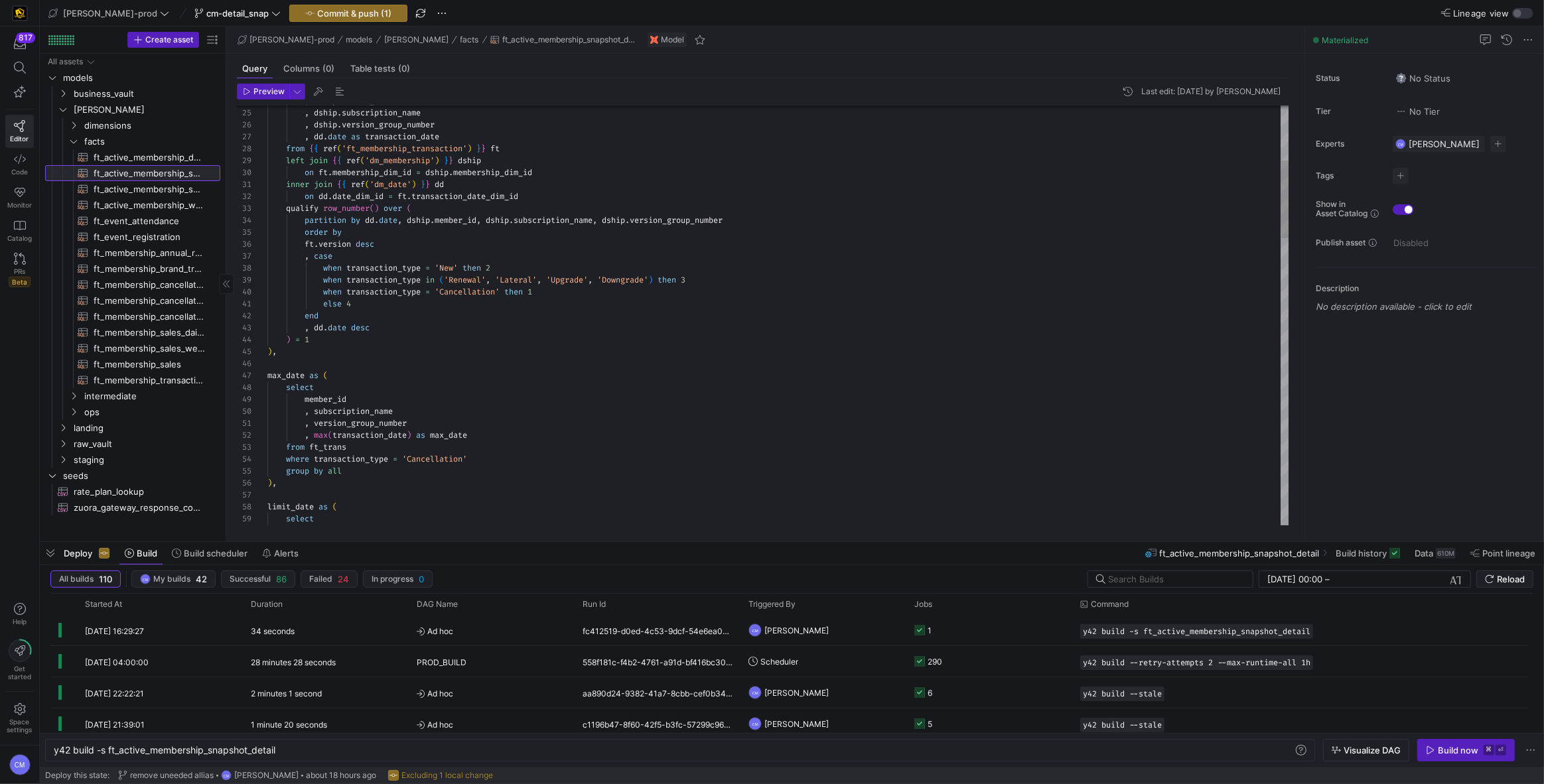
scroll to position [71, 0]
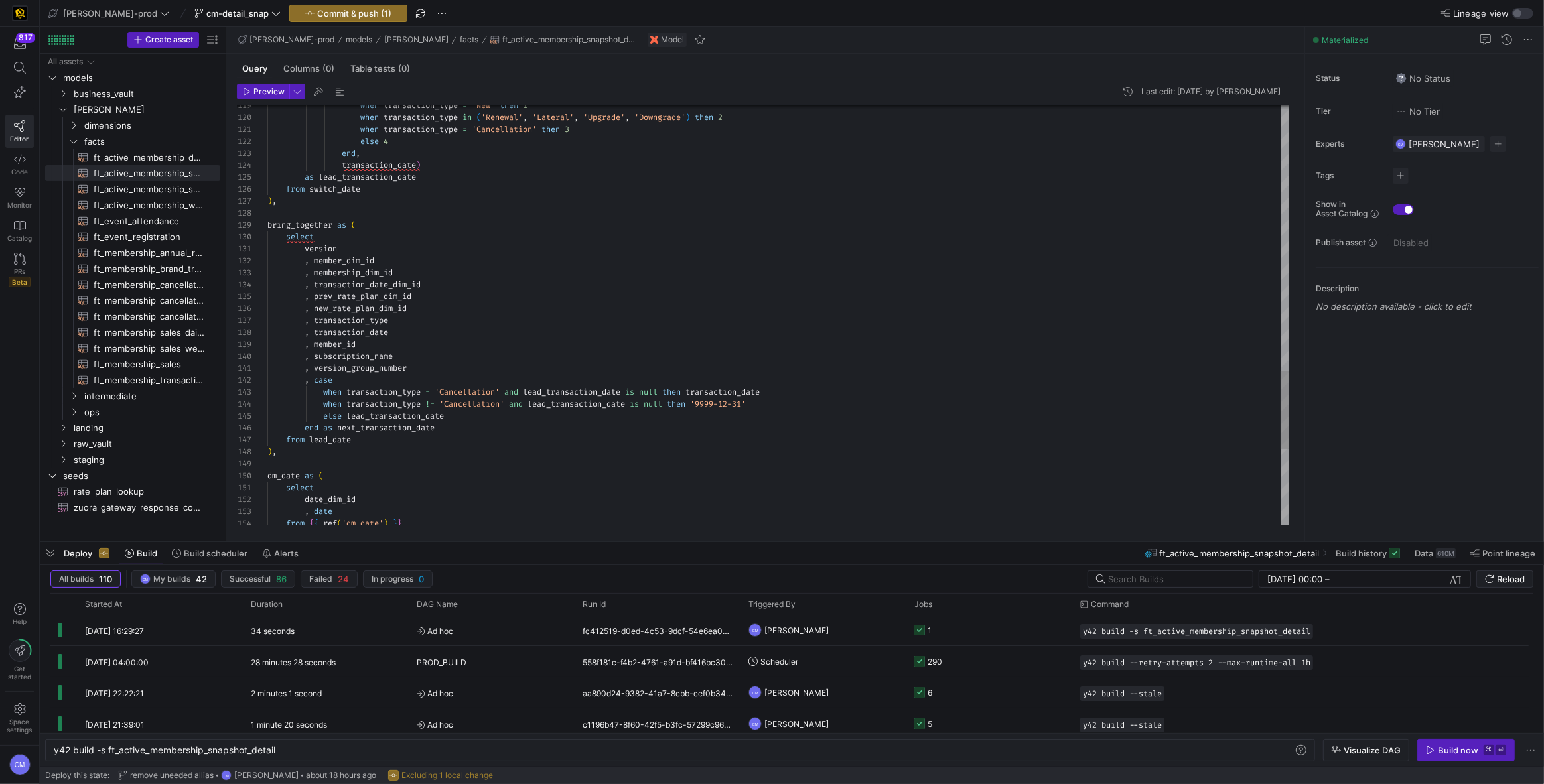
scroll to position [24, 501]
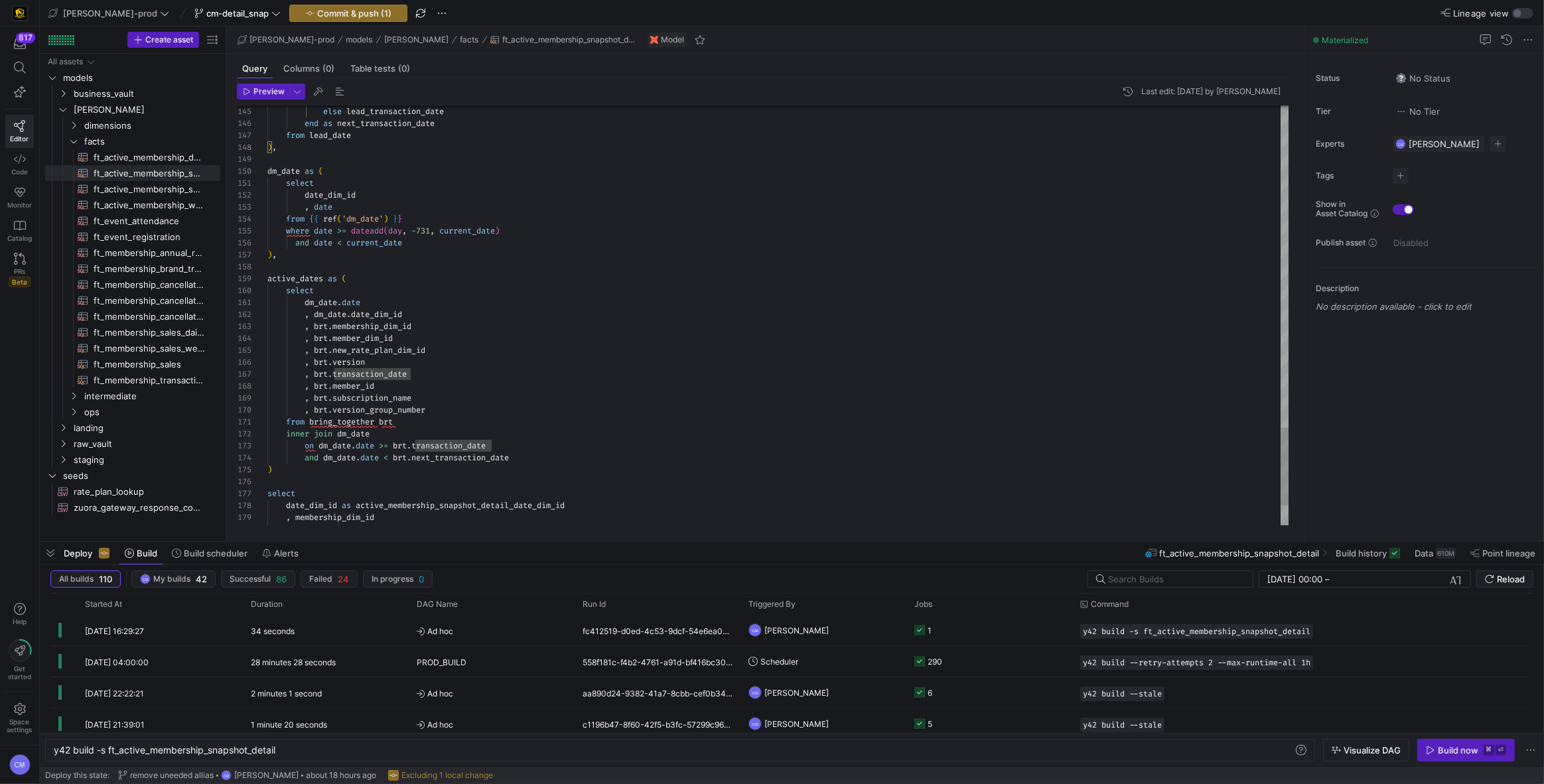
type textarea "from bring_together brt inner join dm_date on dm_[DOMAIN_NAME] >= [DOMAIN_NAME]…"
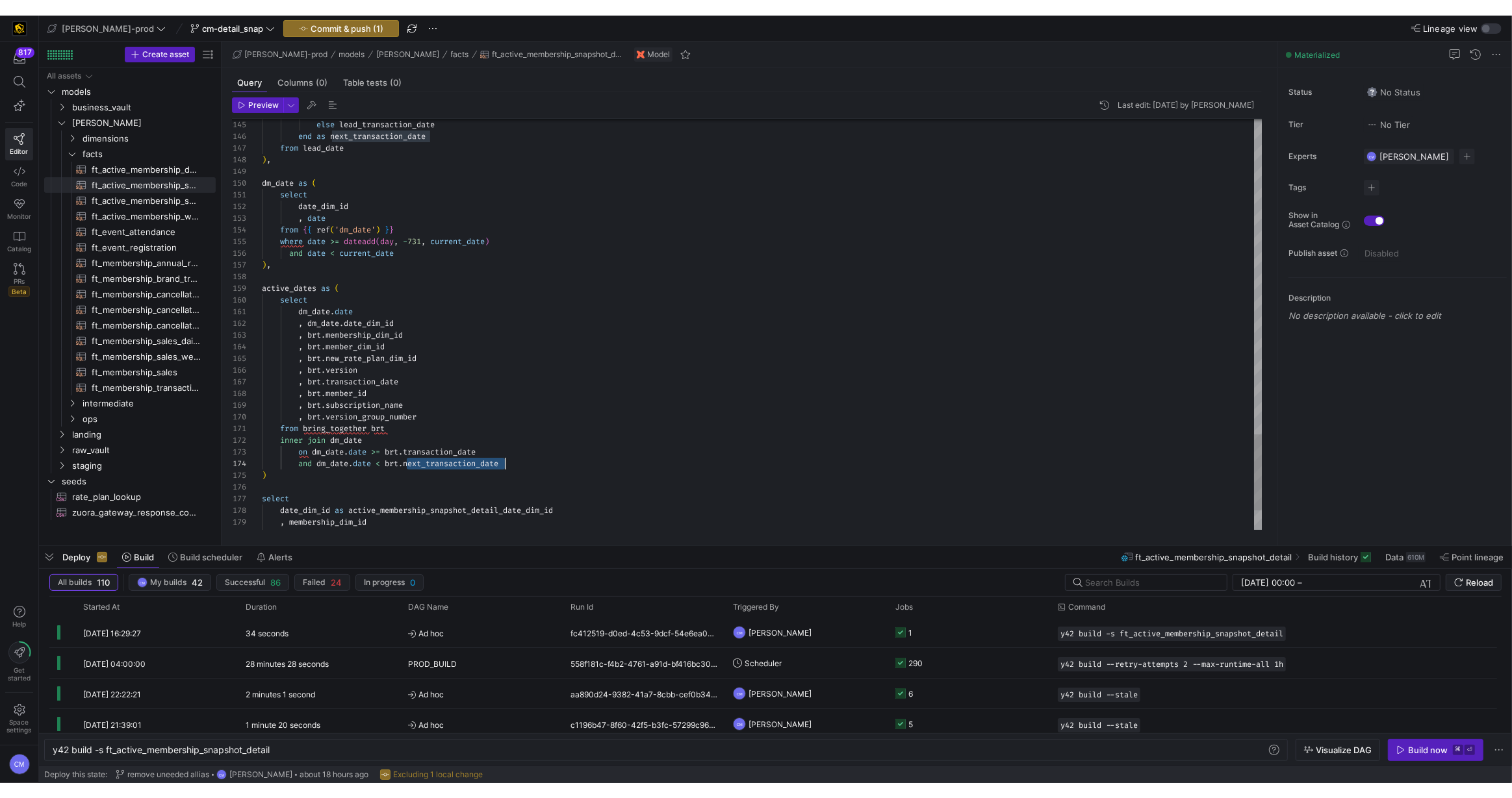
scroll to position [35, 242]
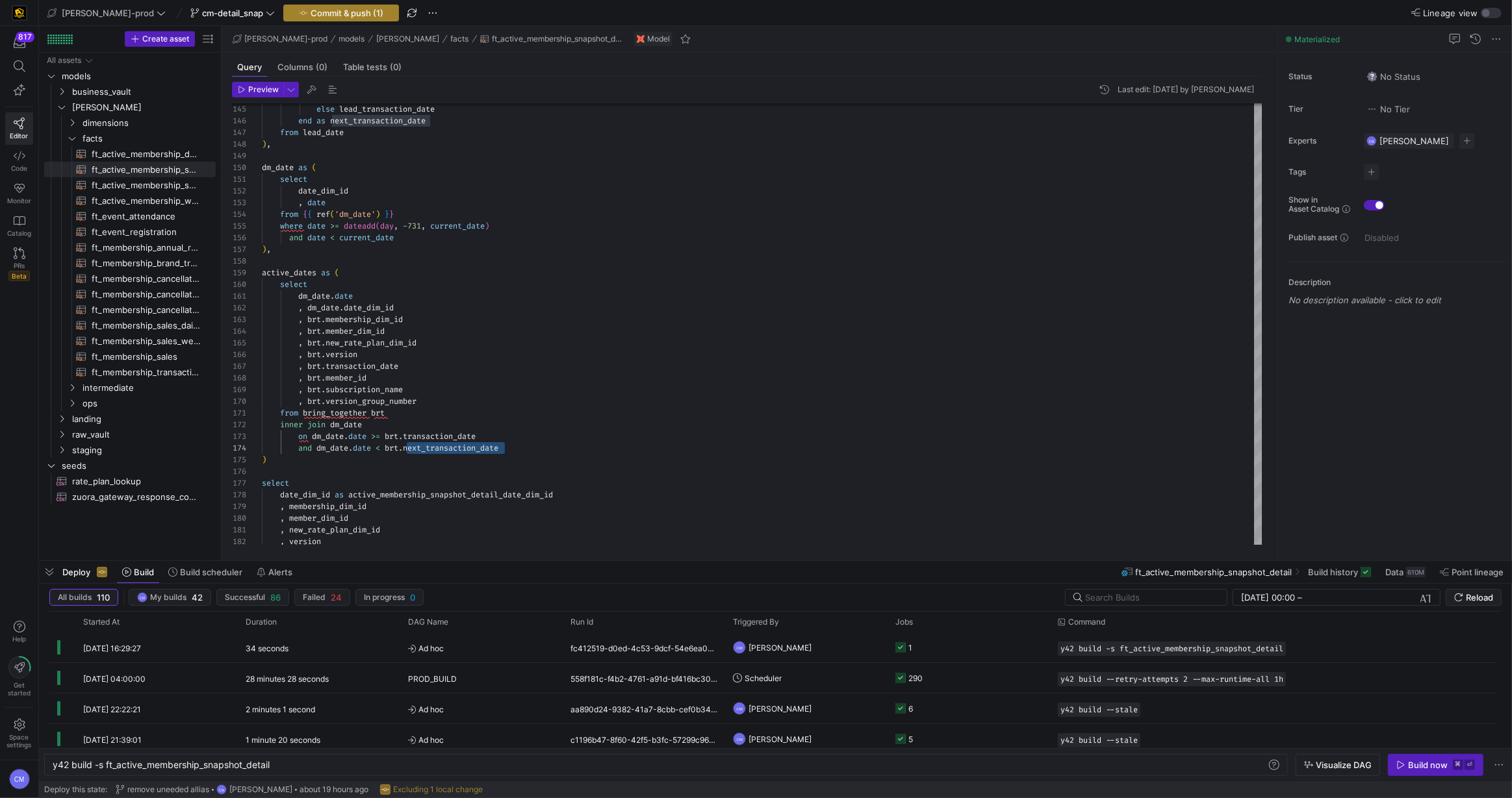
click at [320, 18] on span "button" at bounding box center [341, 13] width 114 height 16
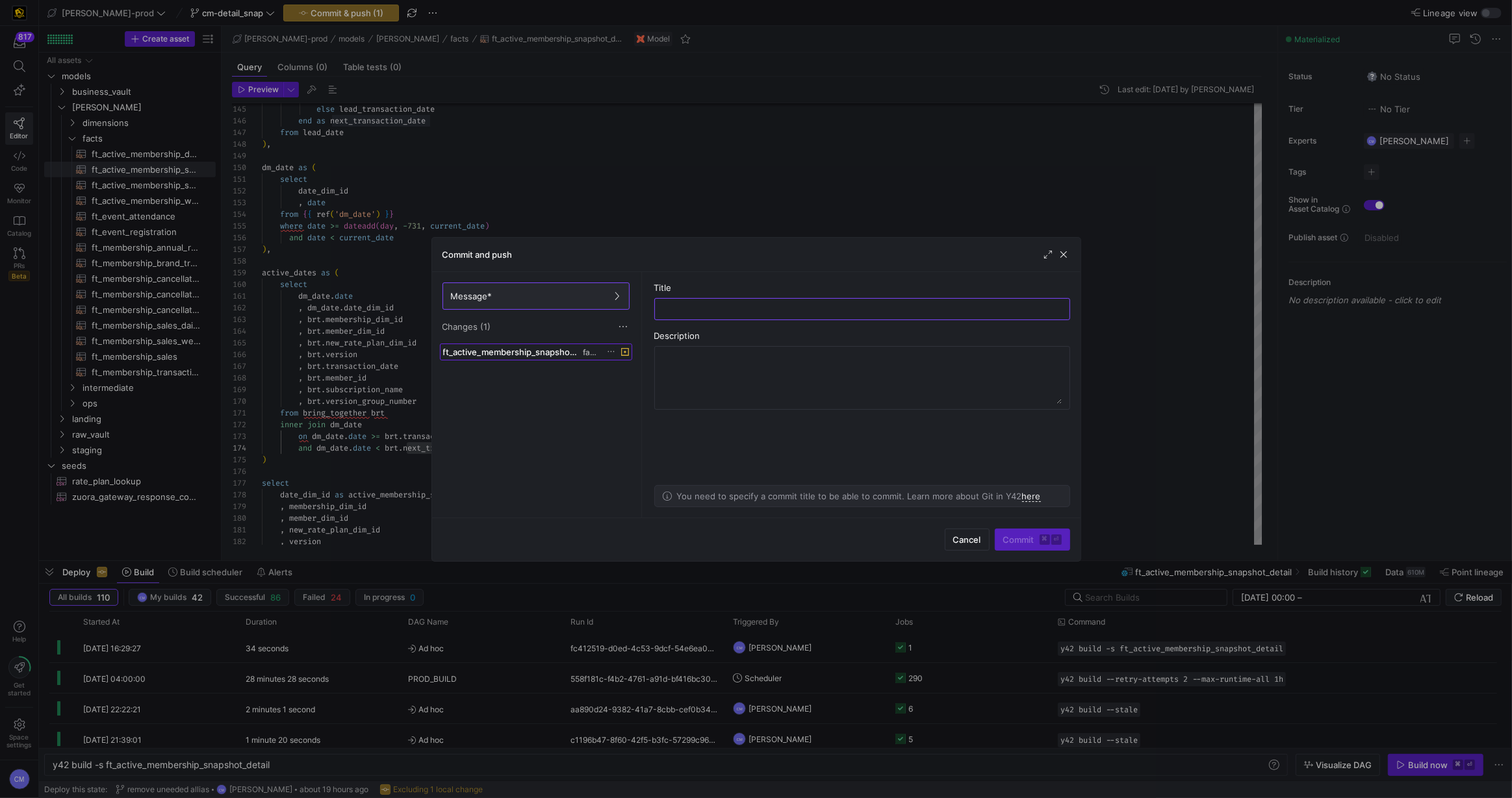
click at [530, 348] on span "ft_active_membership_snapshot.sql" at bounding box center [512, 352] width 137 height 10
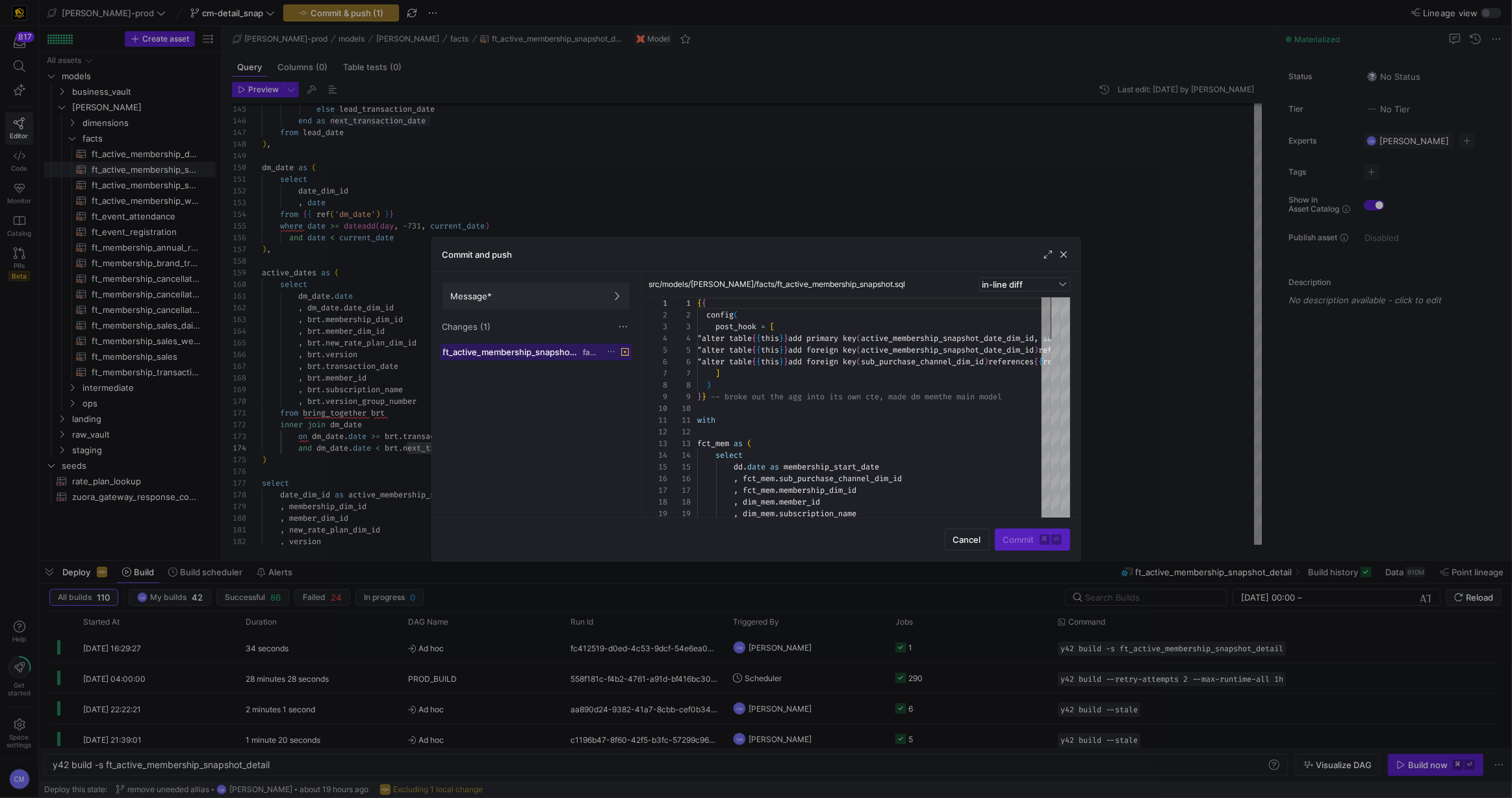
scroll to position [93, 0]
click at [578, 303] on span at bounding box center [536, 296] width 186 height 26
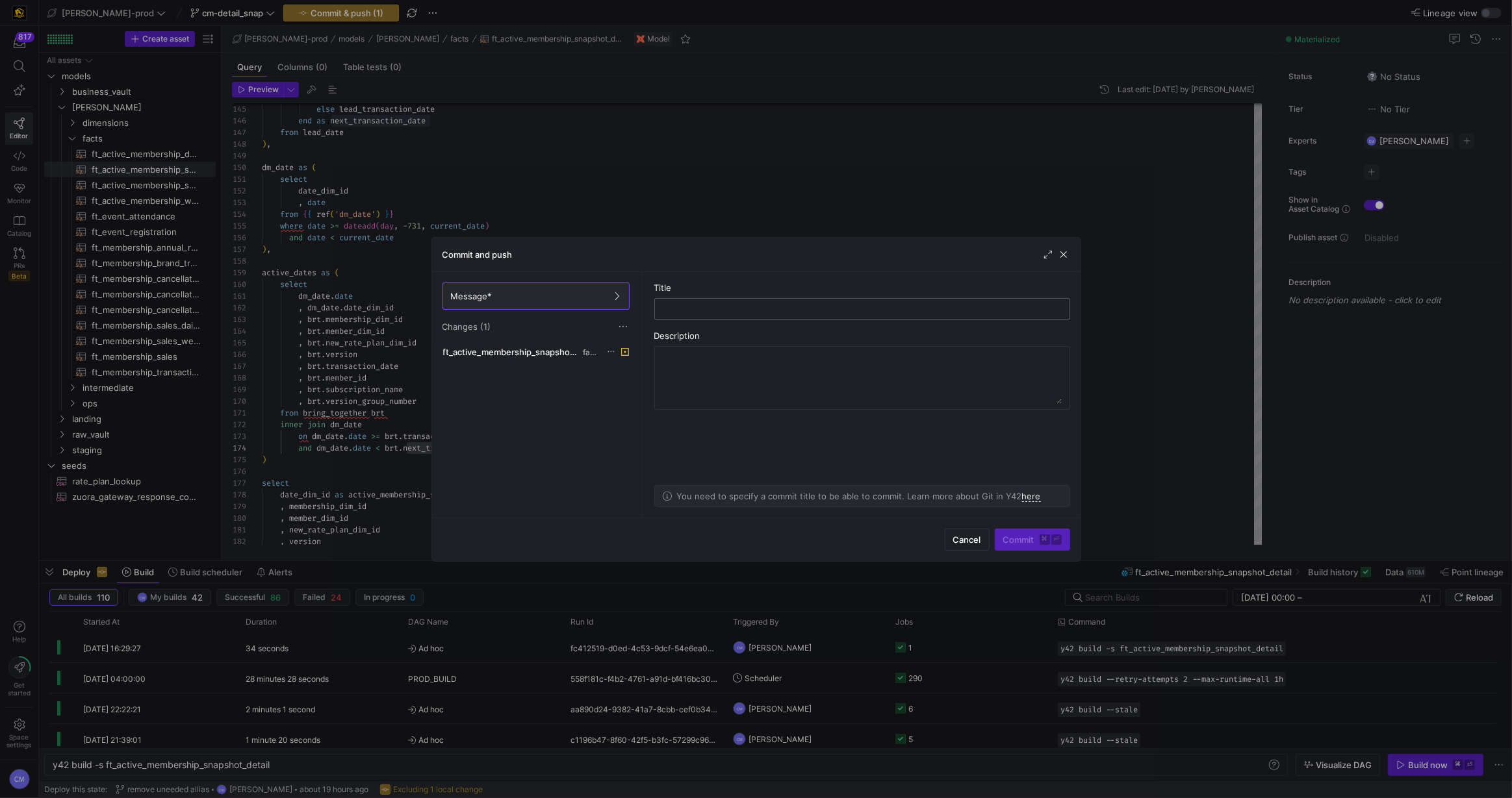
click at [703, 311] on input "text" at bounding box center [862, 309] width 394 height 10
type input "remove filter"
click at [1027, 533] on span "submit" at bounding box center [1032, 539] width 74 height 21
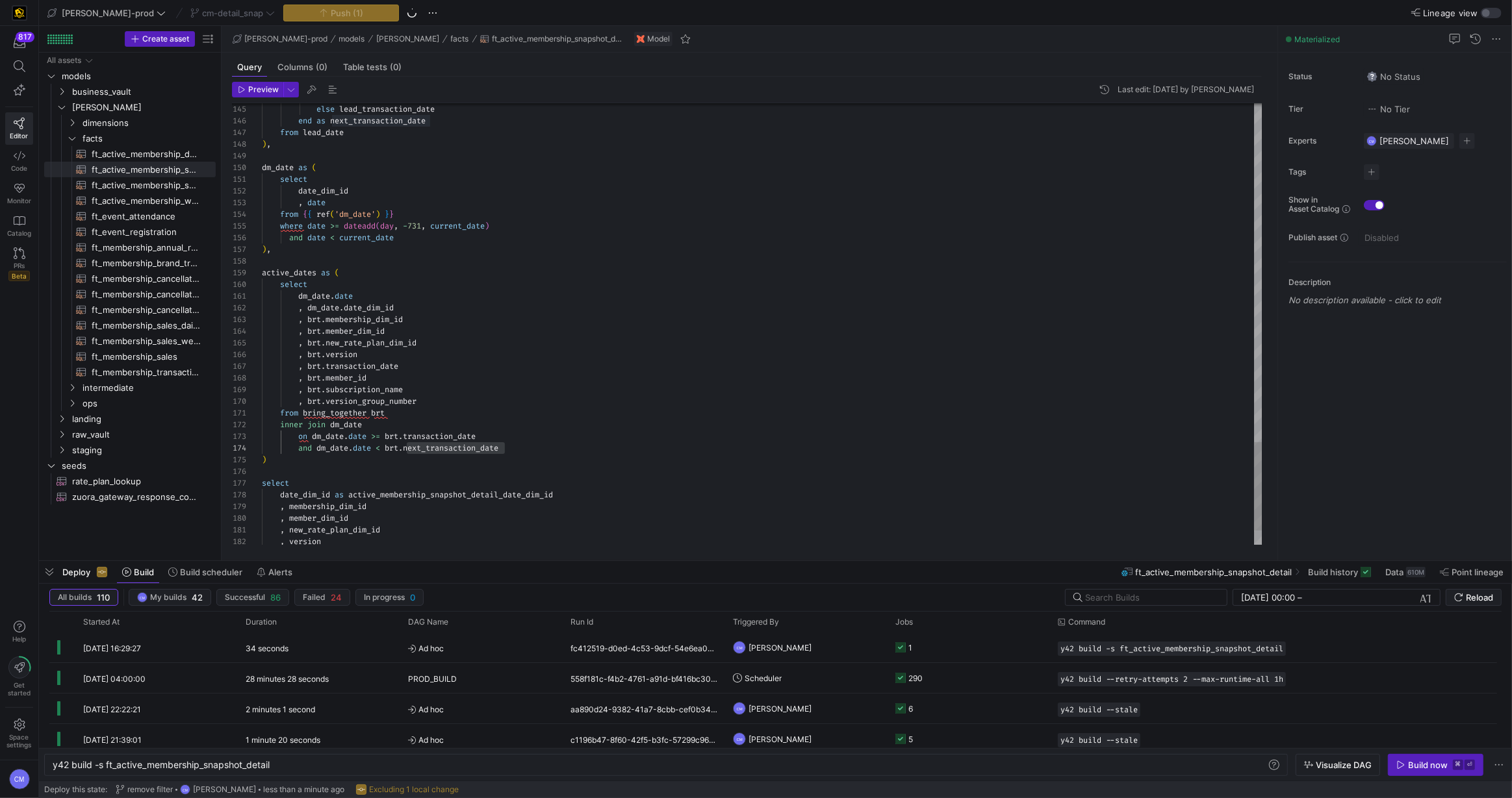
type textarea "select date_dim_id , date from {{ ref('dm_date') }} where date >= dateadd(day, …"
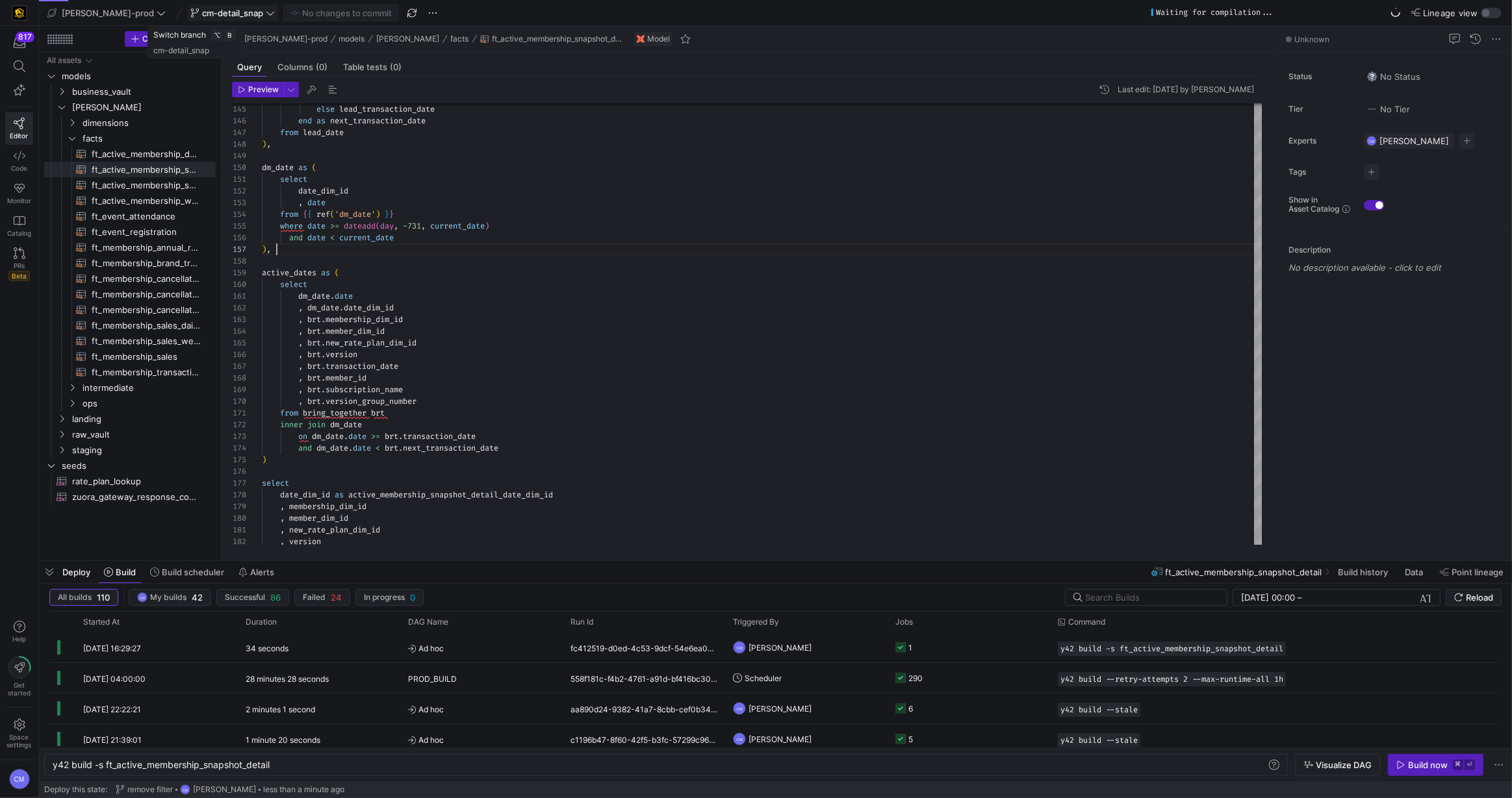
click at [214, 14] on span "cm-detail_snap" at bounding box center [233, 12] width 61 height 10
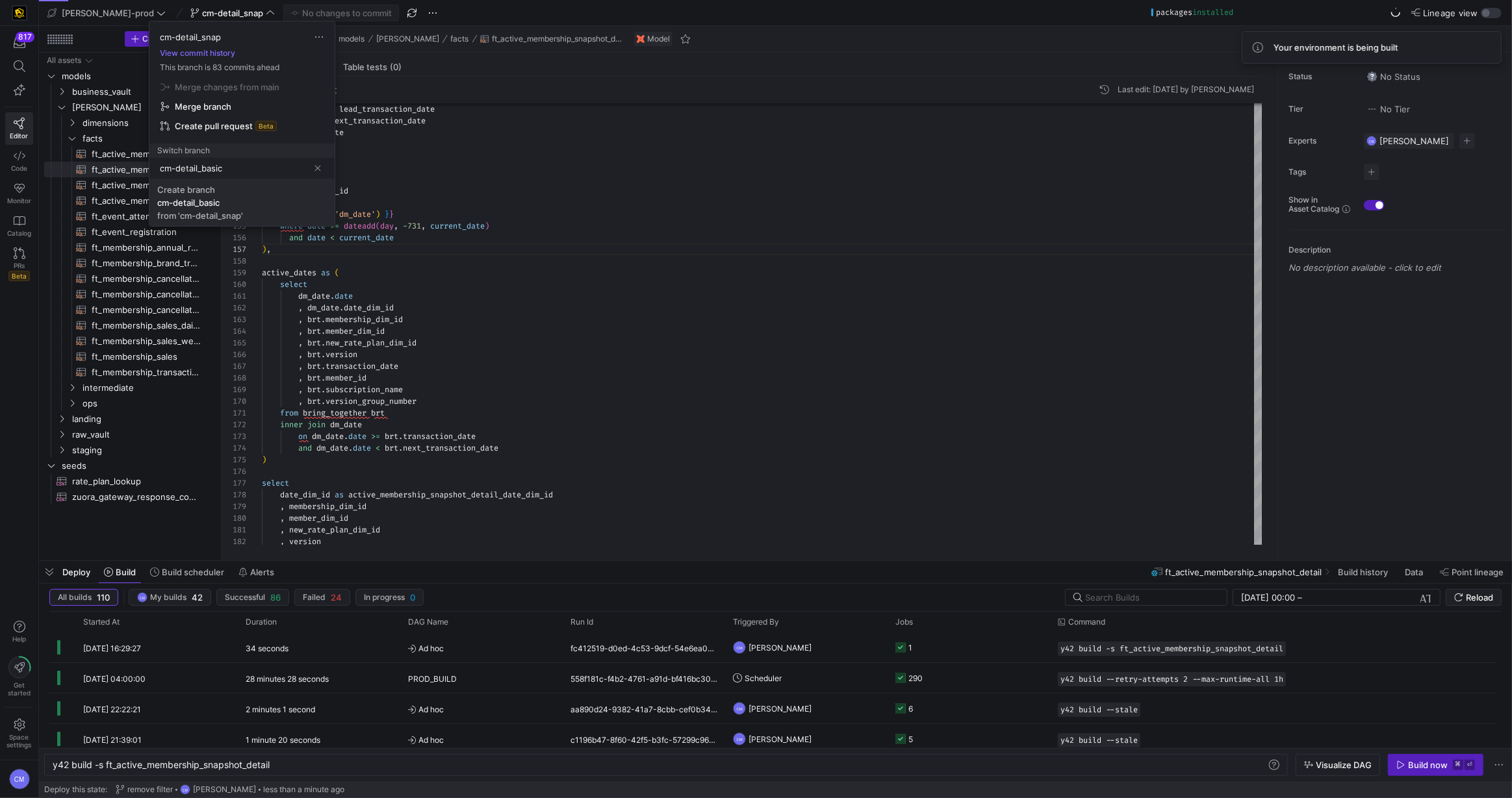
type input "cm-detail_basic"
click at [263, 186] on span "Create branch cm-detail_basic from 'cm-detail_snap'" at bounding box center [242, 203] width 170 height 37
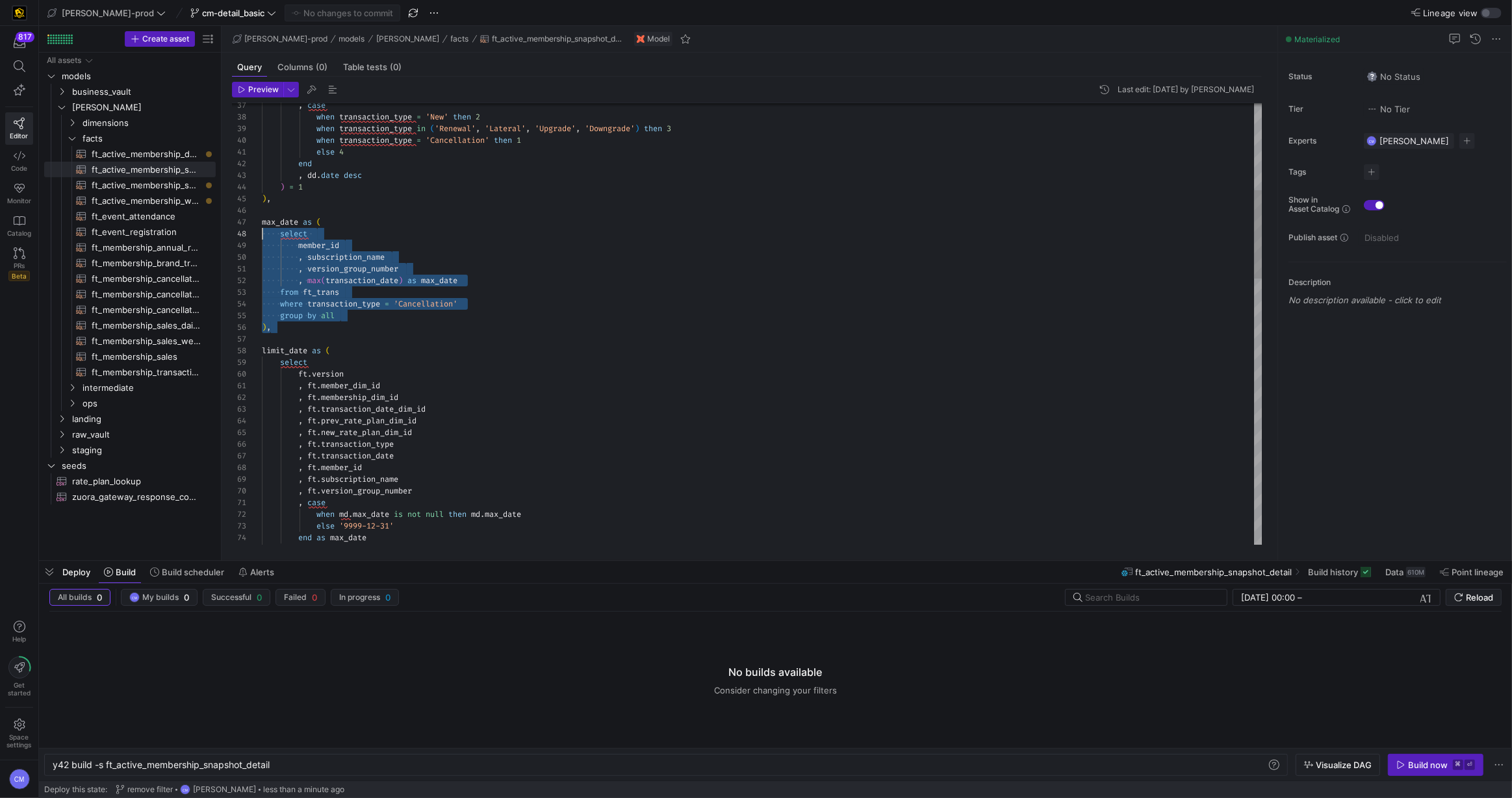
scroll to position [70, 0]
drag, startPoint x: 301, startPoint y: 332, endPoint x: 220, endPoint y: 225, distance: 134.2
click at [262, 225] on div ", case when transaction_type = 'New' then 2 when transaction_type in ( 'Renewal…" at bounding box center [762, 772] width 1001 height 2207
click at [312, 328] on div ", case when transaction_type = 'New' then 2 when transaction_type in ( 'Renewal…" at bounding box center [762, 772] width 1001 height 2207
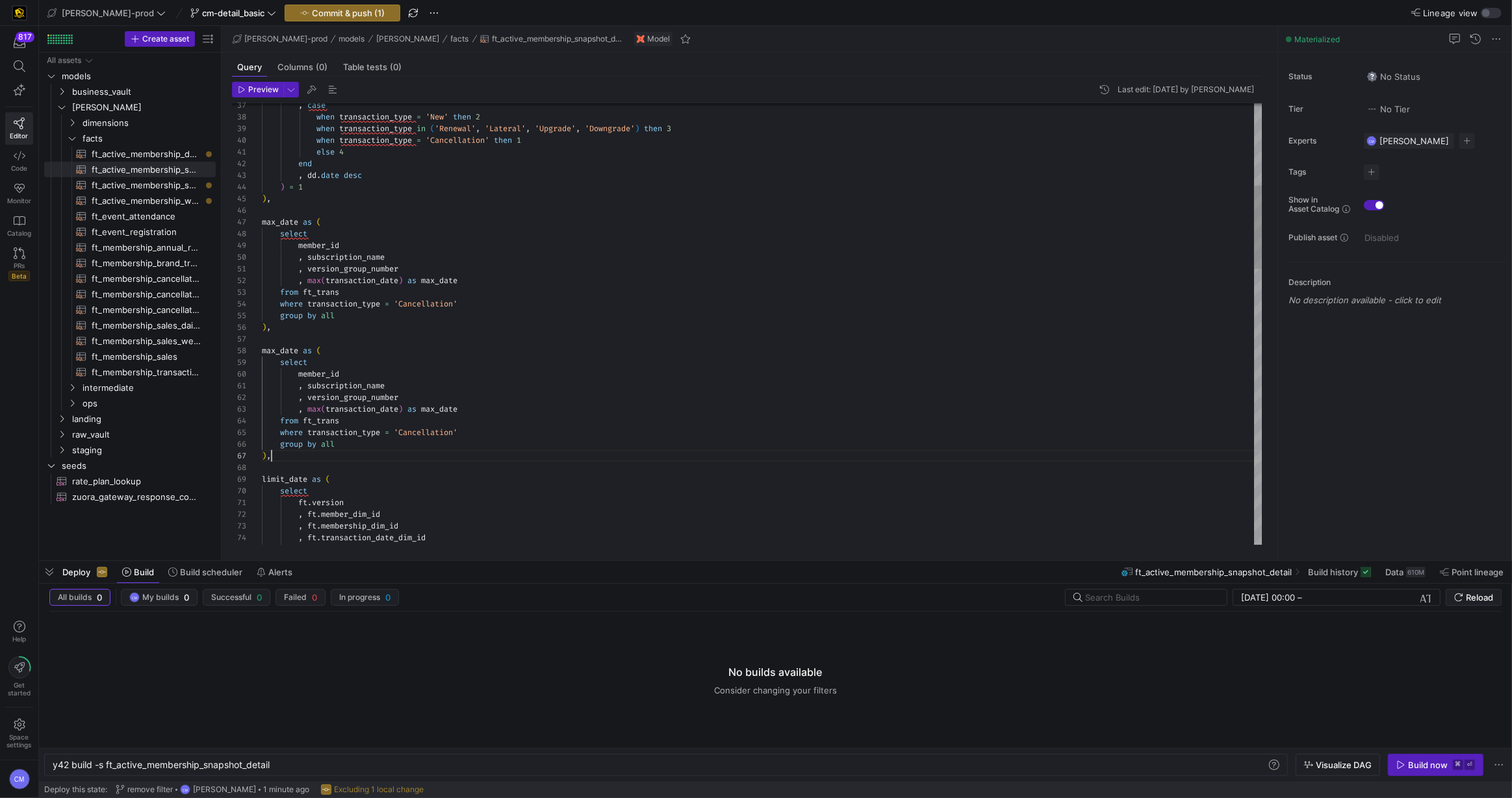
scroll to position [70, 8]
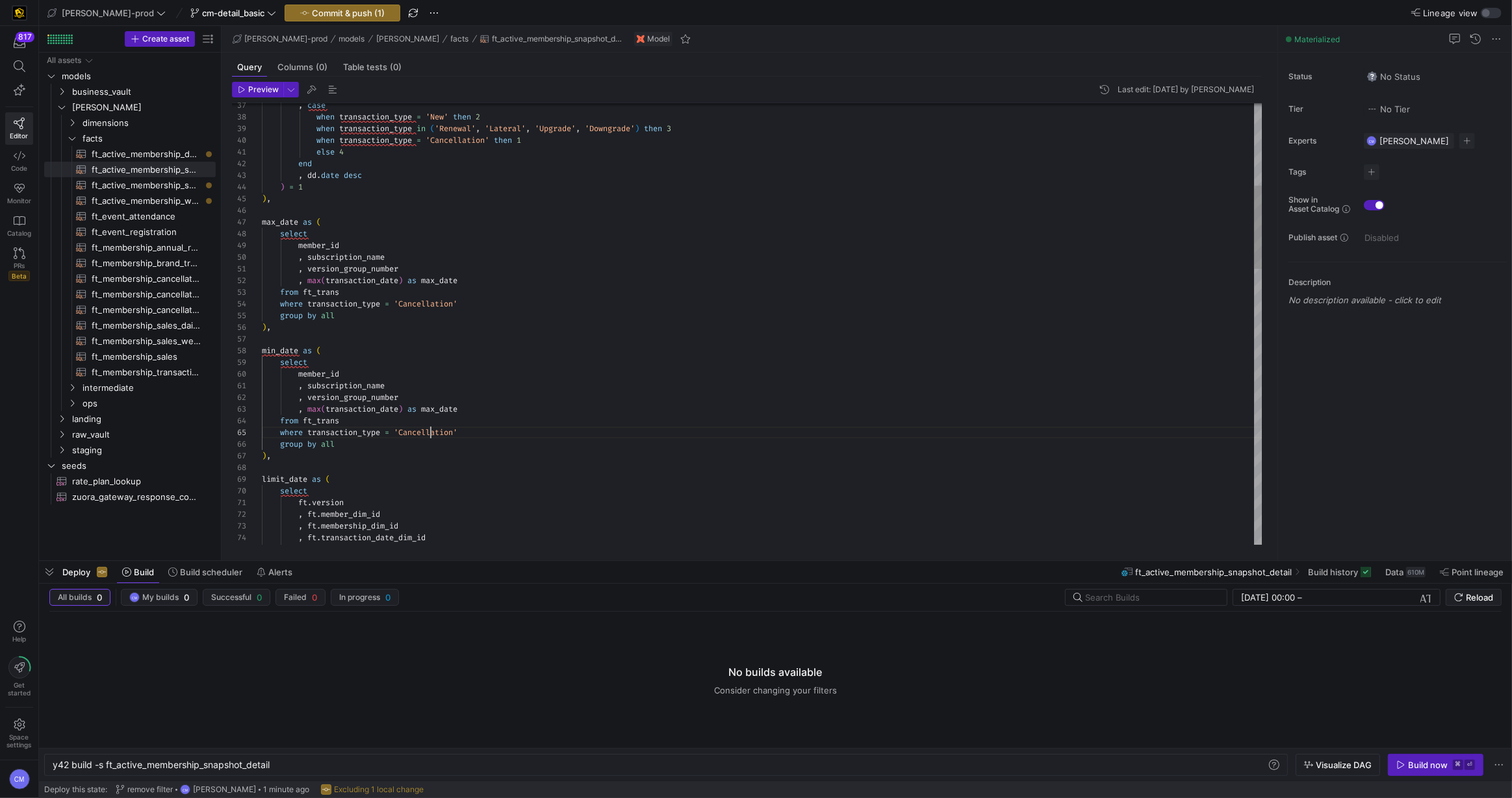
scroll to position [46, 196]
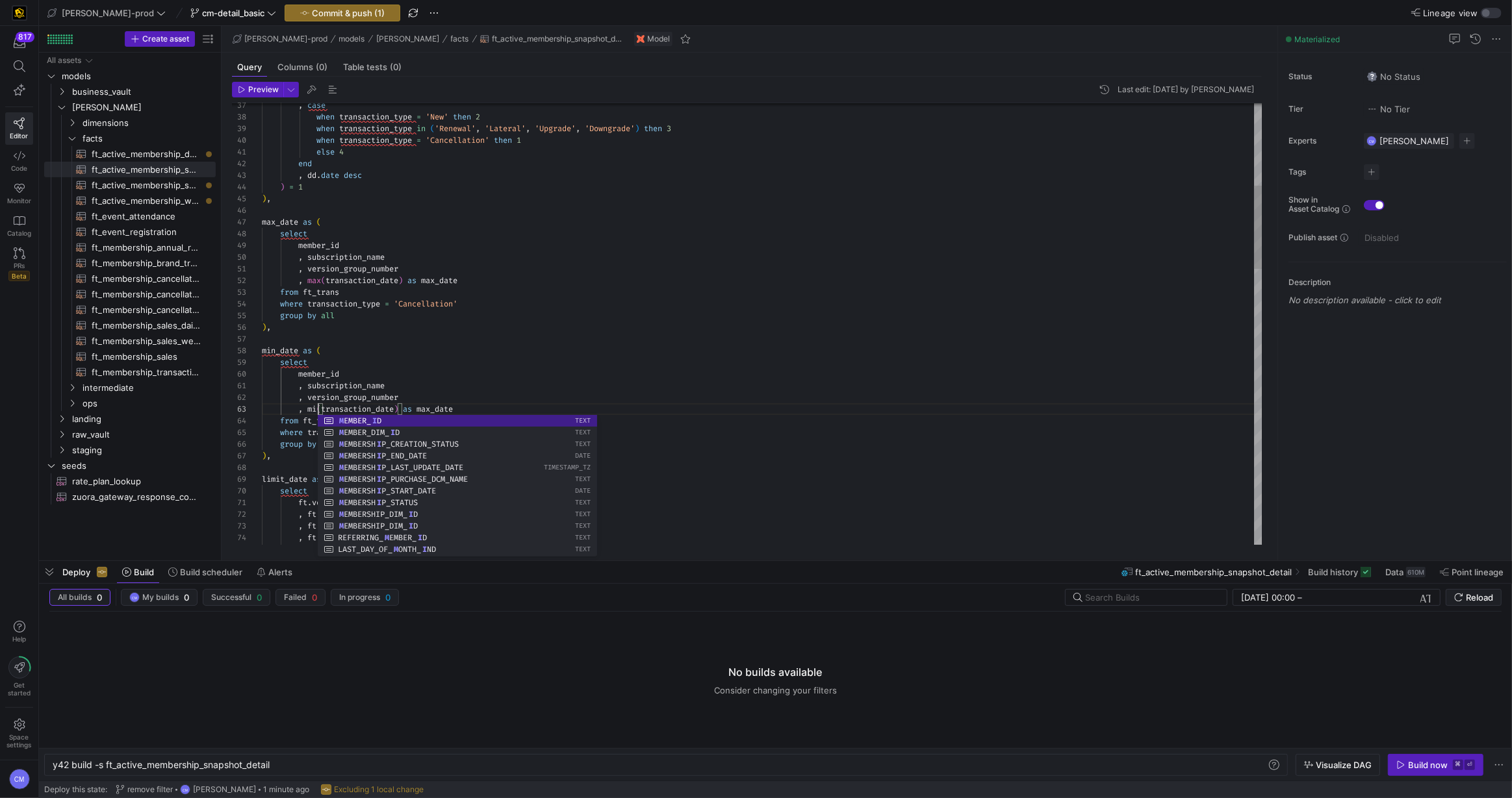
scroll to position [23, 60]
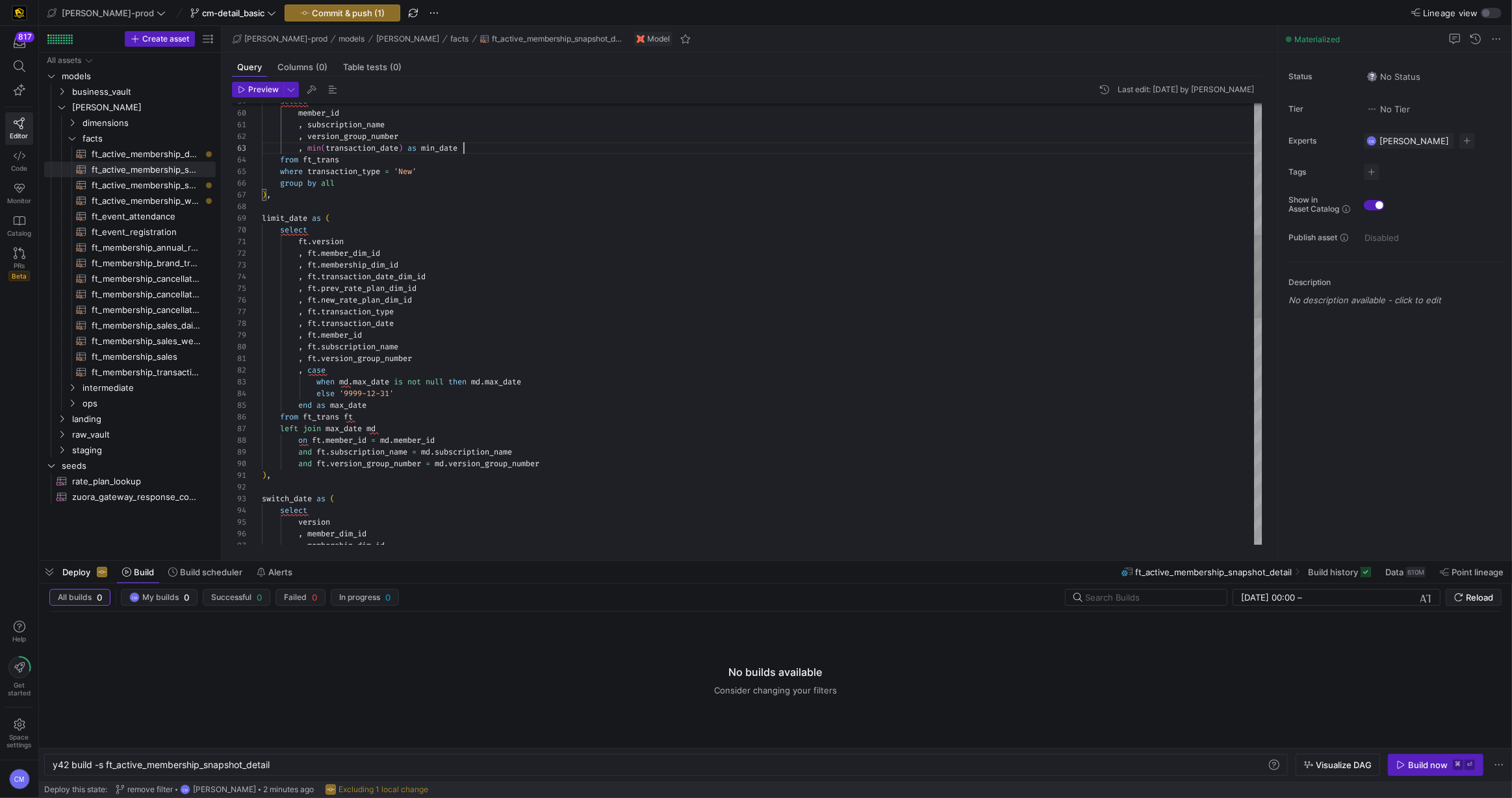
scroll to position [104, 284]
click at [572, 459] on div "limit_date as ( select ft . version , ft . member_dim_id , ft . membership_dim_…" at bounding box center [762, 575] width 1001 height 2336
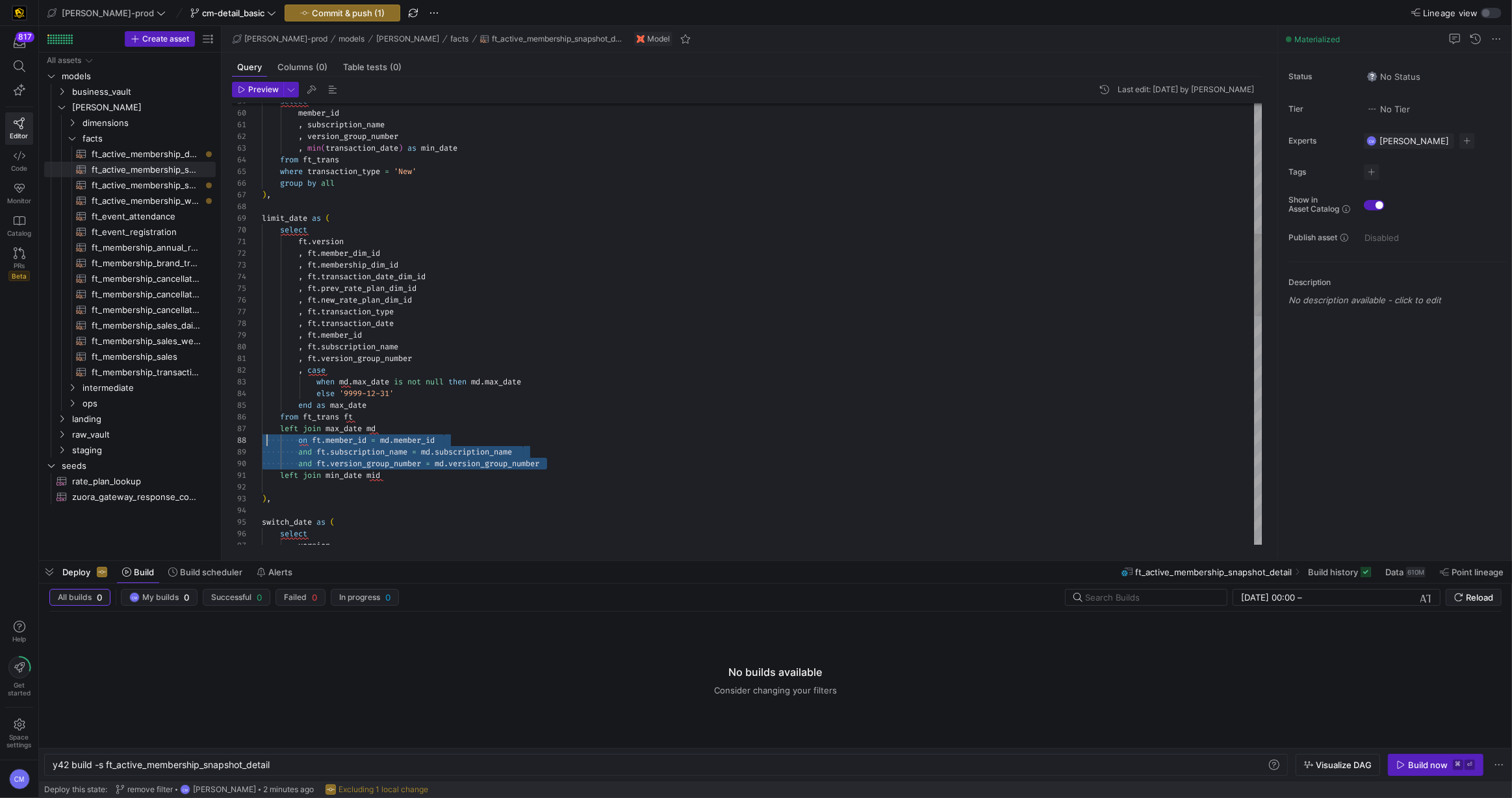
scroll to position [82, 0]
drag, startPoint x: 565, startPoint y: 461, endPoint x: 240, endPoint y: 440, distance: 325.7
click at [262, 438] on div "limit_date as ( select ft . version , ft . member_dim_id , ft . membership_dim_…" at bounding box center [762, 586] width 1001 height 2359
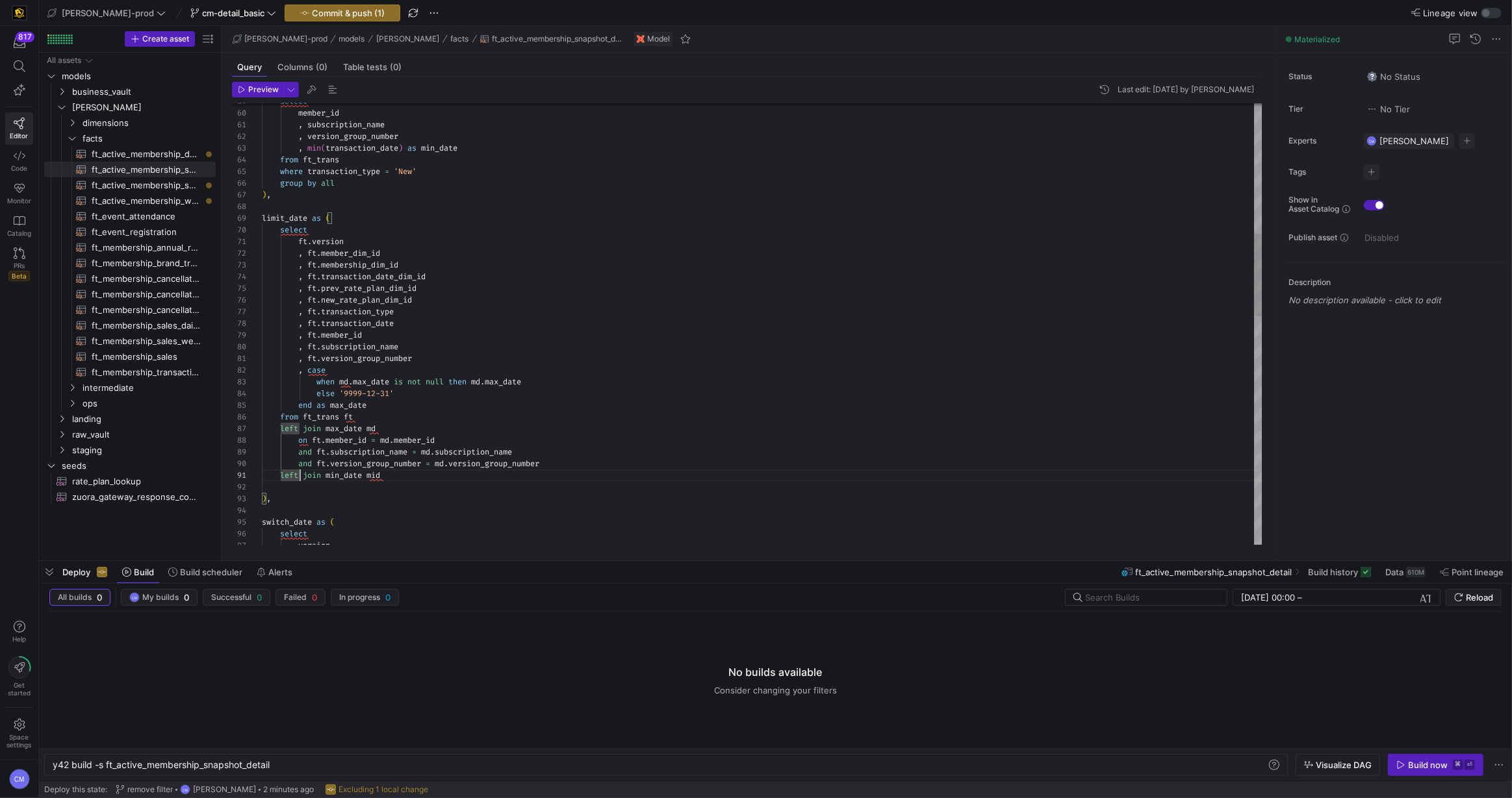
click at [301, 486] on div "limit_date as ( select ft . version , ft . member_dim_id , ft . membership_dim_…" at bounding box center [762, 586] width 1001 height 2359
click at [335, 489] on div "limit_date as ( select ft . version , ft . member_dim_id , ft . membership_dim_…" at bounding box center [762, 598] width 1001 height 2383
click at [374, 472] on div "limit_date as ( select ft . version , ft . member_dim_id , ft . membership_dim_…" at bounding box center [762, 598] width 1001 height 2383
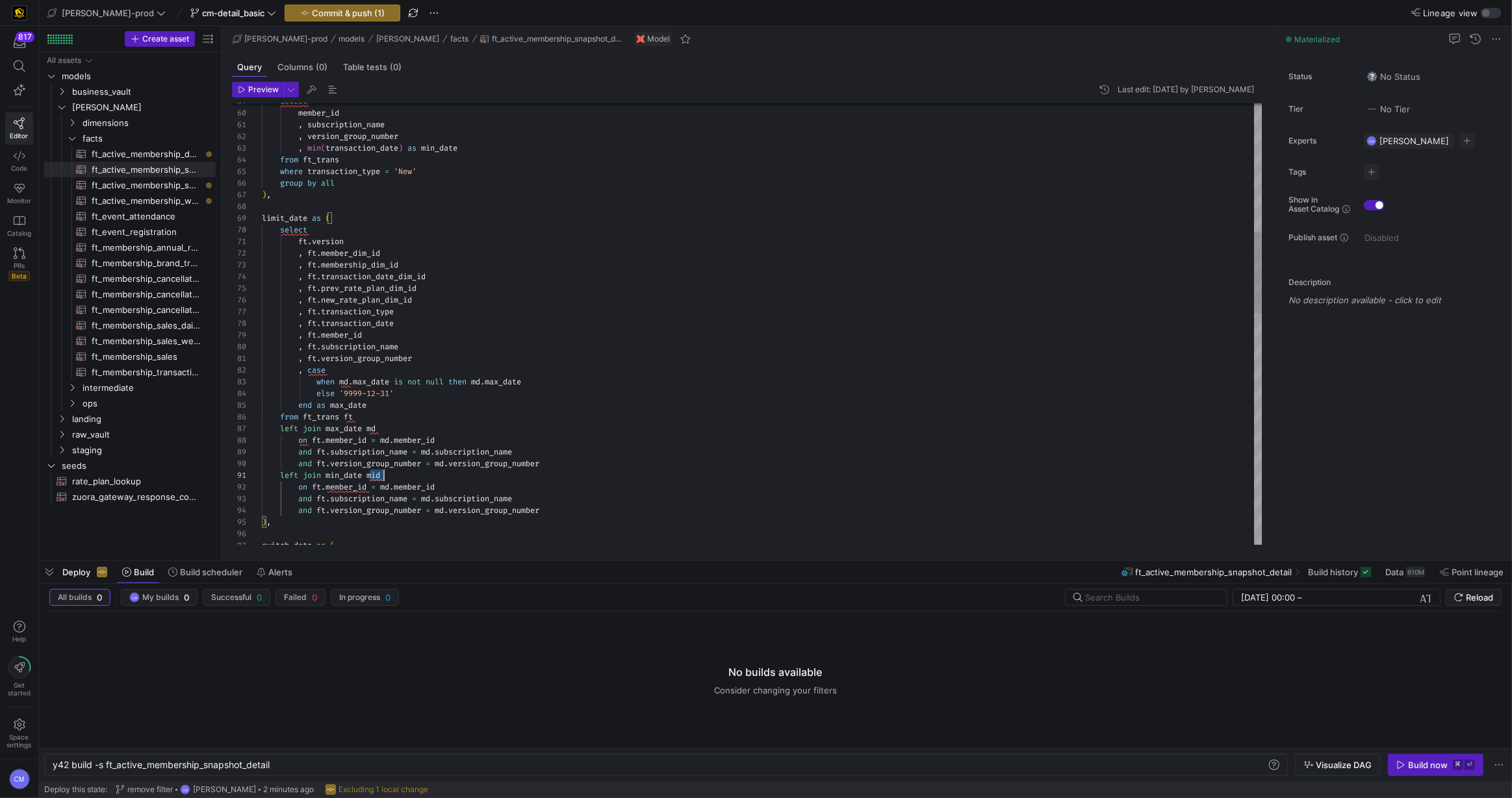
scroll to position [0, 122]
click at [374, 472] on div "limit_date as ( select ft . version , ft . member_dim_id , ft . membership_dim_…" at bounding box center [762, 598] width 1001 height 2383
click at [383, 486] on div "limit_date as ( select ft . version , ft . member_dim_id , ft . membership_dim_…" at bounding box center [762, 598] width 1001 height 2383
click at [430, 499] on div "limit_date as ( select ft . version , ft . member_dim_id , ft . membership_dim_…" at bounding box center [762, 598] width 1001 height 2383
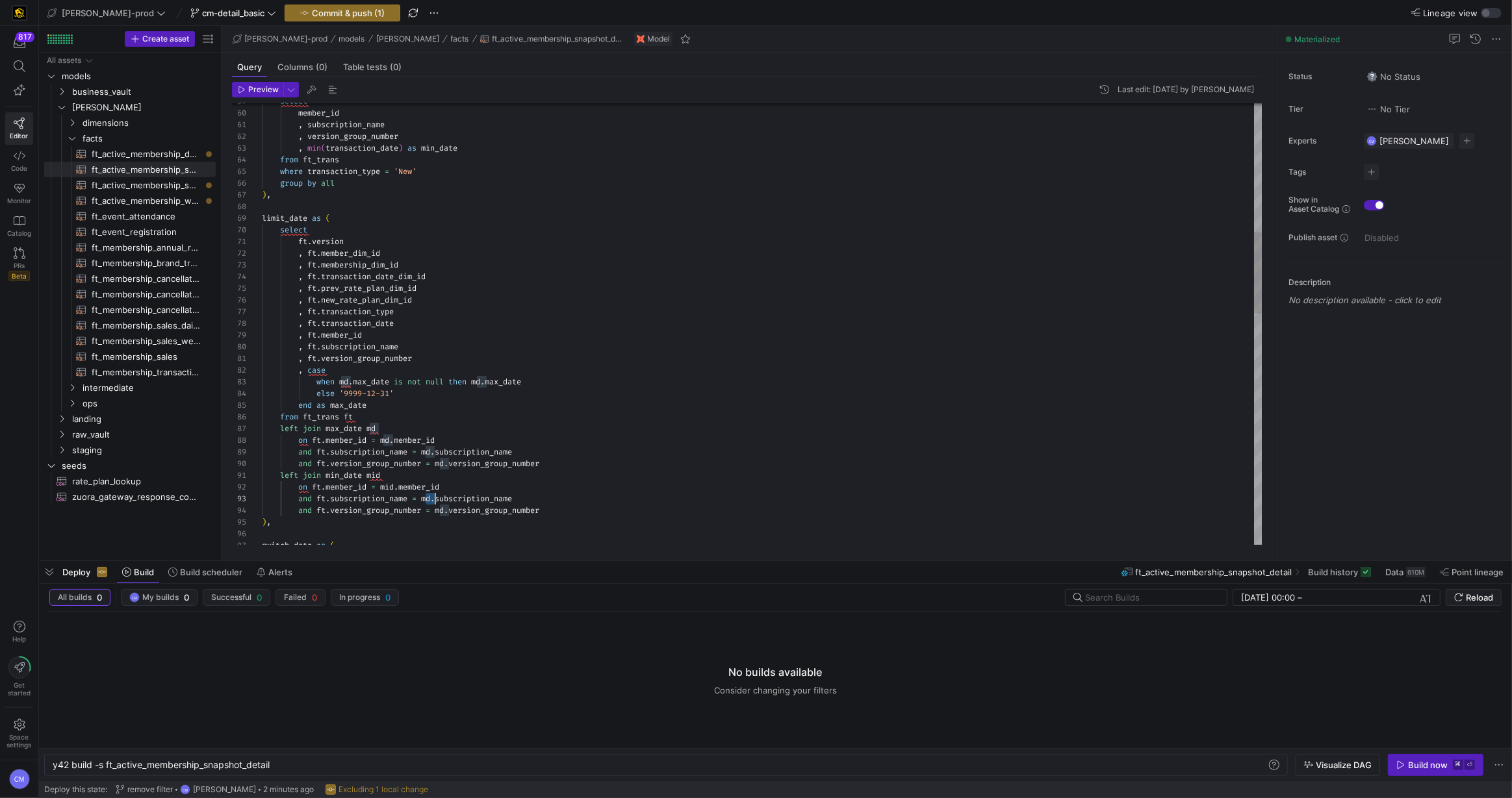
click at [430, 499] on div "limit_date as ( select ft . version , ft . member_dim_id , ft . membership_dim_…" at bounding box center [762, 598] width 1001 height 2383
click at [444, 512] on div "limit_date as ( select ft . version , ft . member_dim_id , ft . membership_dim_…" at bounding box center [762, 598] width 1001 height 2383
click at [376, 478] on div "limit_date as ( select ft . version , ft . member_dim_id , ft . membership_dim_…" at bounding box center [762, 598] width 1001 height 2383
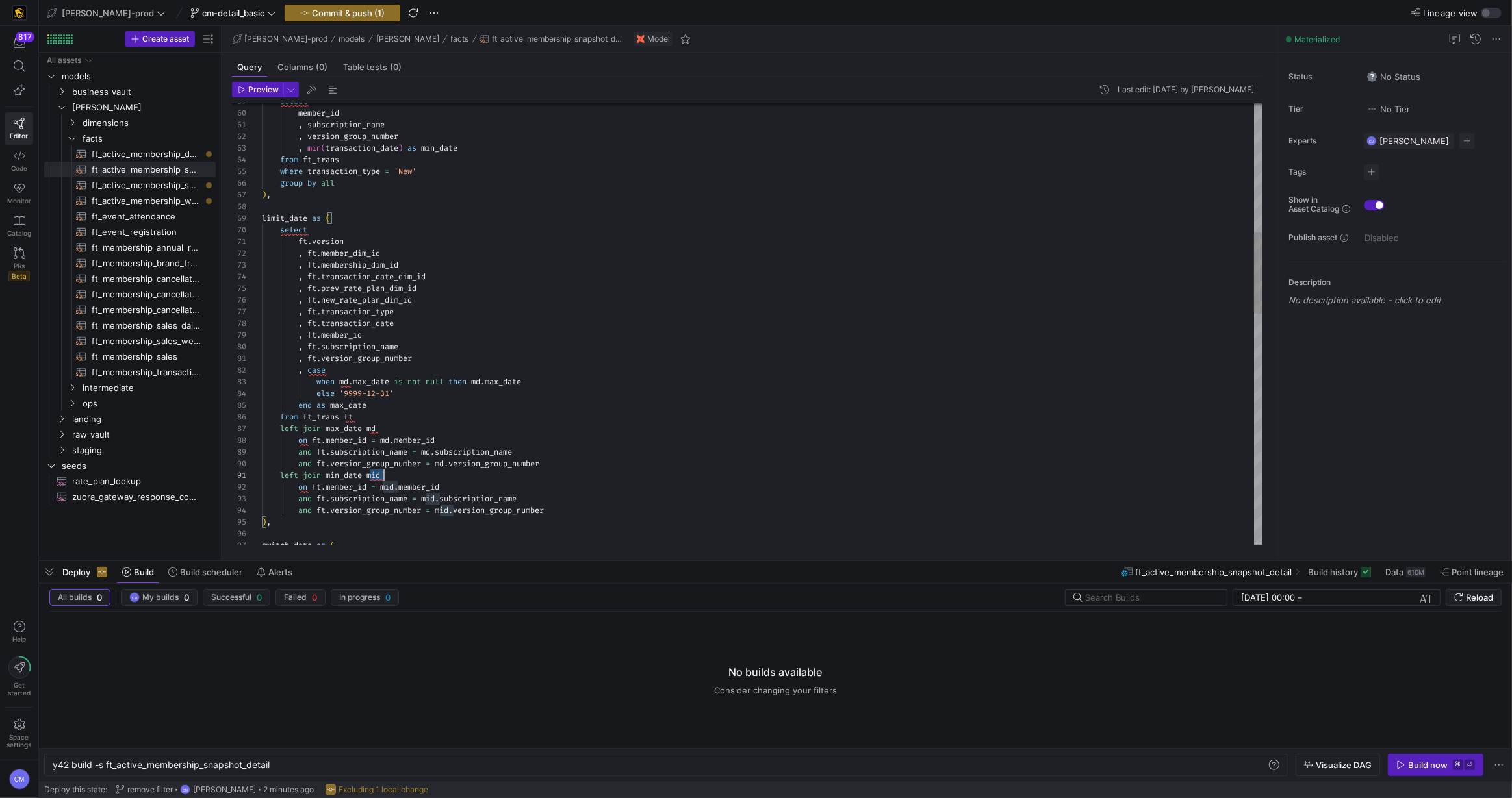
click at [376, 478] on div "limit_date as ( select ft . version , ft . member_dim_id , ft . membership_dim_…" at bounding box center [762, 598] width 1001 height 2383
click at [386, 402] on div "limit_date as ( select ft . version , ft . member_dim_id , ft . membership_dim_…" at bounding box center [762, 598] width 1001 height 2383
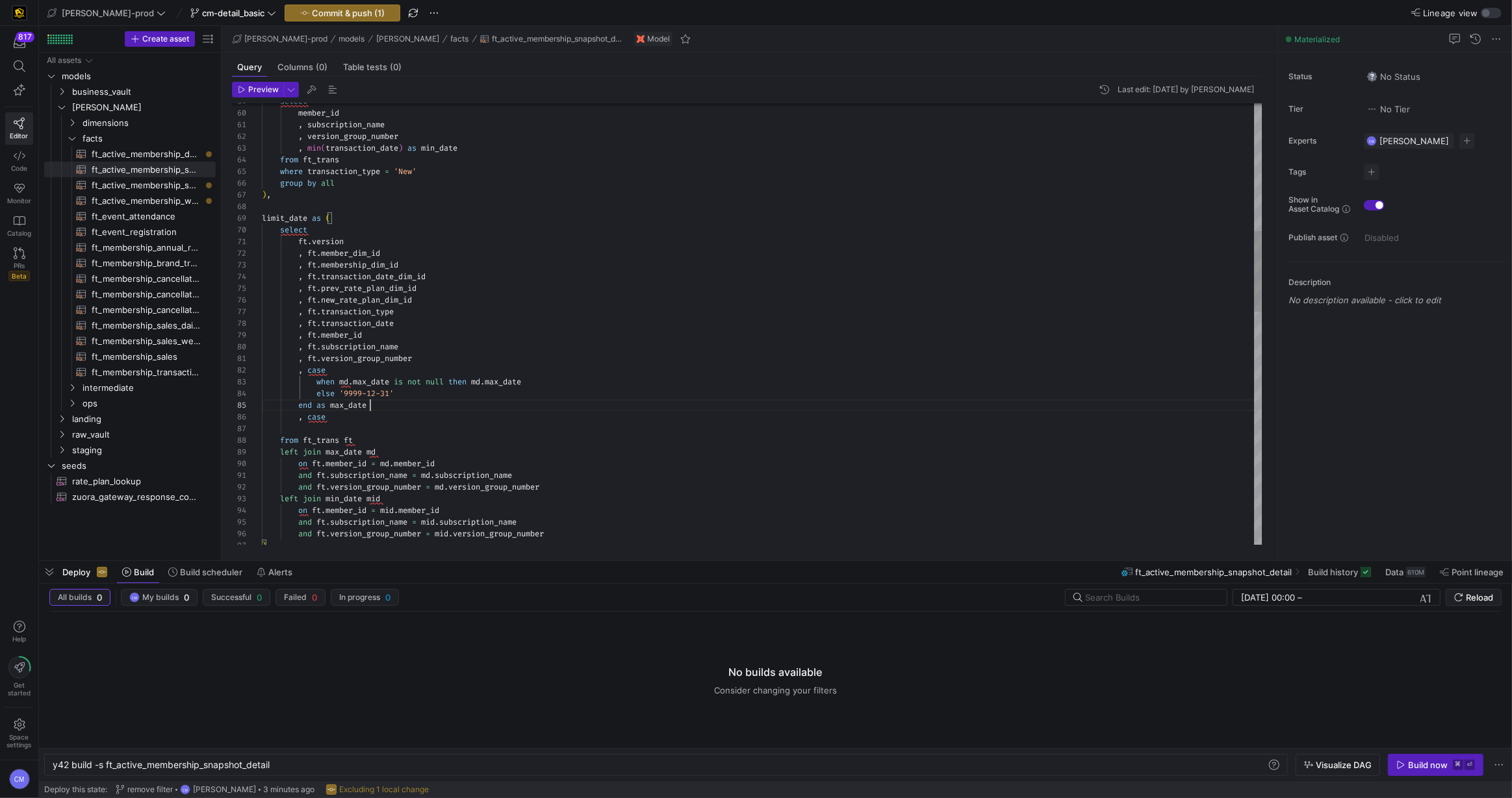
scroll to position [46, 108]
drag, startPoint x: 429, startPoint y: 400, endPoint x: 416, endPoint y: 400, distance: 13.0
click at [426, 400] on div "end as max_date" at bounding box center [762, 404] width 1001 height 12
click at [339, 429] on div "limit_date as ( select ft . version , ft . member_dim_id , ft . membership_dim_…" at bounding box center [762, 610] width 1001 height 2406
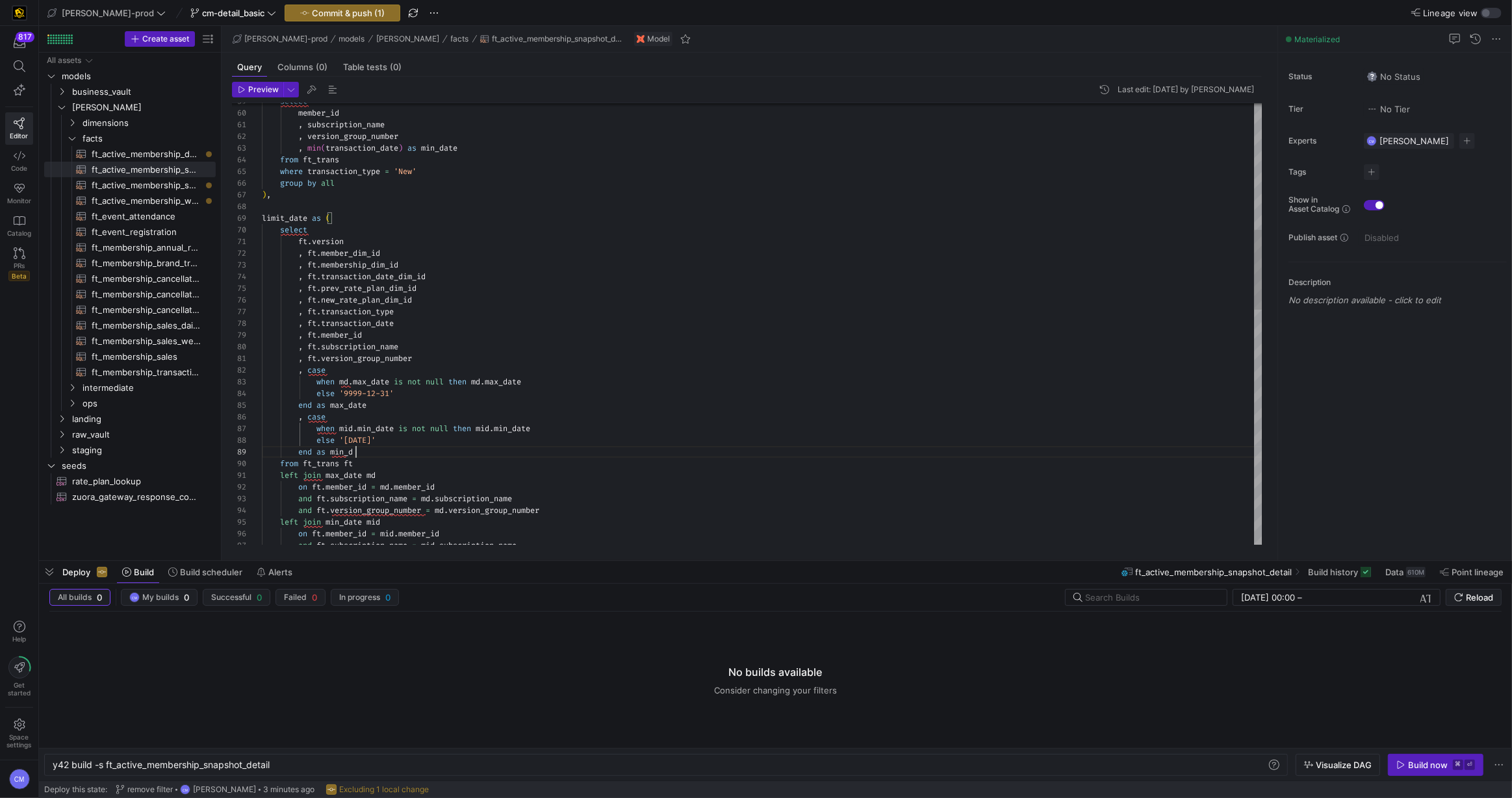
scroll to position [93, 108]
click at [357, 455] on div "limit_date as ( select ft . version , ft . member_dim_id , ft . membership_dim_…" at bounding box center [762, 622] width 1001 height 2429
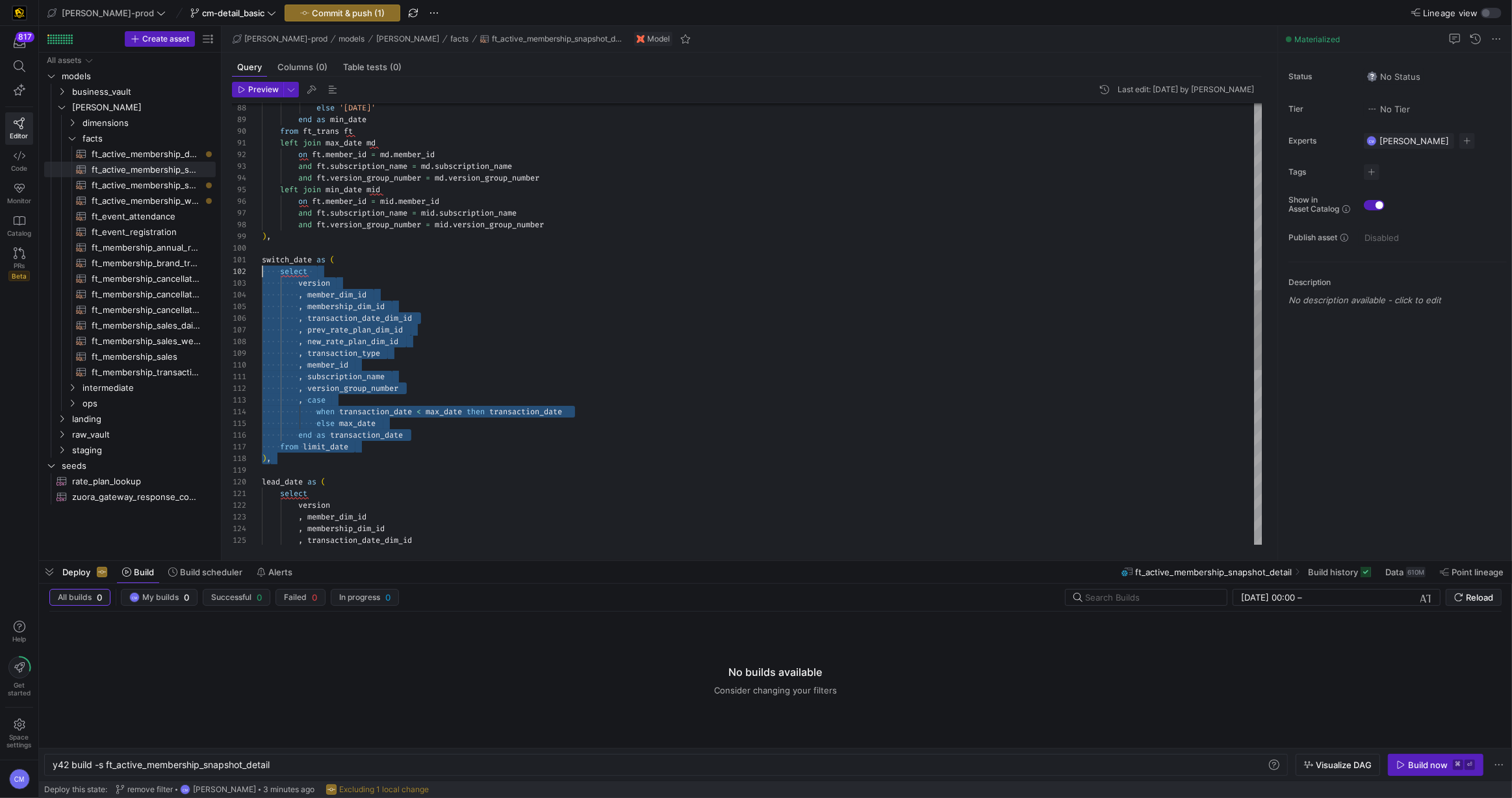
scroll to position [0, 0]
drag, startPoint x: 334, startPoint y: 459, endPoint x: 227, endPoint y: 263, distance: 223.3
click at [262, 263] on div "from ft_trans ft left join max_date md on ft . member_id = md . member_id and f…" at bounding box center [762, 290] width 1001 height 2429
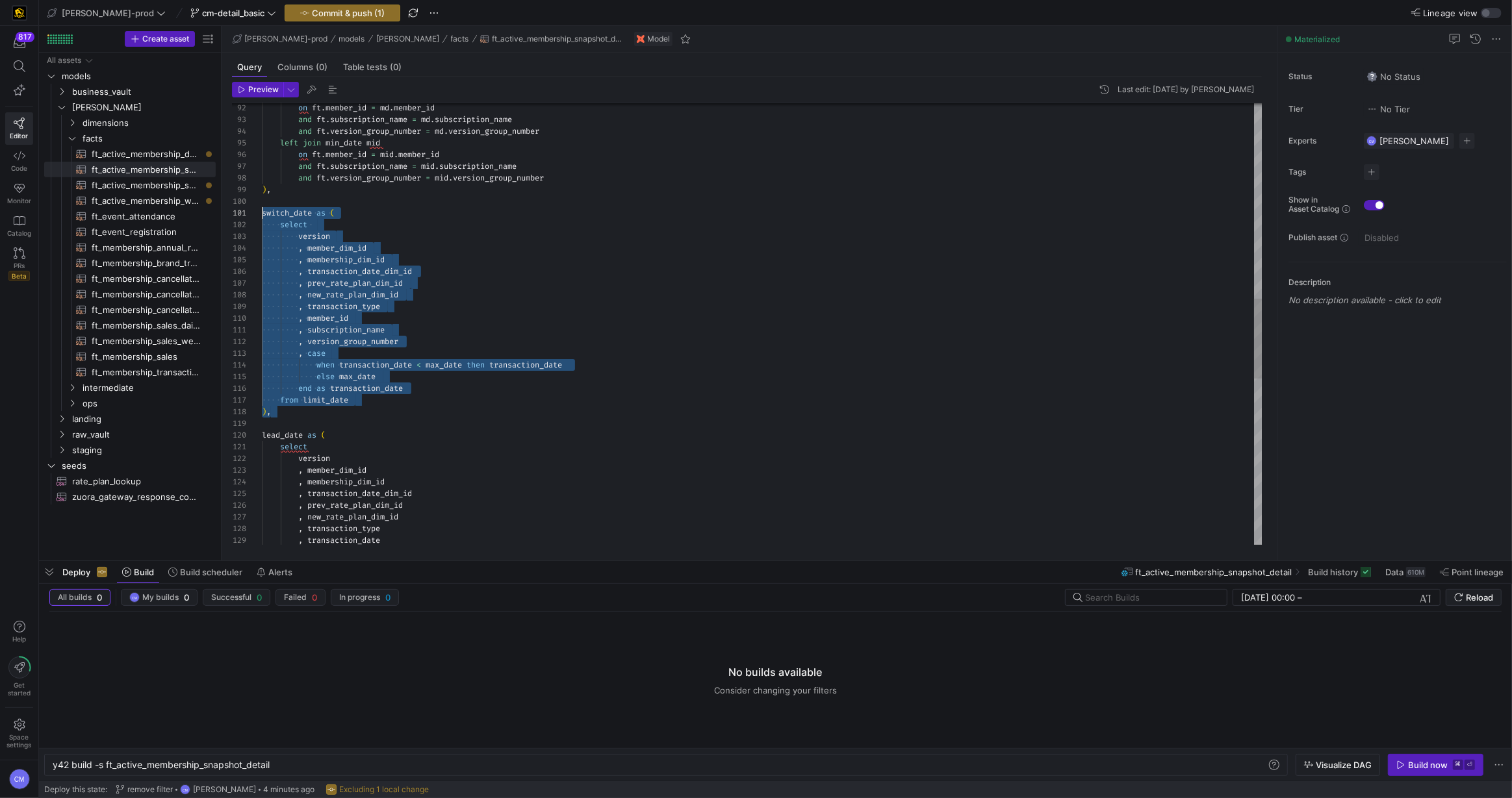
click at [434, 359] on div ") , and ft . version_group_number = mid . version_group_number and ft . subscri…" at bounding box center [762, 243] width 1001 height 2429
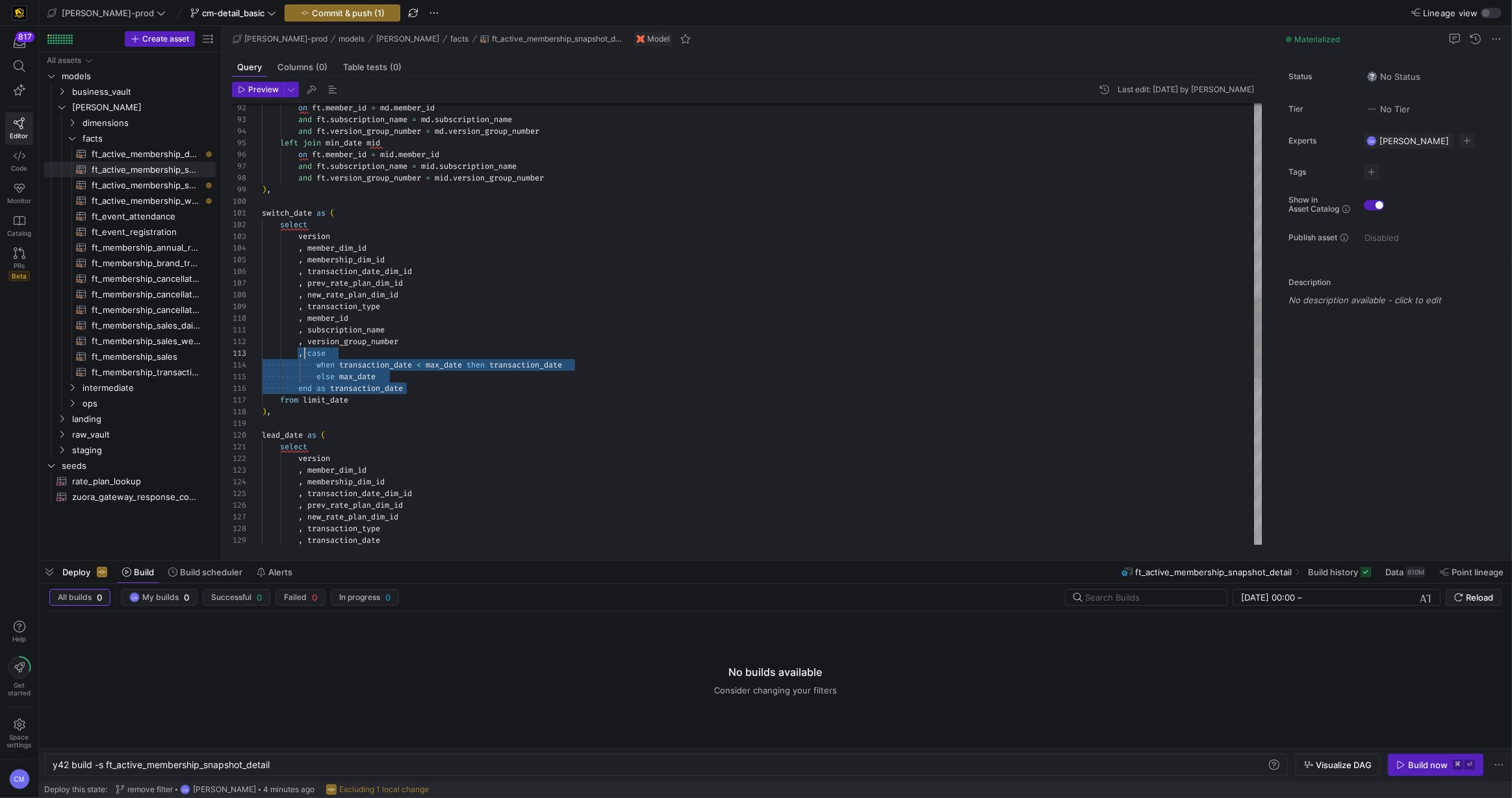
scroll to position [23, 42]
drag, startPoint x: 415, startPoint y: 386, endPoint x: 303, endPoint y: 356, distance: 115.9
click at [303, 356] on div ") , and ft . version_group_number = mid . version_group_number and ft . subscri…" at bounding box center [762, 243] width 1001 height 2429
click at [413, 387] on div ") , and ft . version_group_number = mid . version_group_number and ft . subscri…" at bounding box center [762, 243] width 1001 height 2429
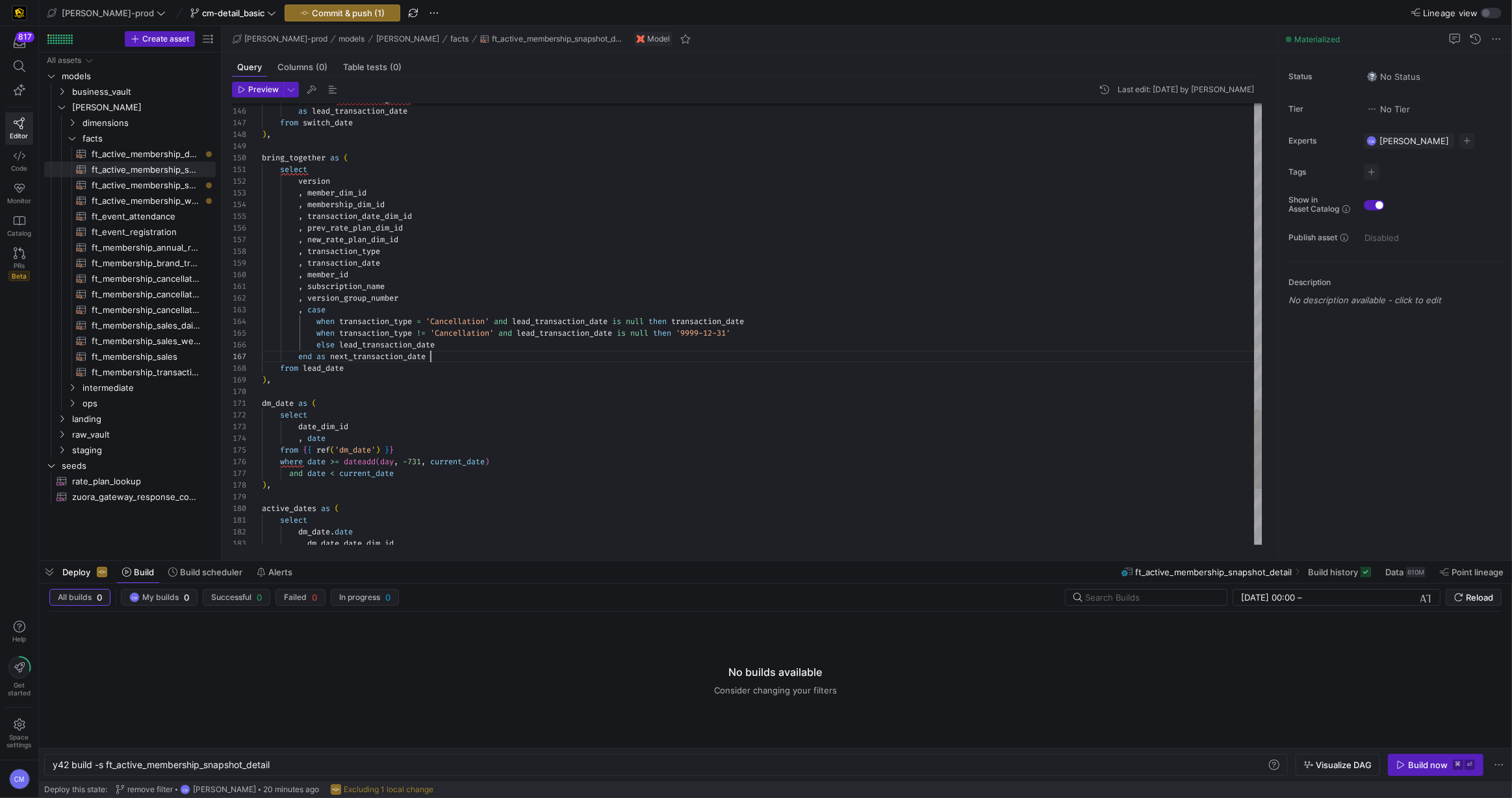
scroll to position [70, 168]
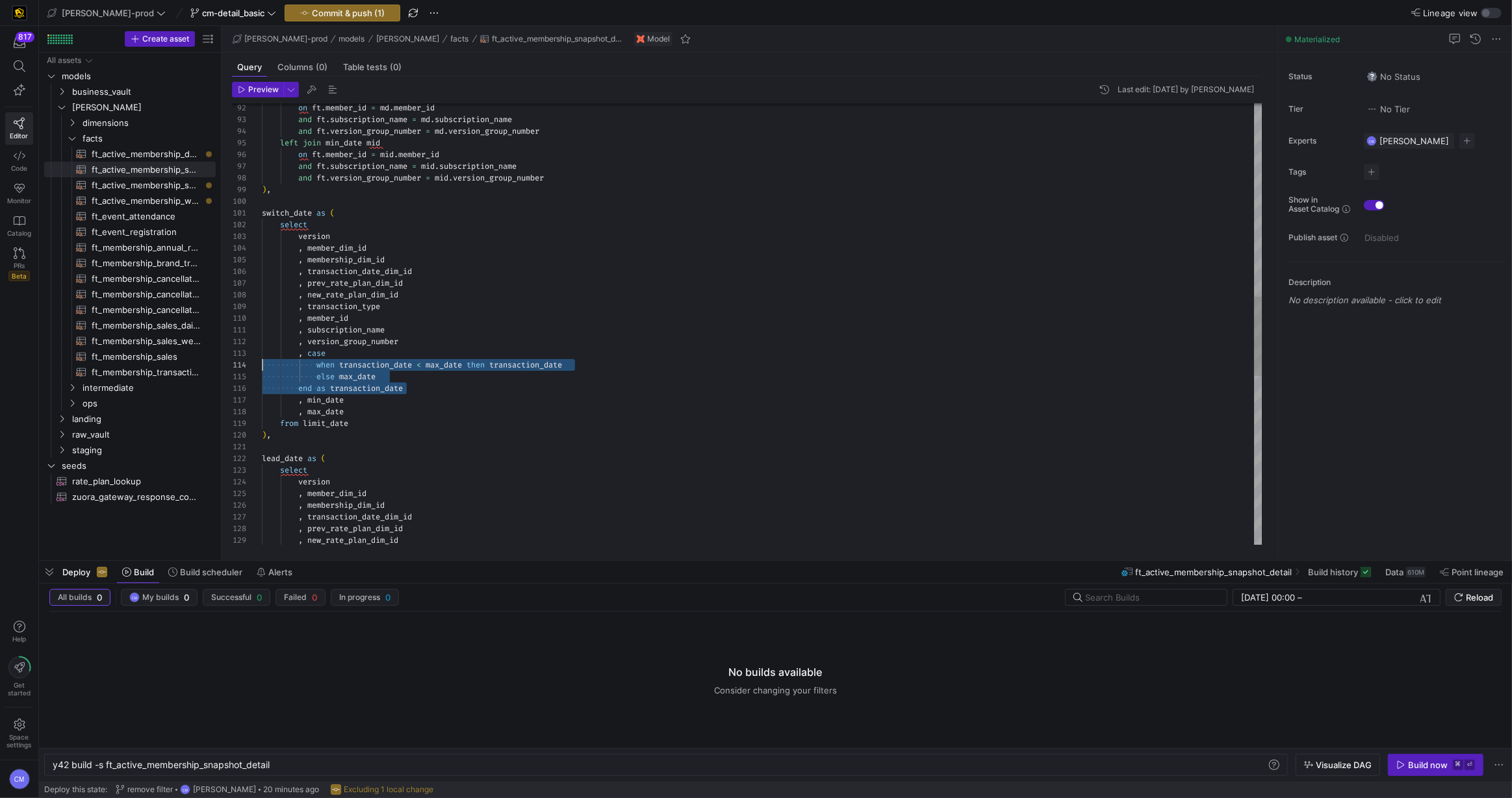
scroll to position [23, 0]
drag, startPoint x: 415, startPoint y: 386, endPoint x: 240, endPoint y: 357, distance: 177.4
click at [262, 357] on div ", new_rate_plan_dim_id , prev_rate_plan_dim_id , transaction_date_dim_id , memb…" at bounding box center [762, 254] width 1001 height 2453
click at [393, 388] on div ", new_rate_plan_dim_id , prev_rate_plan_dim_id , transaction_date_dim_id , memb…" at bounding box center [762, 254] width 1001 height 2453
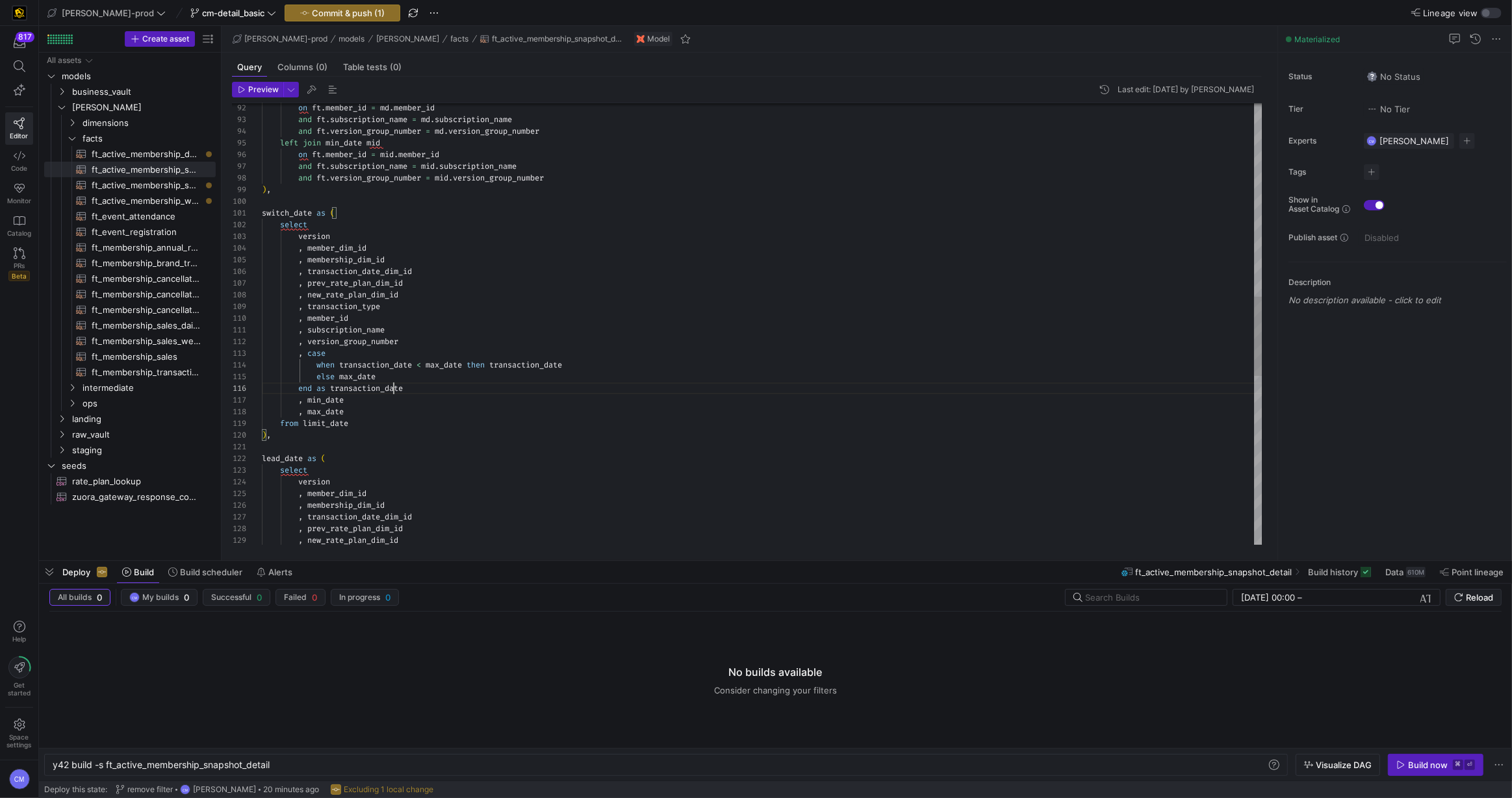
click at [393, 388] on div ", new_rate_plan_dim_id , prev_rate_plan_dim_id , transaction_date_dim_id , memb…" at bounding box center [762, 254] width 1001 height 2453
drag, startPoint x: 416, startPoint y: 390, endPoint x: 314, endPoint y: 358, distance: 106.9
click at [314, 358] on div ", new_rate_plan_dim_id , prev_rate_plan_dim_id , transaction_date_dim_id , memb…" at bounding box center [762, 254] width 1001 height 2453
click at [313, 354] on div ", new_rate_plan_dim_id , prev_rate_plan_dim_id , transaction_date_dim_id , memb…" at bounding box center [762, 237] width 1001 height 2418
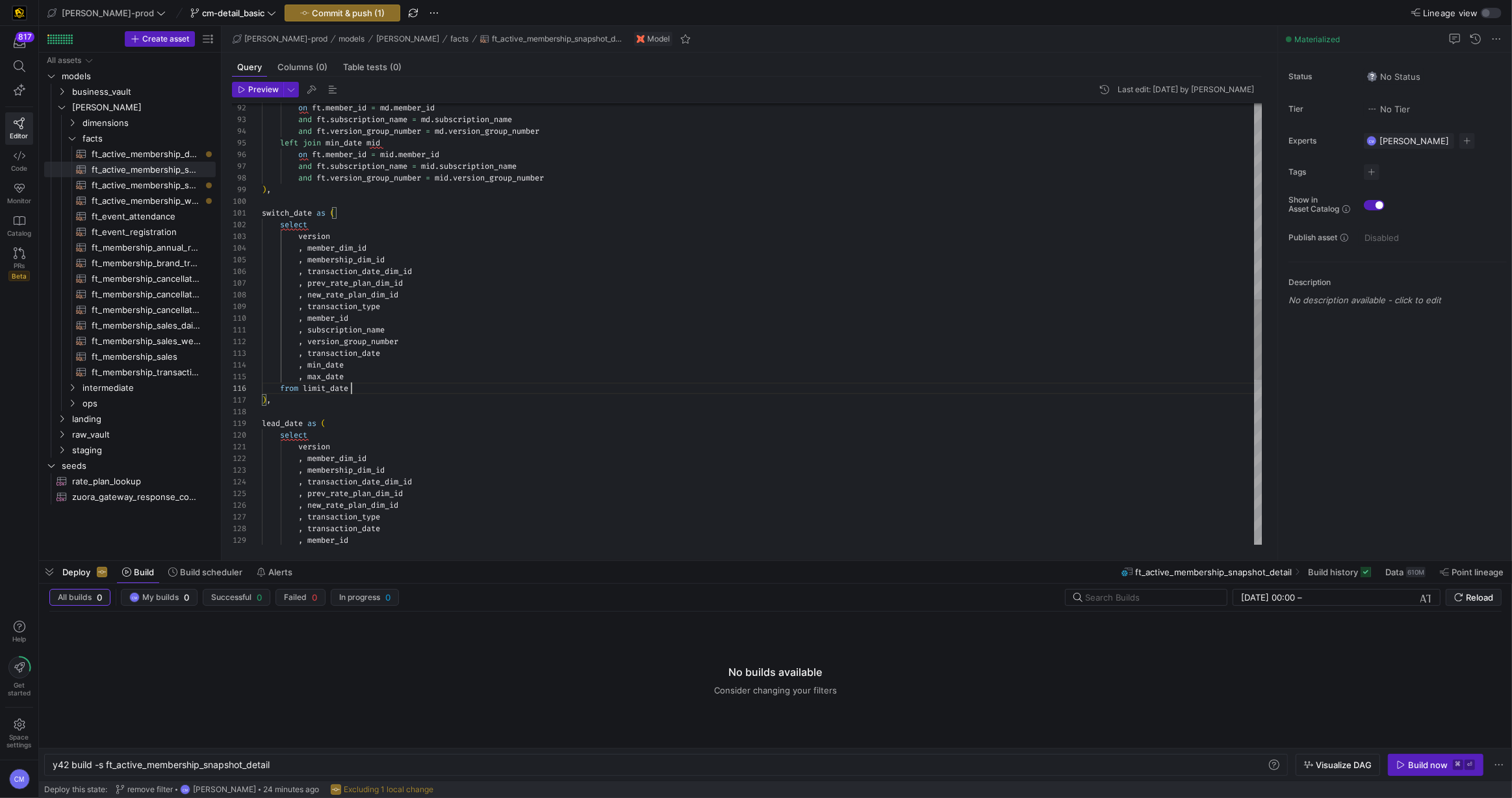
scroll to position [58, 89]
click at [369, 390] on div ", new_rate_plan_dim_id , prev_rate_plan_dim_id , transaction_date_dim_id , memb…" at bounding box center [762, 237] width 1001 height 2418
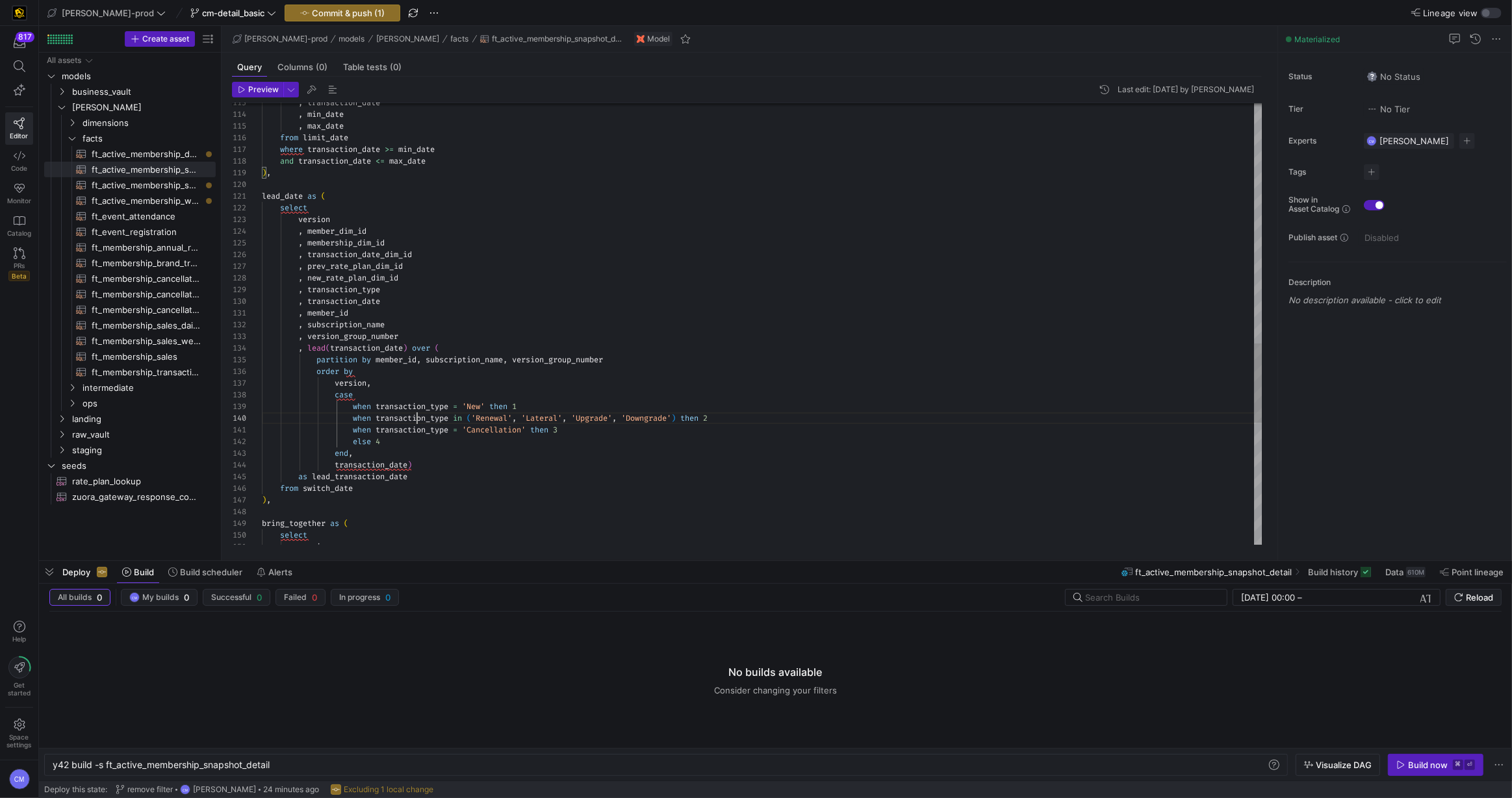
scroll to position [104, 155]
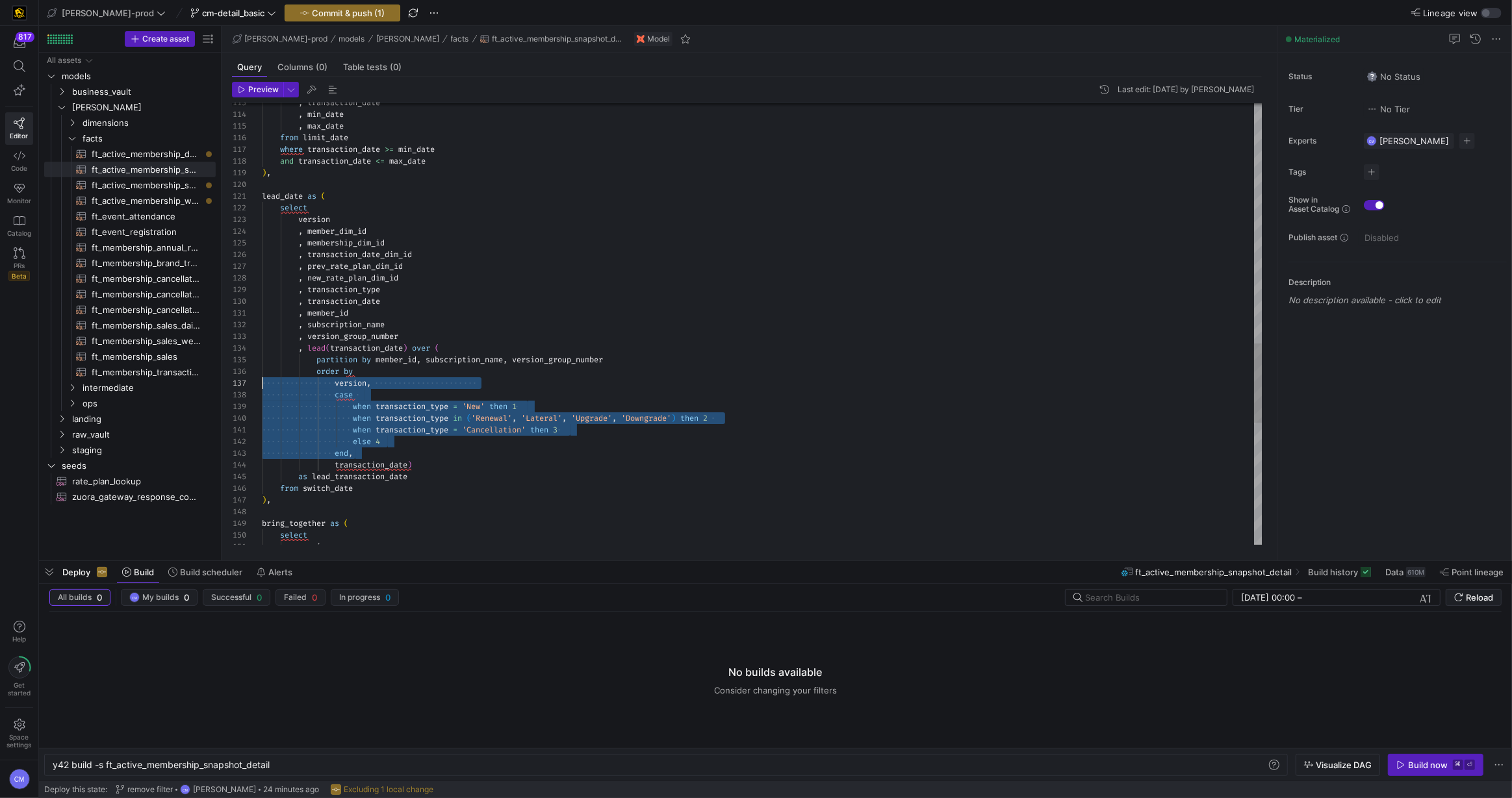
scroll to position [82, 0]
drag, startPoint x: 387, startPoint y: 451, endPoint x: 227, endPoint y: 395, distance: 169.5
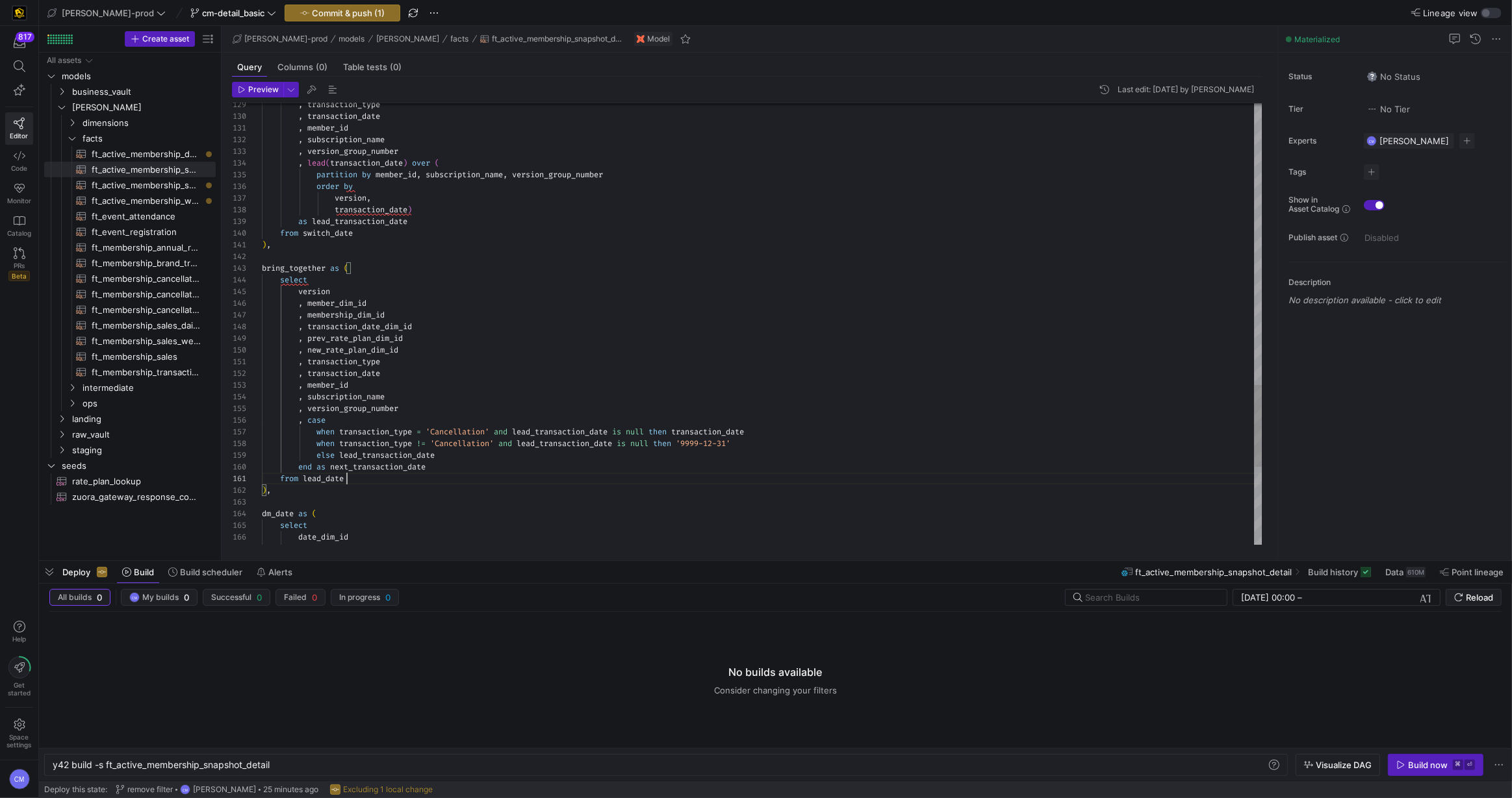
scroll to position [0, 84]
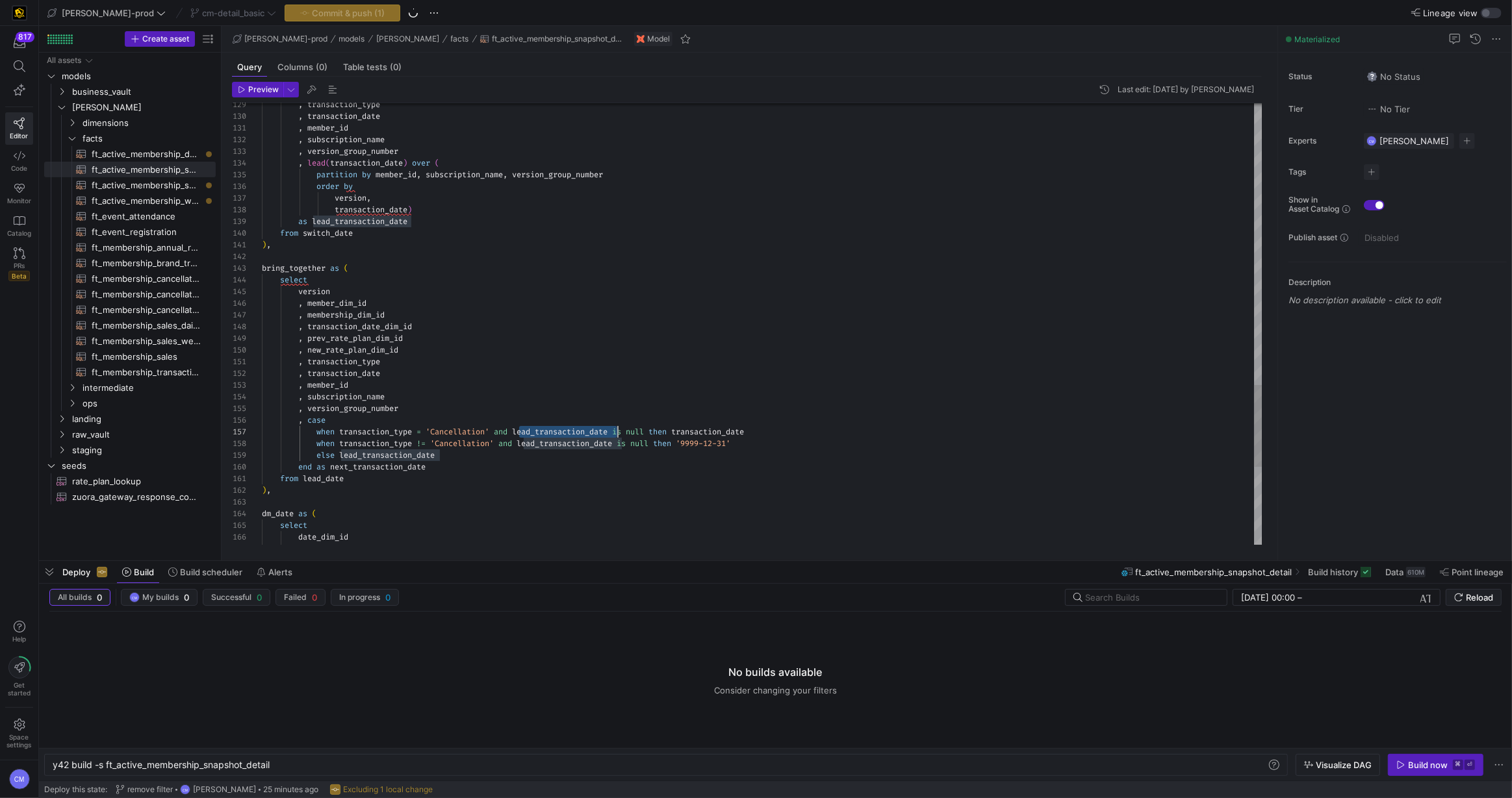
scroll to position [104, 168]
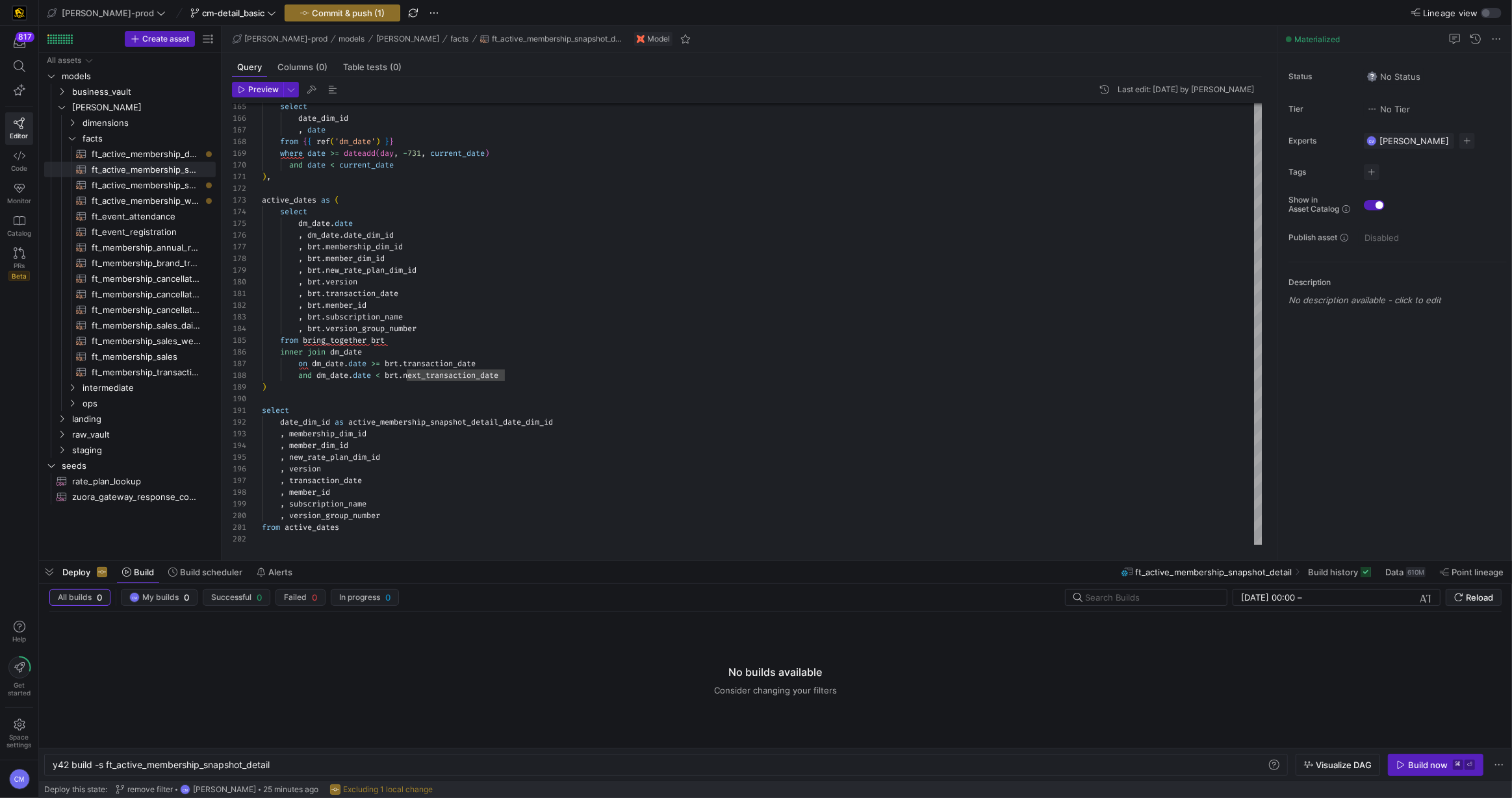
type textarea ", transaction_type , transaction_date , member_id , subscription_name , version…"
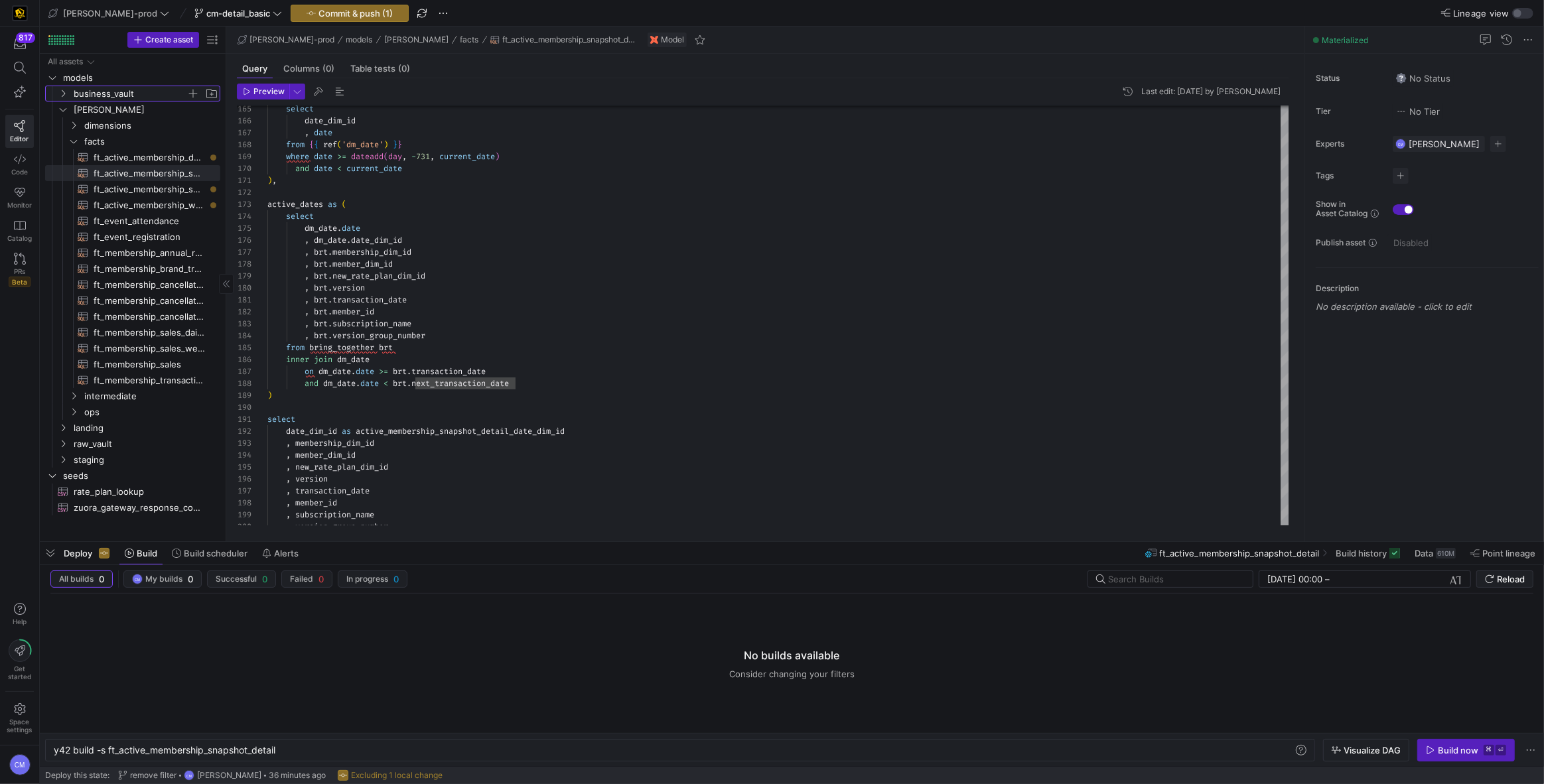
click at [97, 96] on span "business_vault" at bounding box center [130, 94] width 113 height 15
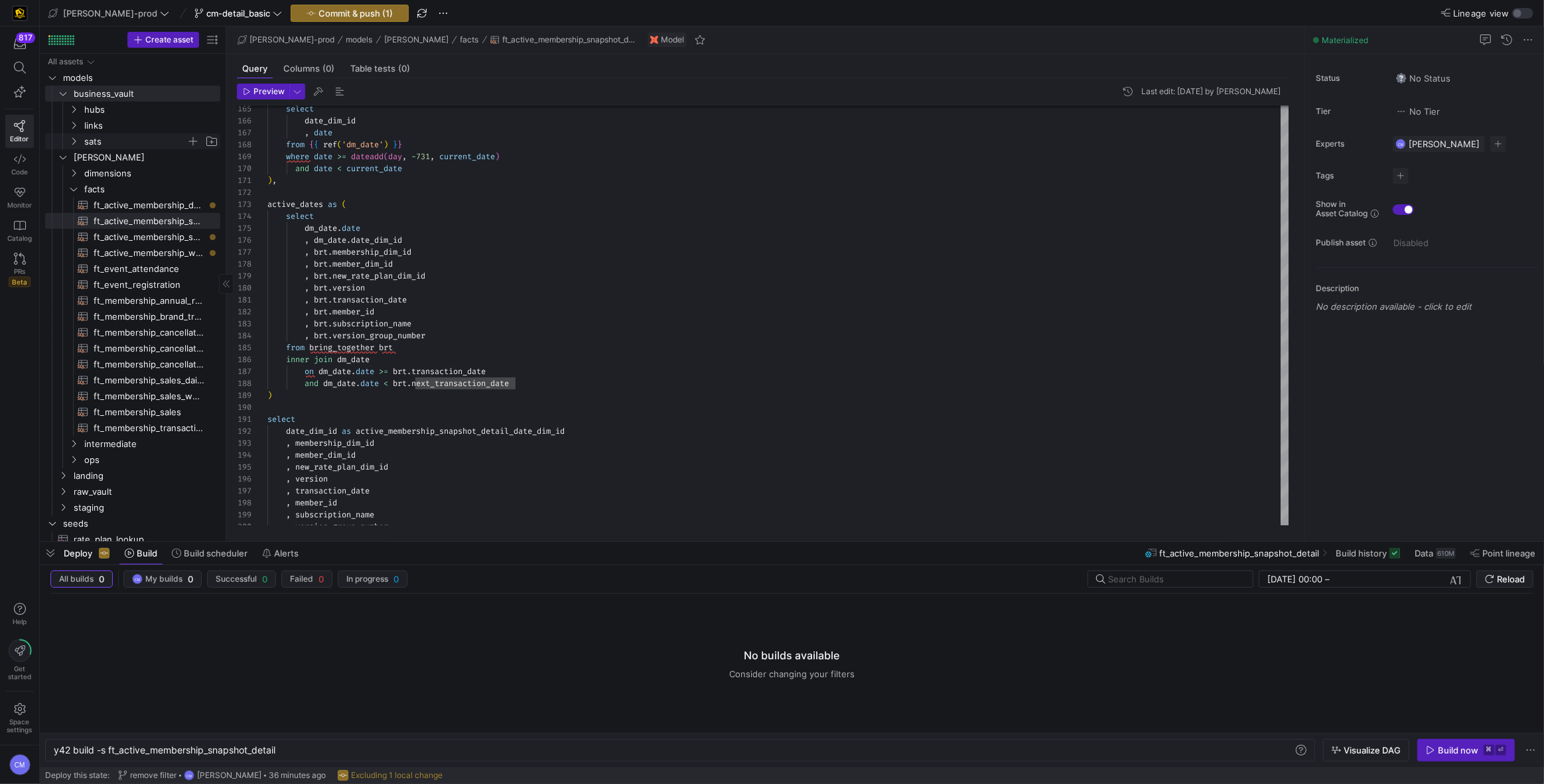
click at [95, 137] on span "sats" at bounding box center [135, 141] width 102 height 15
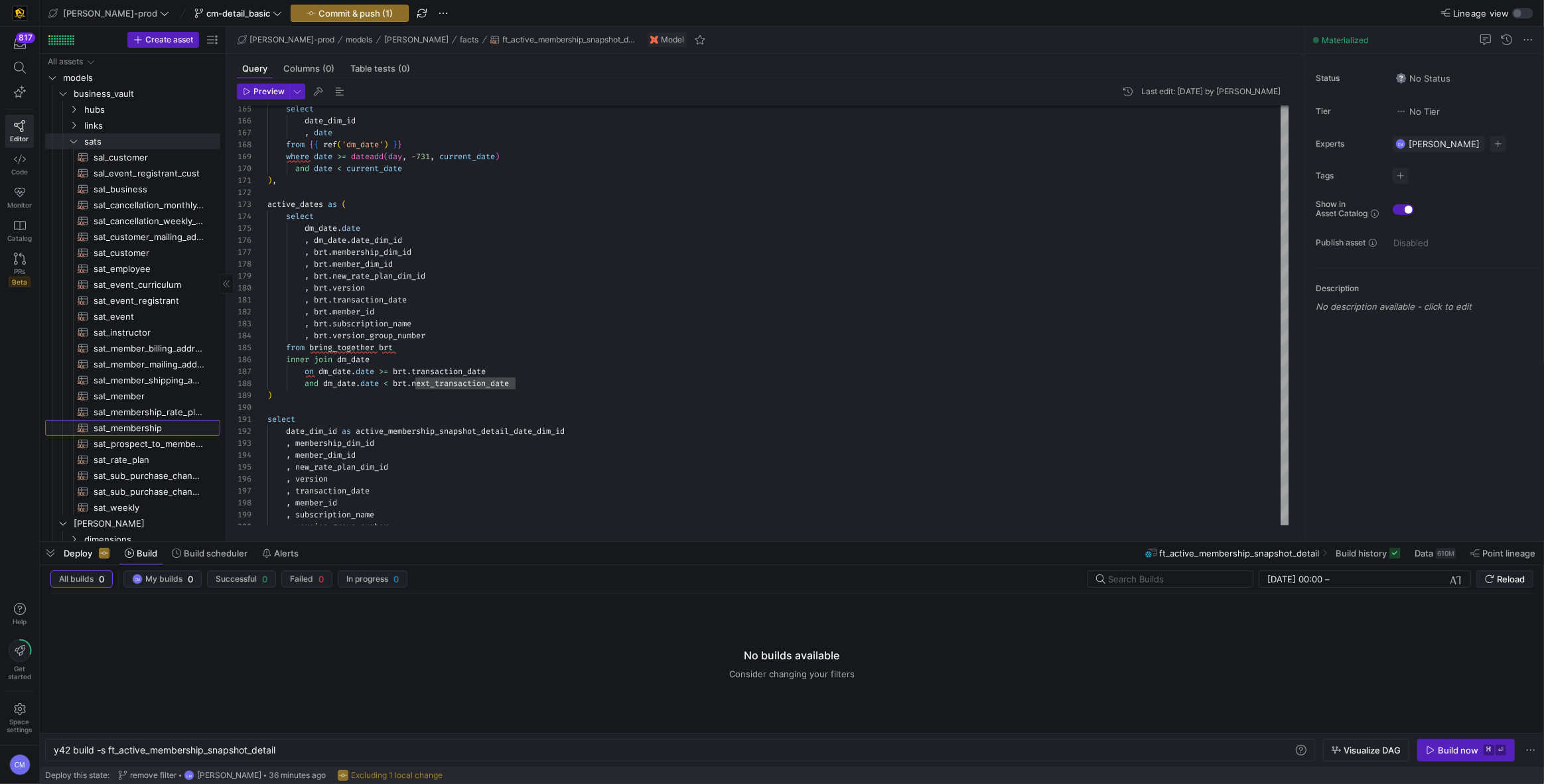
click at [166, 425] on span "sat_membership​​​​​​​​​​" at bounding box center [149, 428] width 112 height 15
type textarea "y42 build -s sat_membership"
type textarea "{{ config( materialized='incremental', incremental_strategy='merge', unique_key…"
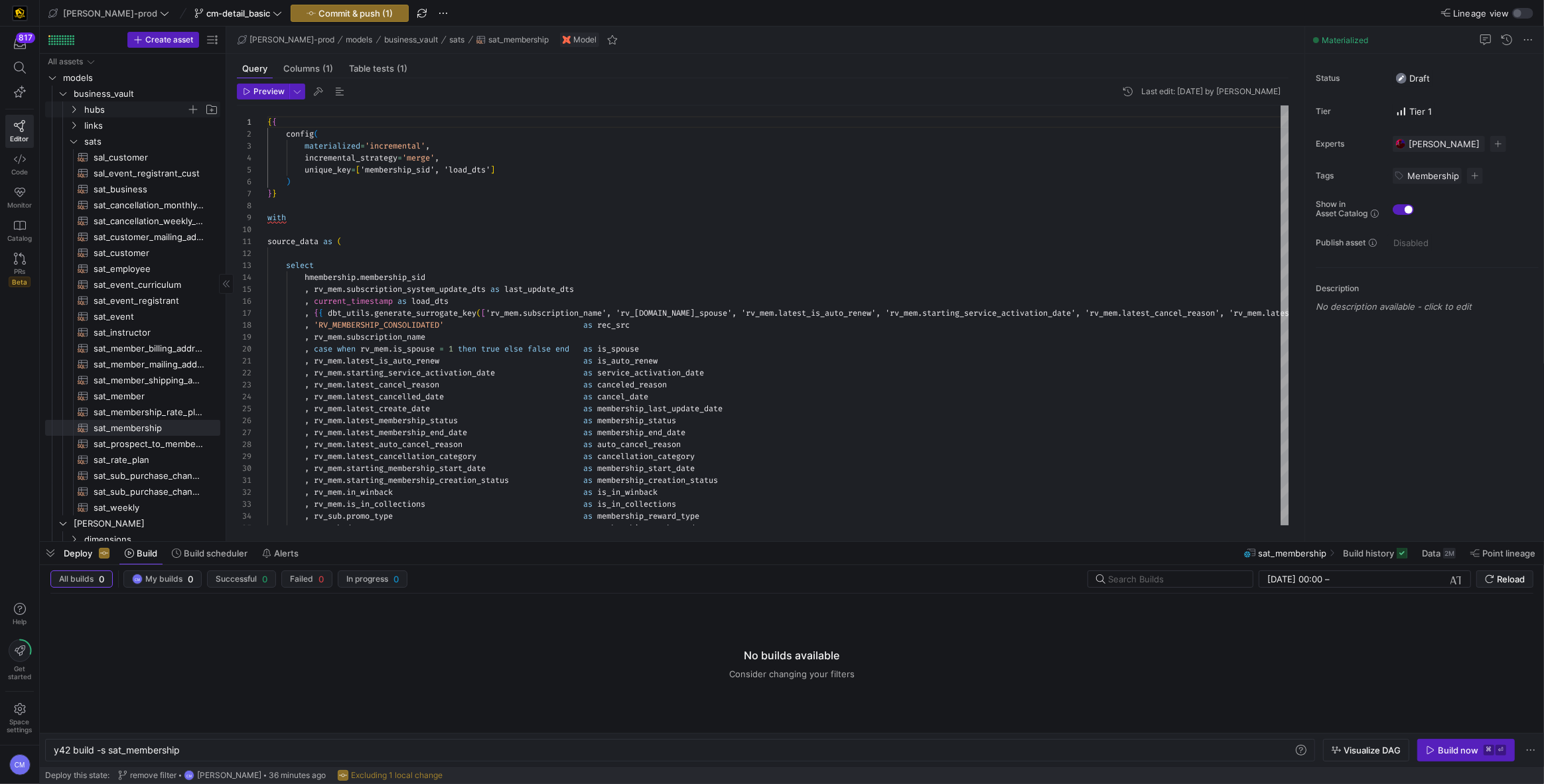
click at [98, 103] on span "hubs" at bounding box center [135, 110] width 102 height 15
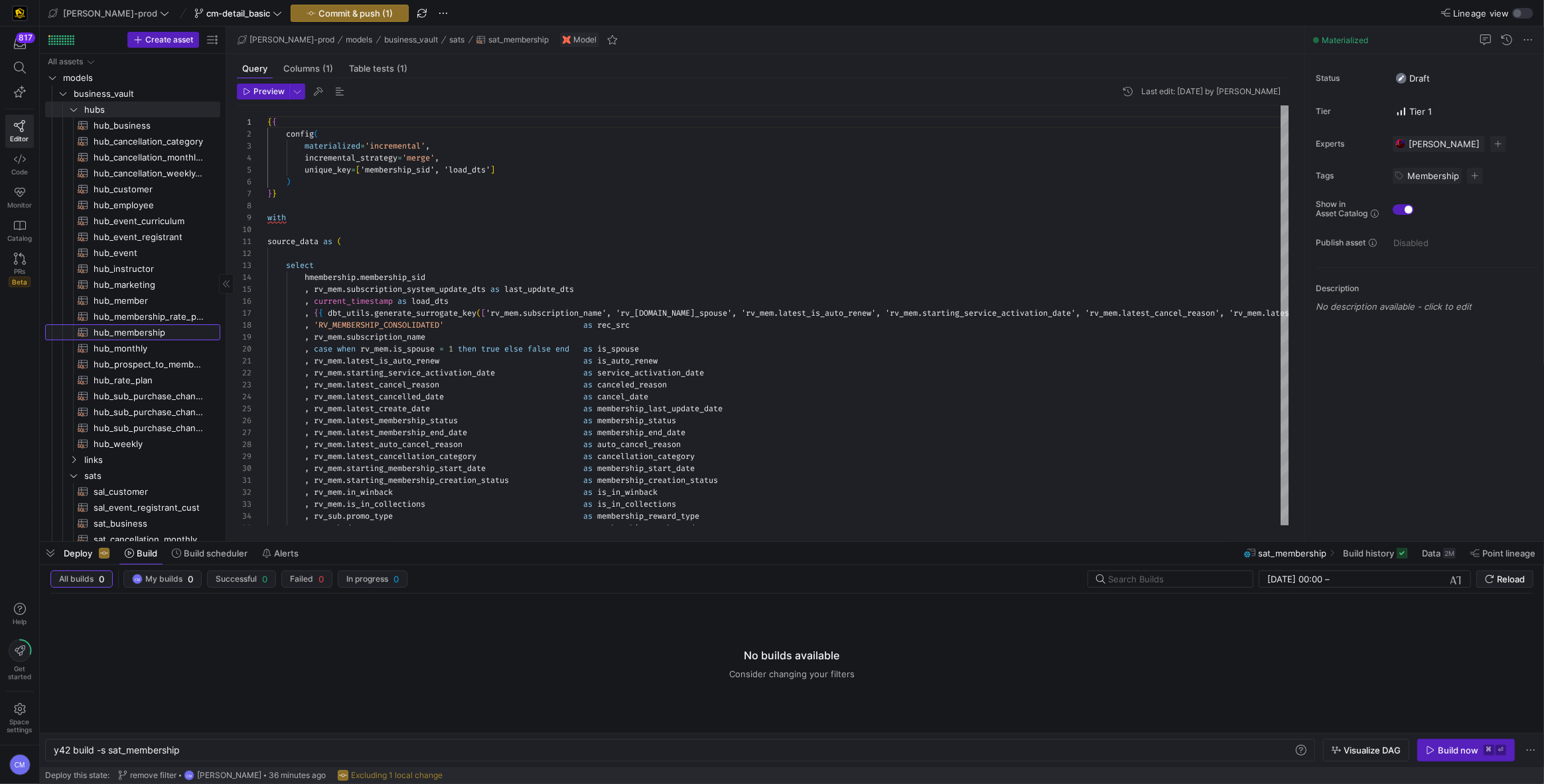
click at [160, 330] on span "hub_membership​​​​​​​​​​" at bounding box center [149, 333] width 112 height 15
type textarea "y42 build -s hub_membership"
type textarea "{{ config( materialized='incremental', incremental_strategy='merge', unique_key…"
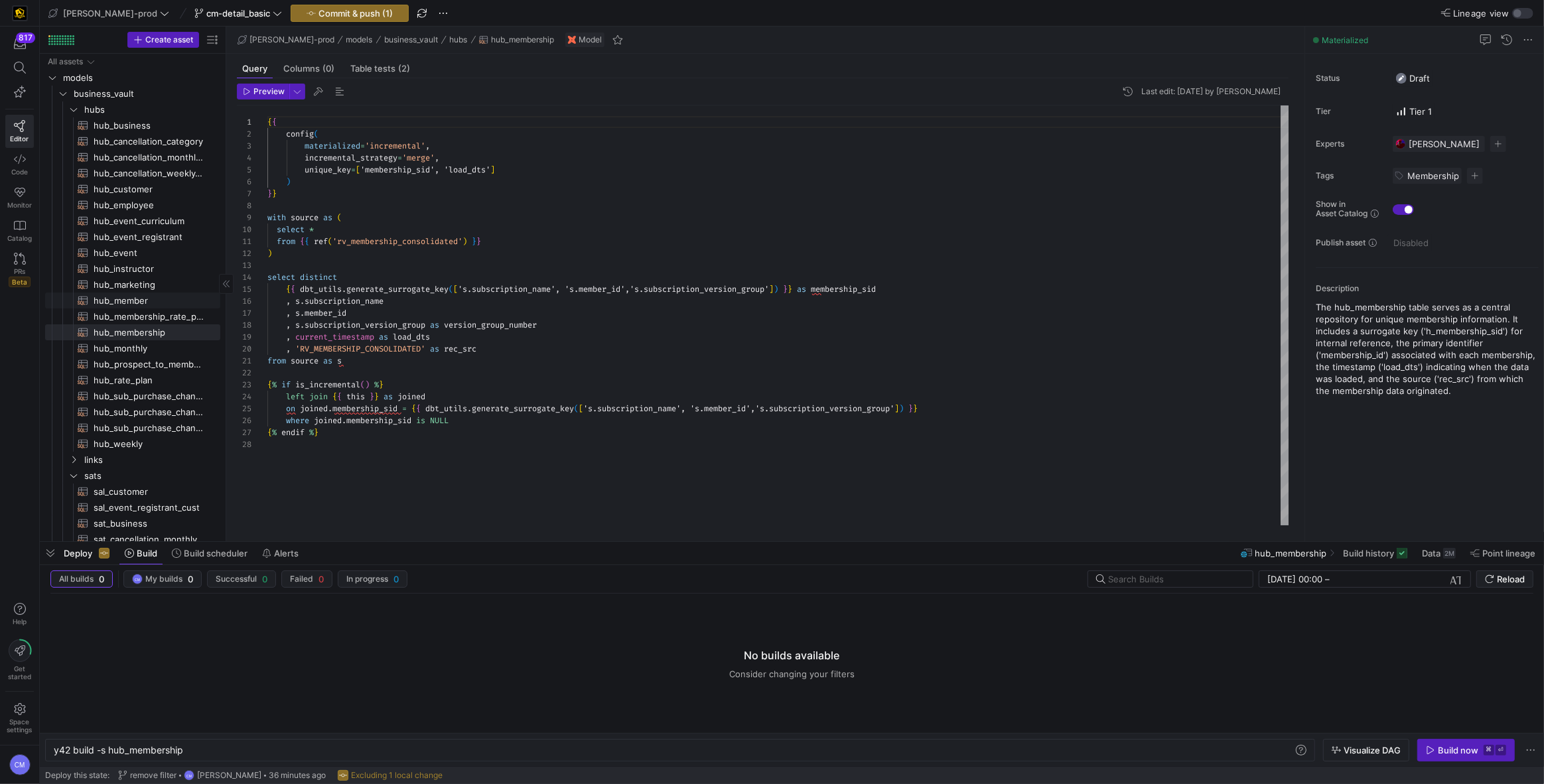
click at [149, 298] on span "hub_member​​​​​​​​​​" at bounding box center [149, 301] width 112 height 15
type textarea "y42 build -s hub_member"
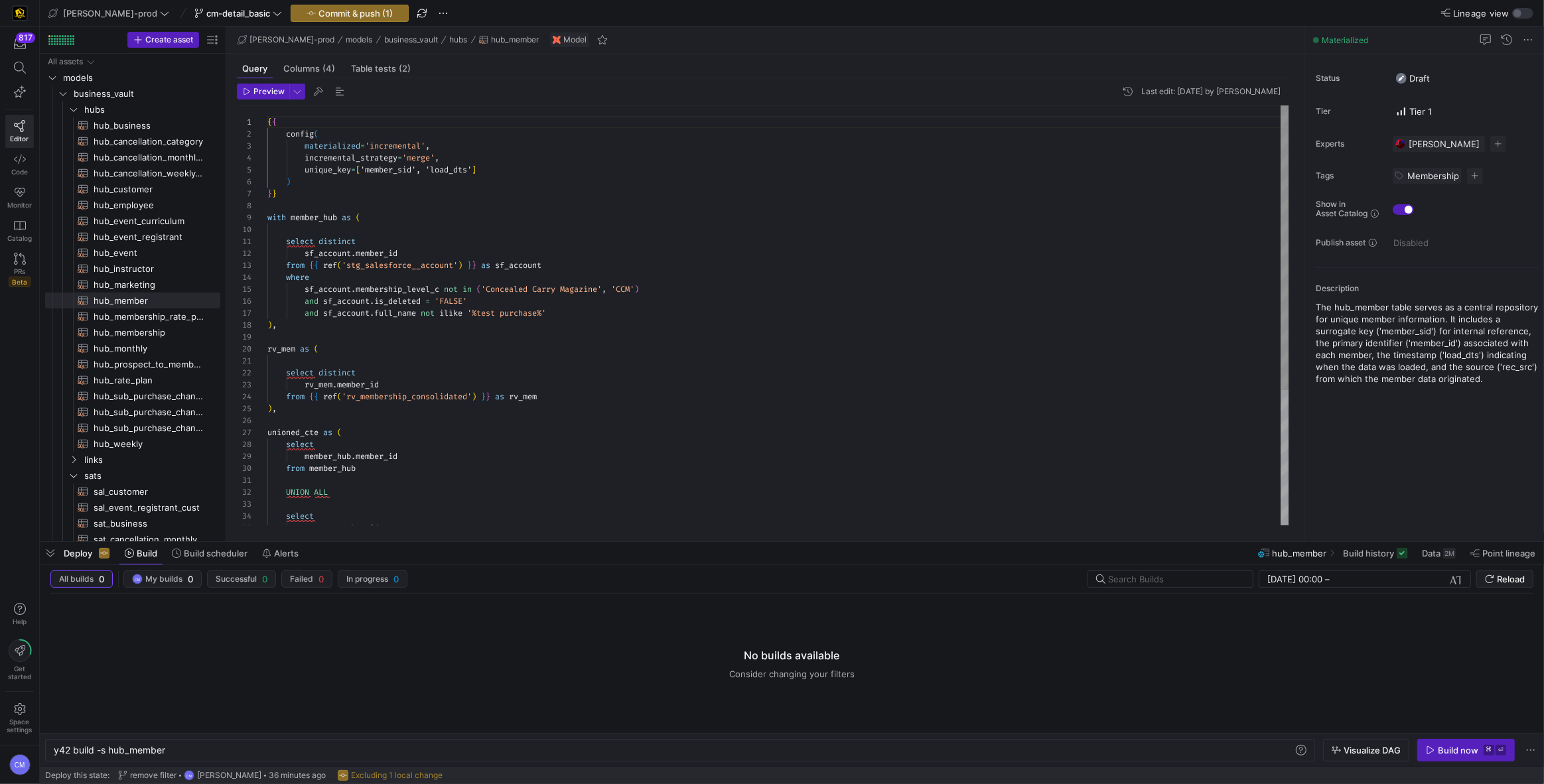
type textarea "select distinct sf_account.member_id from {{ ref('stg_salesforce__account') }} …"
click at [487, 330] on div "{ { config ( materialized = 'incremental' , incremental_strategy = 'merge' , un…" at bounding box center [779, 415] width 1022 height 620
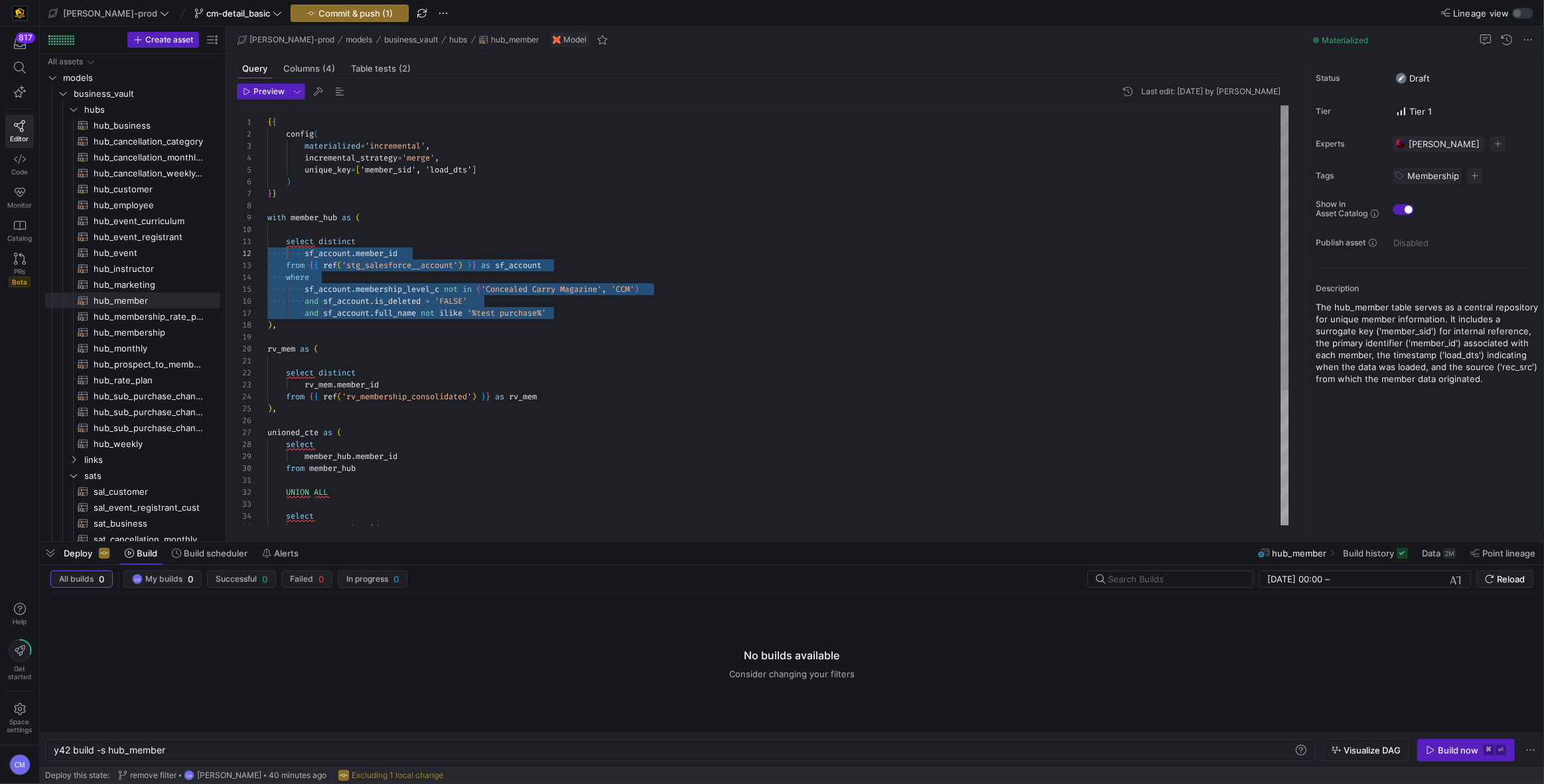
scroll to position [0, 0]
drag, startPoint x: 567, startPoint y: 314, endPoint x: 214, endPoint y: 244, distance: 359.9
click at [268, 244] on div "{ { config ( materialized = 'incremental' , incremental_strategy = 'merge' , un…" at bounding box center [779, 415] width 1022 height 620
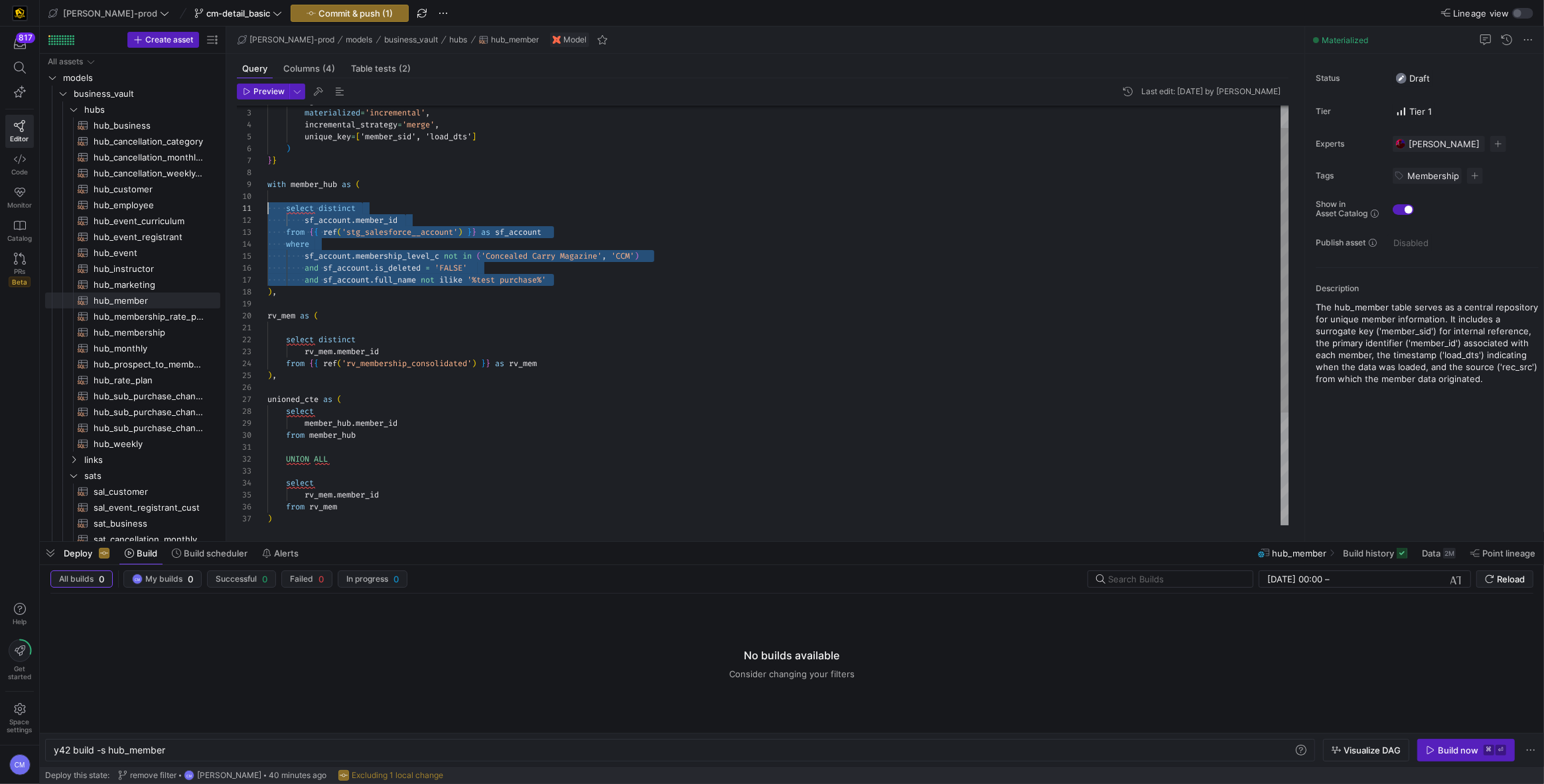
click at [379, 219] on div "and sf_account . is_deleted = 'FALSE' and sf_account . full_name not ilike '%te…" at bounding box center [779, 382] width 1022 height 620
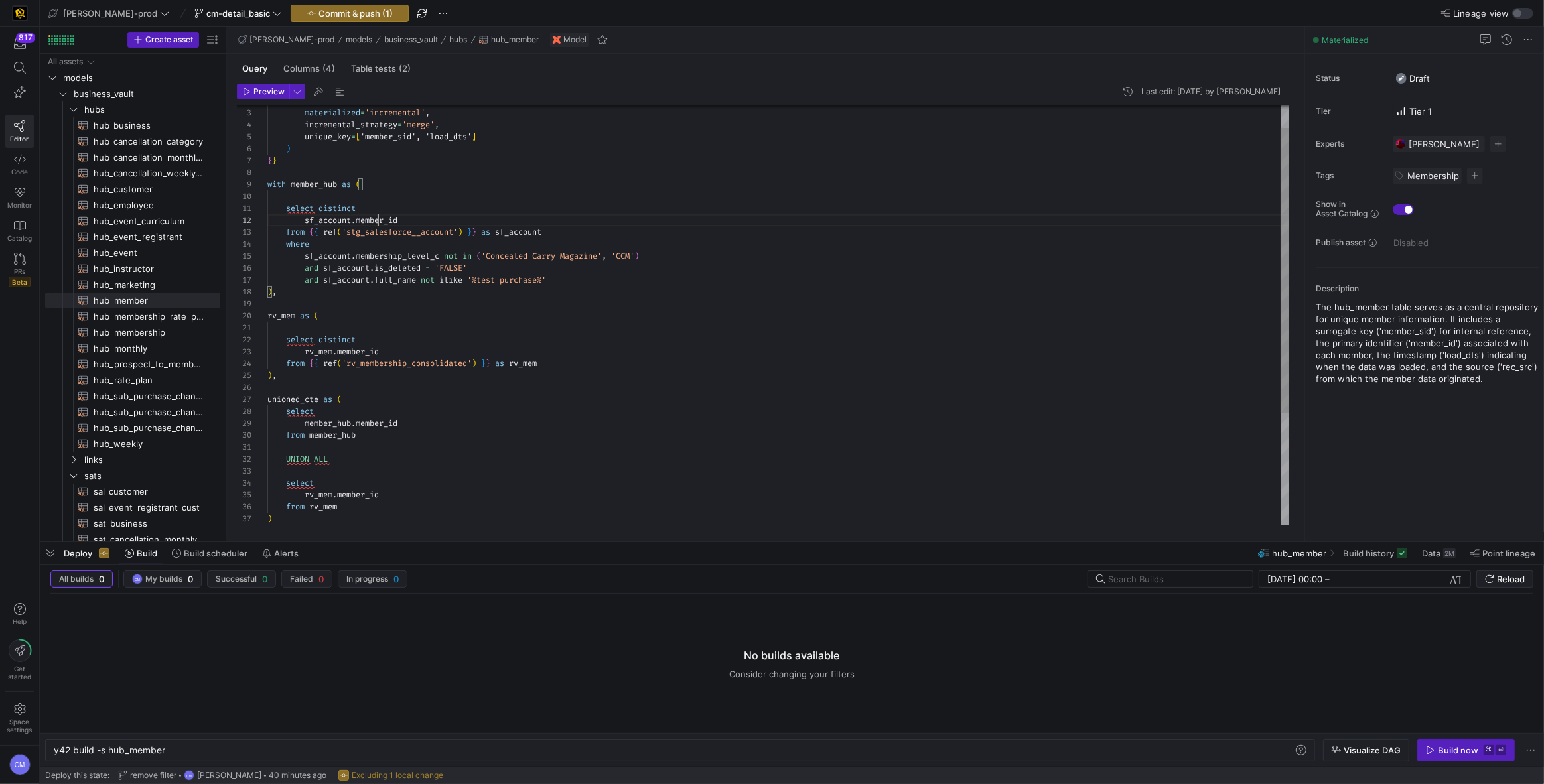
scroll to position [12, 133]
click at [379, 219] on div "and sf_account . is_deleted = 'FALSE' and sf_account . full_name not ilike '%te…" at bounding box center [779, 382] width 1022 height 620
click at [509, 268] on div "and sf_account . is_deleted = 'FALSE' and sf_account . full_name not ilike '%te…" at bounding box center [779, 382] width 1022 height 620
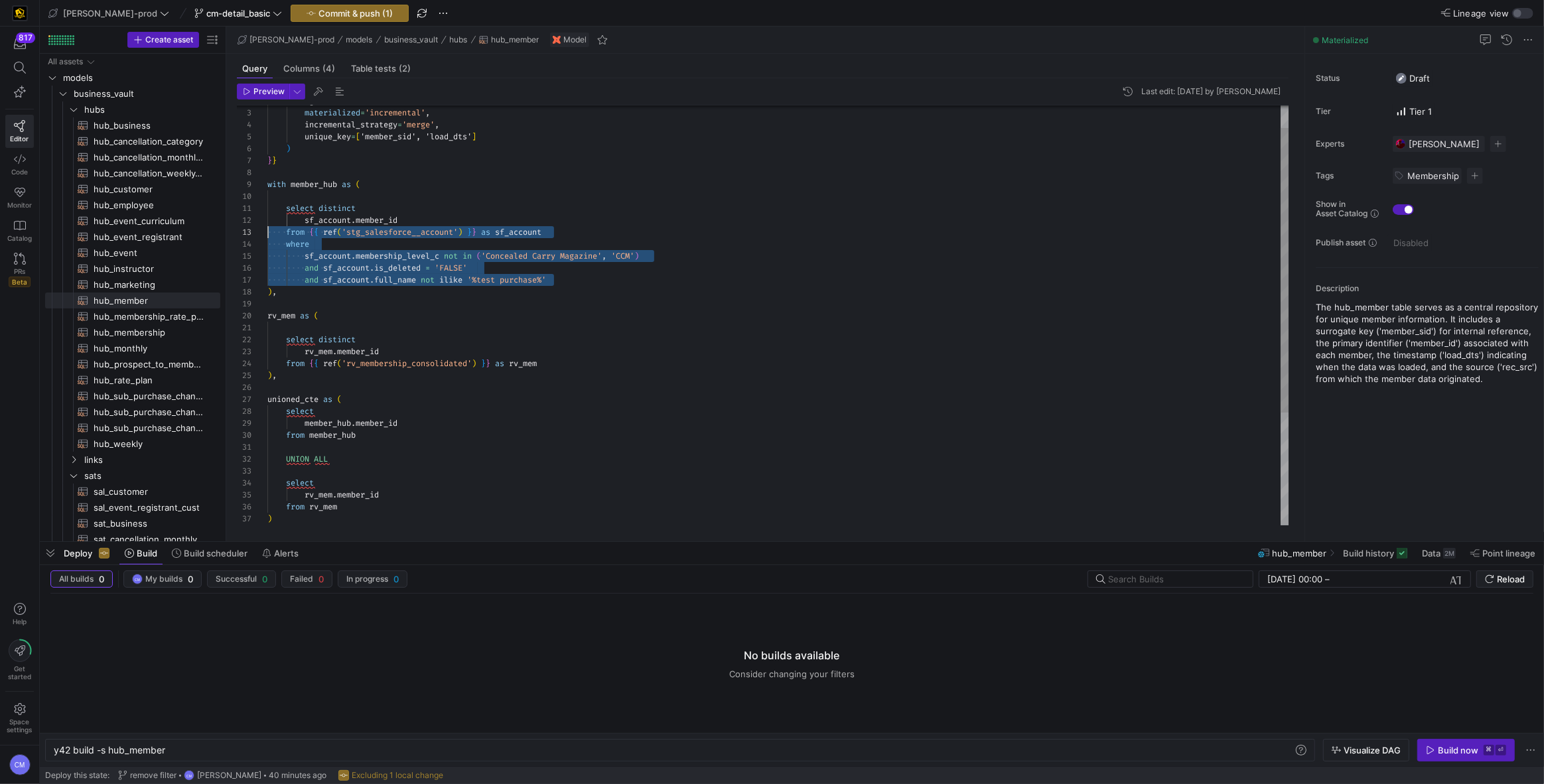
scroll to position [35, 0]
drag, startPoint x: 587, startPoint y: 280, endPoint x: 199, endPoint y: 244, distance: 389.7
click at [268, 244] on div "and sf_account . is_deleted = 'FALSE' and sf_account . full_name not ilike '%te…" at bounding box center [779, 382] width 1022 height 620
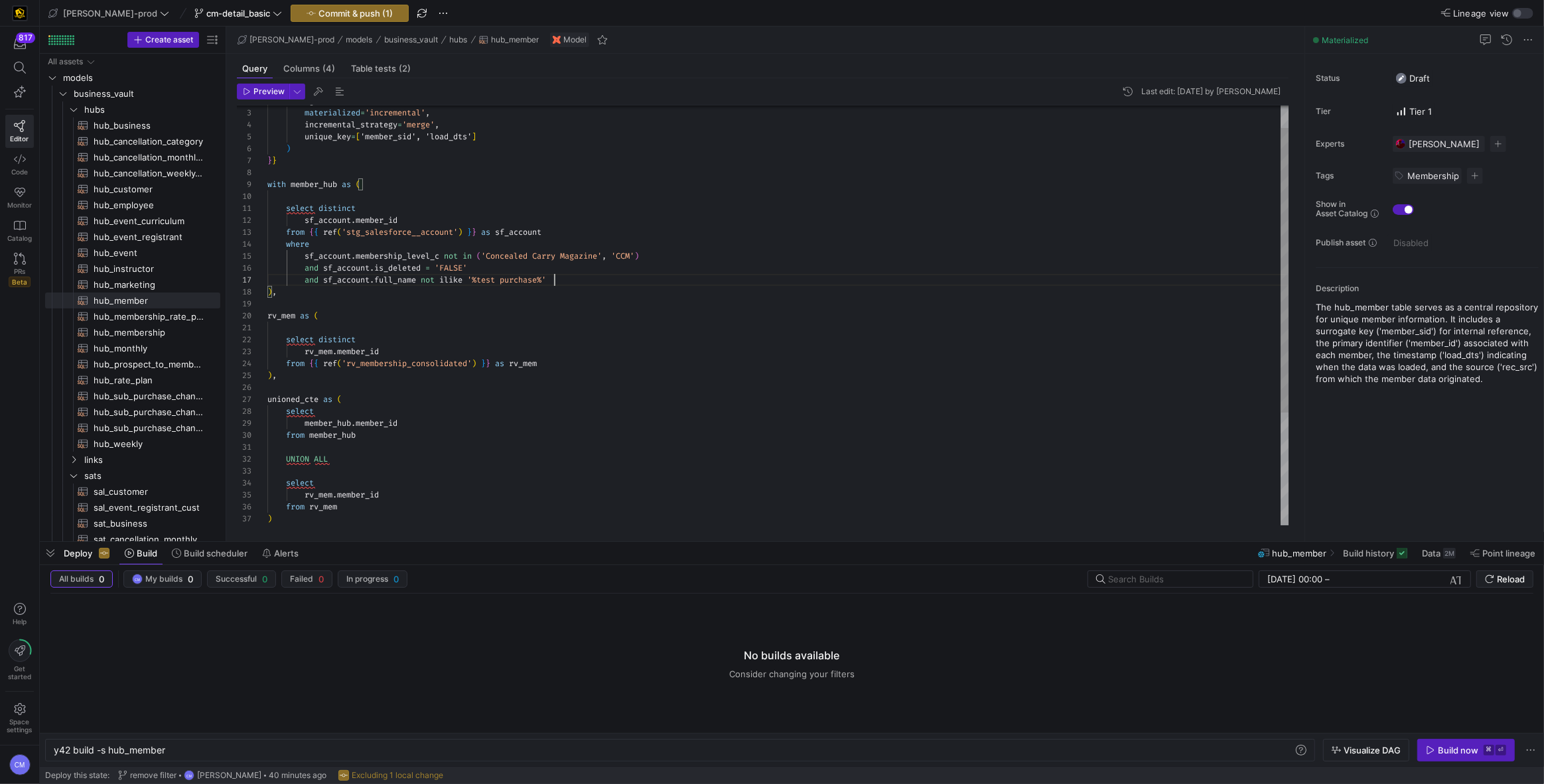
click at [570, 276] on div "and sf_account . is_deleted = 'FALSE' and sf_account . full_name not ilike '%te…" at bounding box center [779, 382] width 1022 height 620
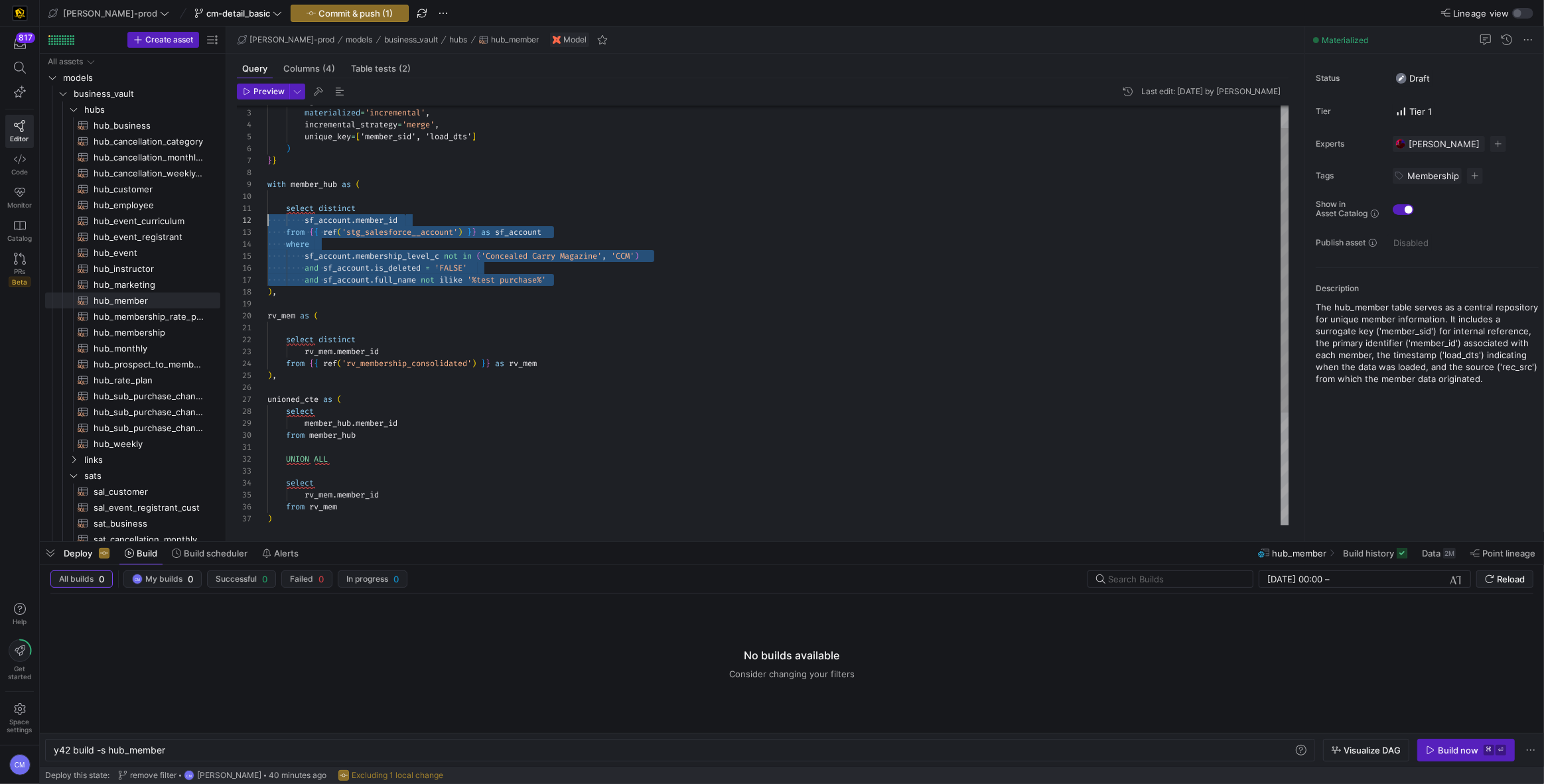
scroll to position [0, 0]
drag, startPoint x: 578, startPoint y: 281, endPoint x: 225, endPoint y: 212, distance: 359.7
click at [268, 212] on div "and sf_account . is_deleted = 'FALSE' and sf_account . full_name not ilike '%te…" at bounding box center [779, 382] width 1022 height 620
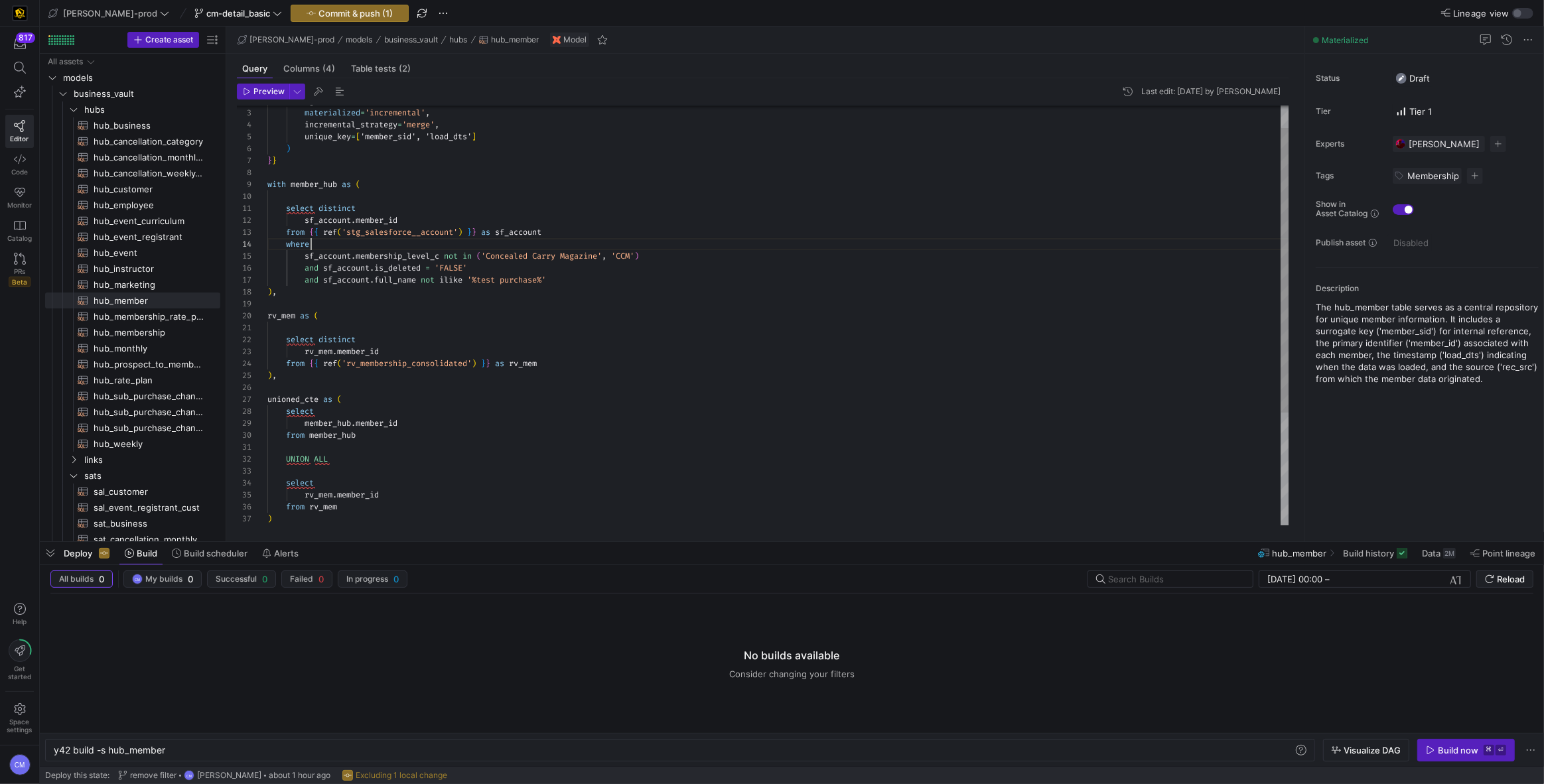
scroll to position [35, 43]
click at [501, 243] on div "and sf_account . is_deleted = 'FALSE' and sf_account . full_name not ilike '%te…" at bounding box center [779, 382] width 1022 height 620
click at [162, 207] on span "hub_employee​​​​​​​​​​" at bounding box center [149, 205] width 112 height 15
type textarea "y42 build -s hub_employee"
type textarea "{{ config( materialized='incremental', incremental_strategy='merge', unique_key…"
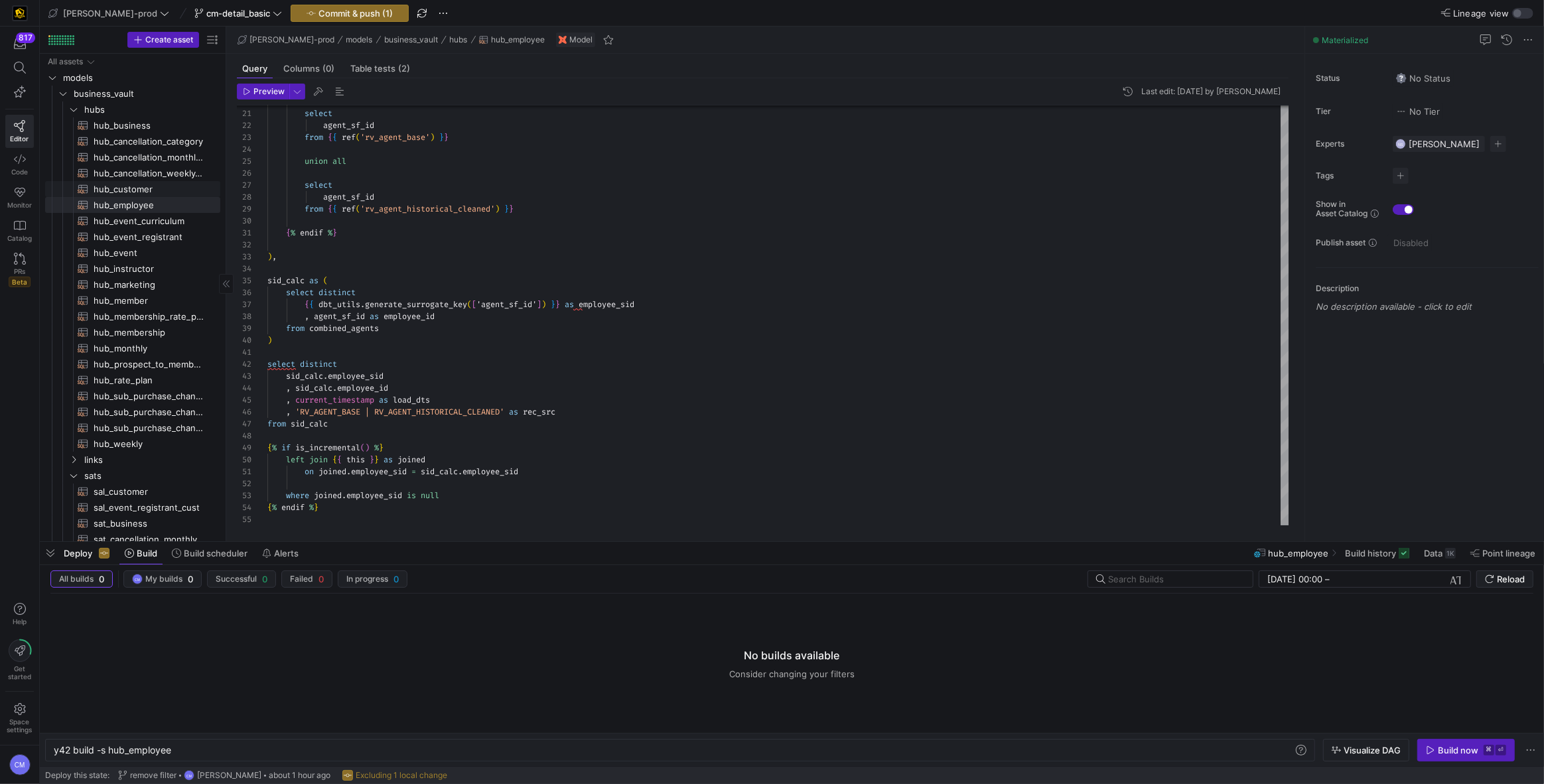
click at [171, 189] on span "hub_customer​​​​​​​​​​" at bounding box center [149, 189] width 112 height 15
type textarea "y42 build -s hub_customer"
type textarea "{{ config( materialized='incremental', incremental_strategy='merge', unique_key…"
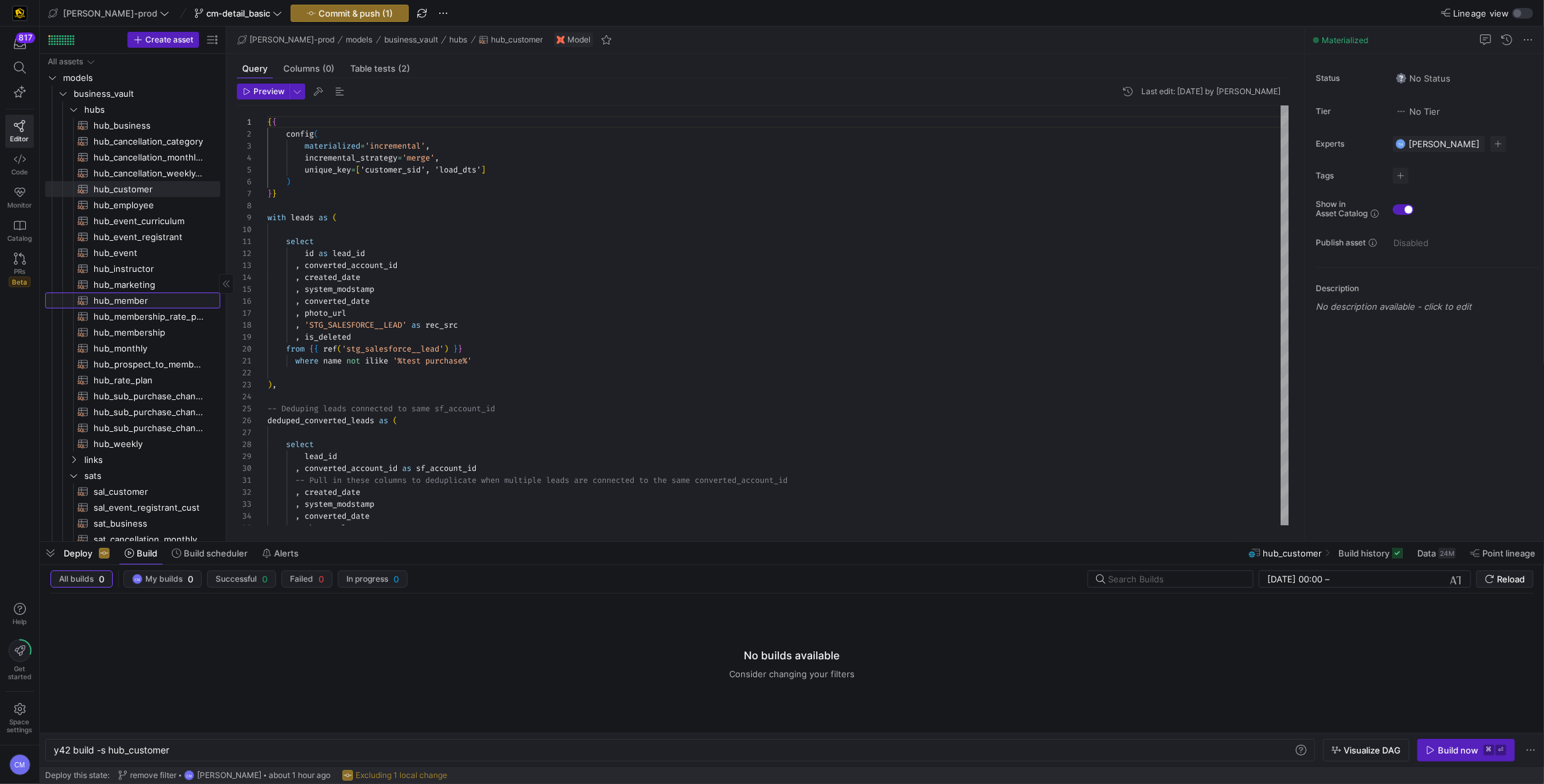
click at [169, 302] on span "hub_member​​​​​​​​​​" at bounding box center [149, 301] width 112 height 15
type textarea "y42 build -s hub_member"
type textarea "{{ config( materialized='incremental', incremental_strategy='merge', unique_key…"
